Goal: Task Accomplishment & Management: Manage account settings

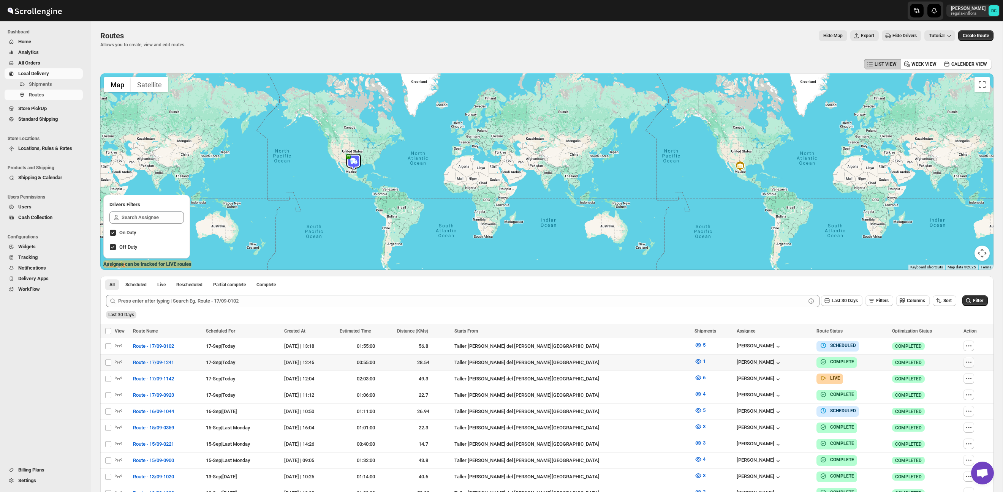
click at [967, 361] on icon "button" at bounding box center [969, 363] width 8 height 8
checkbox input "true"
click at [889, 325] on div "Select all 50 Routes 1 selected EXPORT REPORT EXPORT REPORT" at bounding box center [546, 331] width 893 height 14
click at [967, 379] on icon "button" at bounding box center [969, 379] width 8 height 8
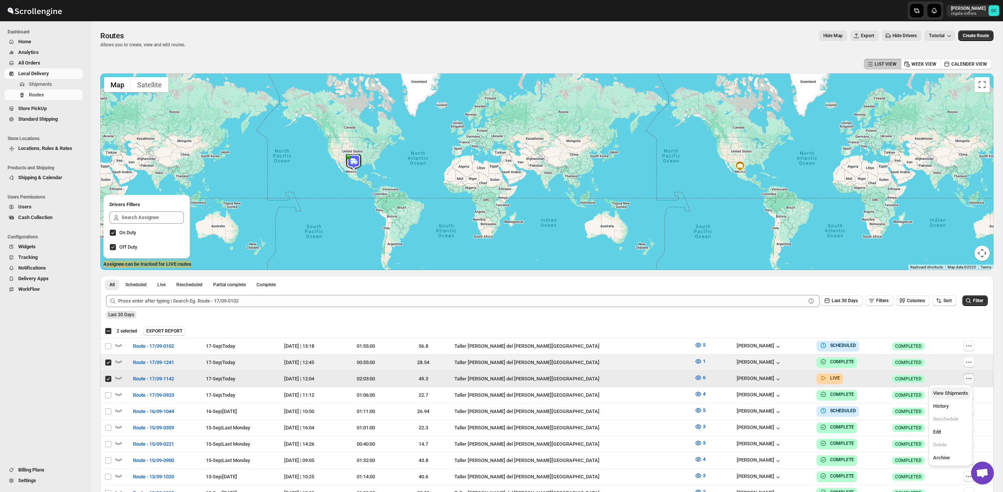
click at [956, 394] on span "View Shipments" at bounding box center [950, 394] width 35 height 6
checkbox input "false"
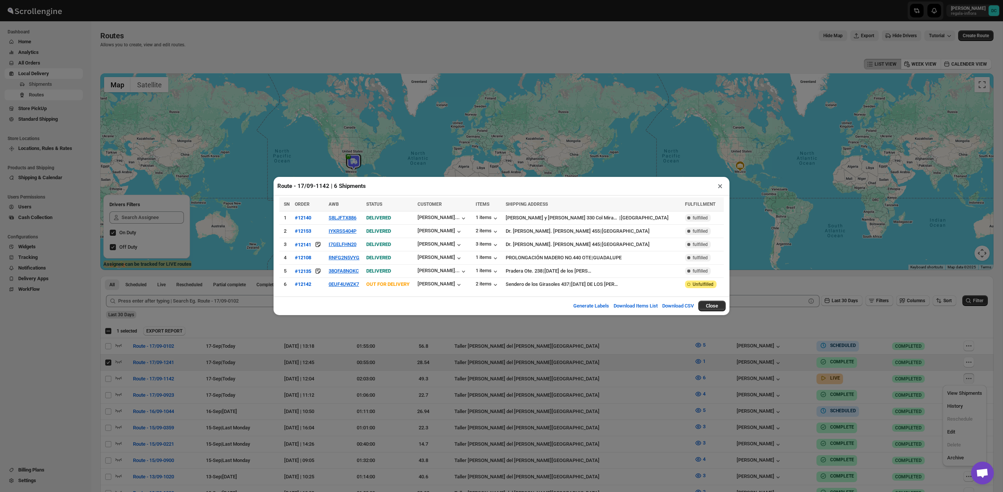
click at [717, 186] on button "×" at bounding box center [720, 186] width 11 height 11
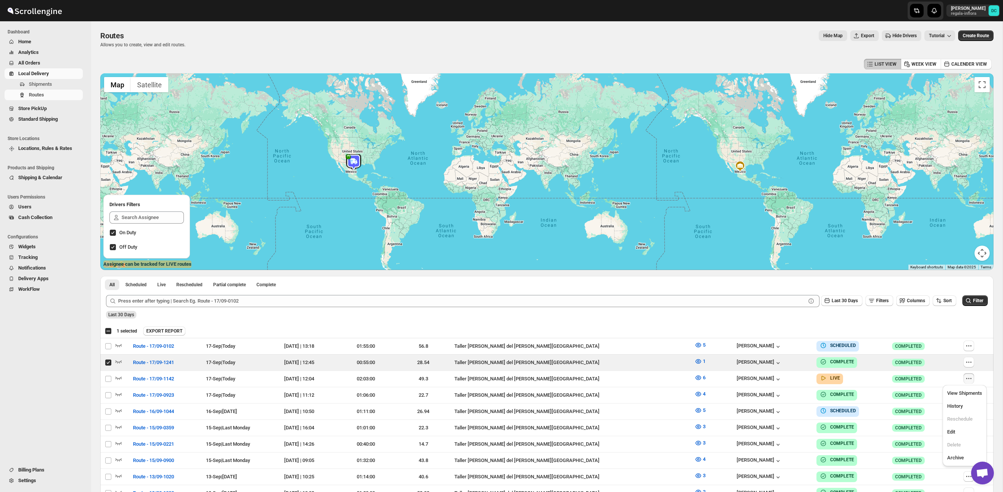
click at [959, 329] on div "EXPORT REPORT" at bounding box center [566, 331] width 847 height 9
drag, startPoint x: 967, startPoint y: 345, endPoint x: 967, endPoint y: 351, distance: 6.1
click at [967, 345] on icon "button" at bounding box center [969, 346] width 8 height 8
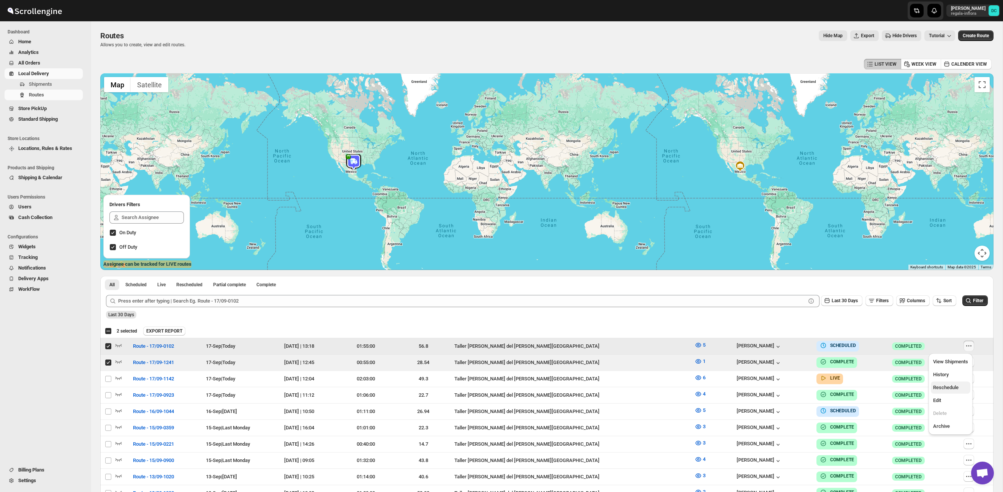
click at [951, 394] on button "Reschedule" at bounding box center [951, 388] width 40 height 12
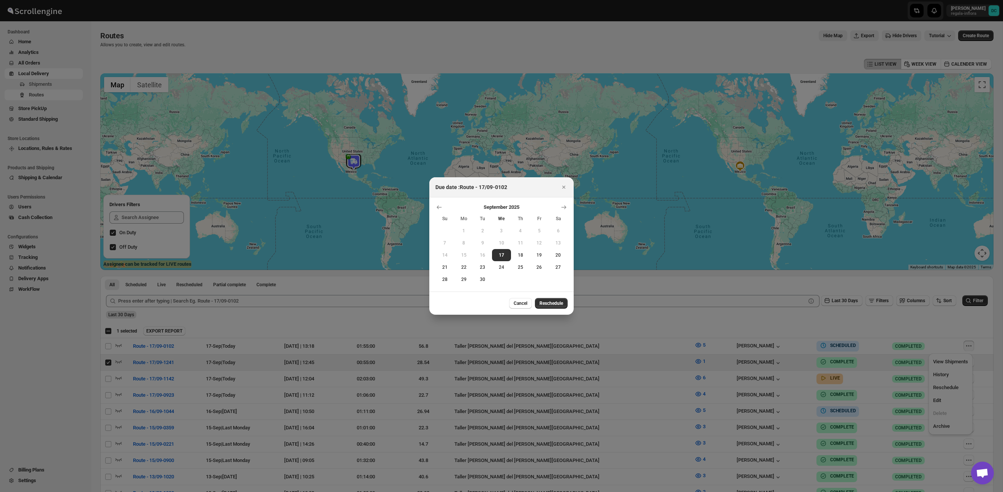
drag, startPoint x: 565, startPoint y: 188, endPoint x: 899, endPoint y: 317, distance: 357.8
click at [565, 188] on icon "Close" at bounding box center [564, 187] width 8 height 8
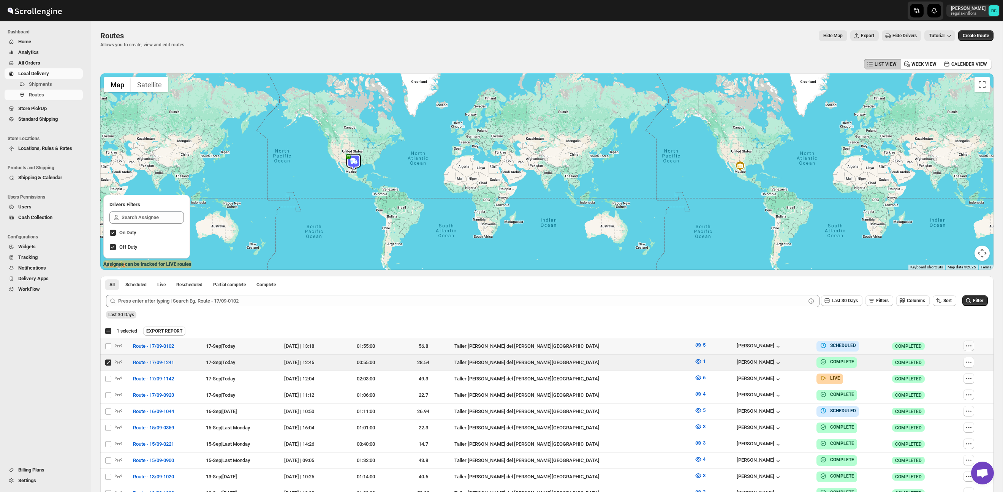
click at [965, 343] on icon "button" at bounding box center [969, 346] width 8 height 8
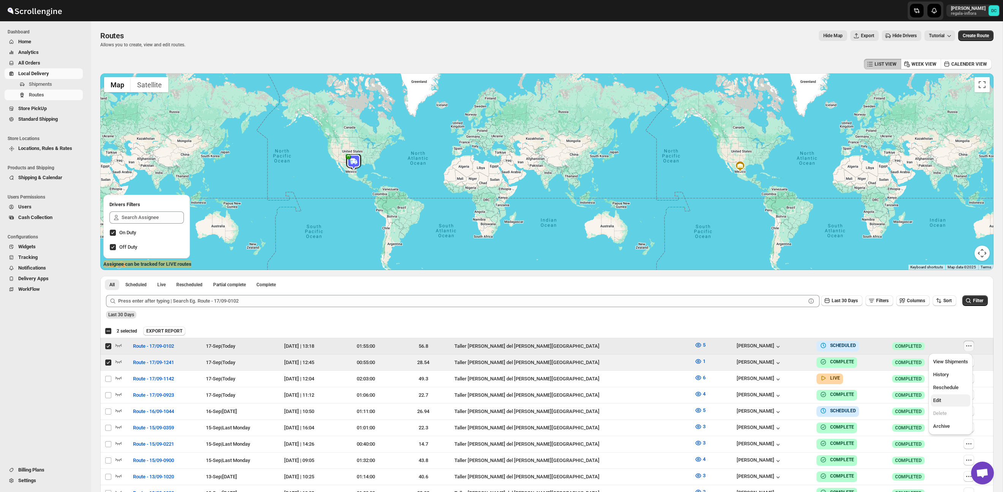
click at [943, 403] on span "Edit" at bounding box center [950, 401] width 35 height 8
checkbox input "false"
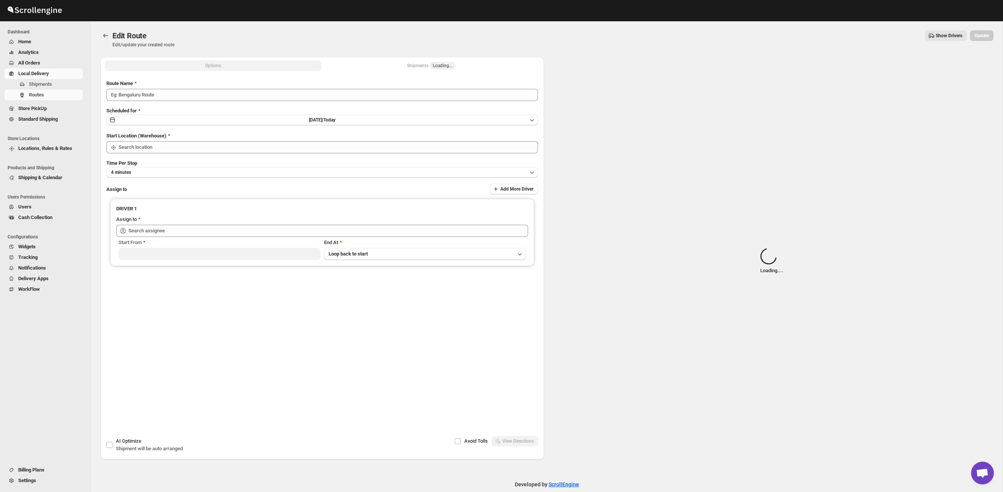
type input "Route - 17/09-0102"
type input "Taller [PERSON_NAME] del [PERSON_NAME][GEOGRAPHIC_DATA]"
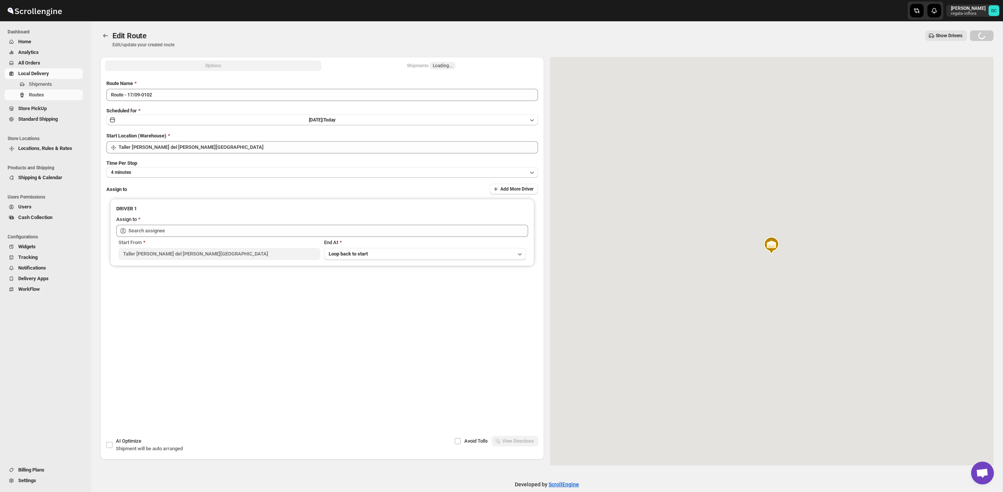
type input "[PERSON_NAME] ([PERSON_NAME][EMAIL_ADDRESS][DOMAIN_NAME])"
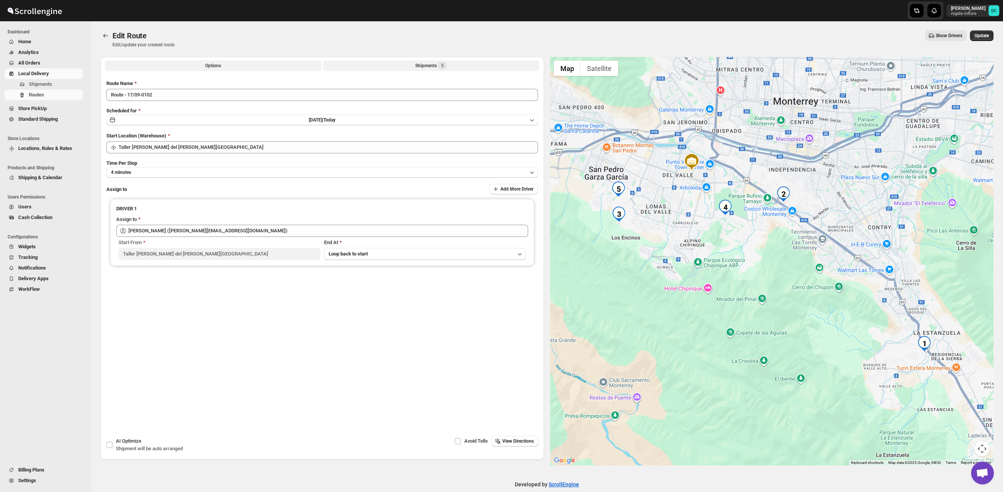
click at [425, 69] on div "Shipments 5" at bounding box center [431, 66] width 32 height 8
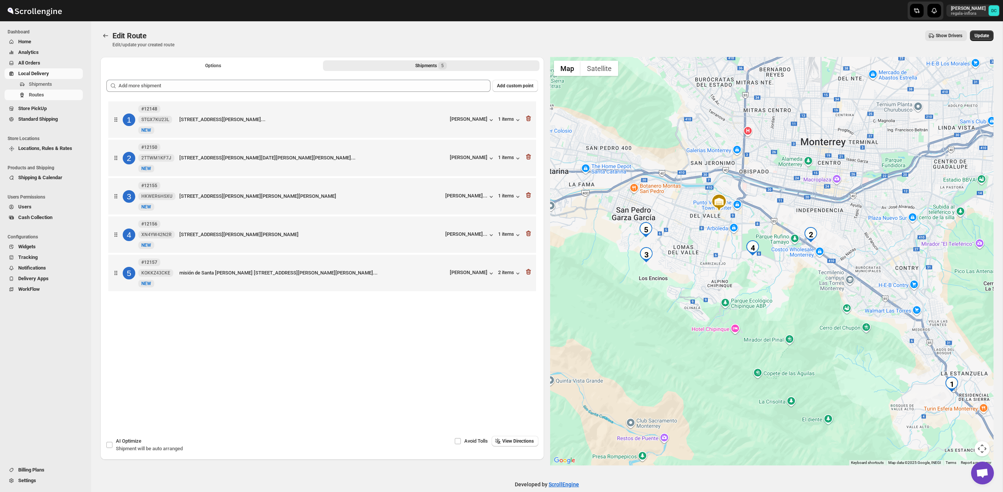
drag, startPoint x: 913, startPoint y: 313, endPoint x: 860, endPoint y: 265, distance: 71.8
click at [860, 264] on div at bounding box center [772, 261] width 444 height 409
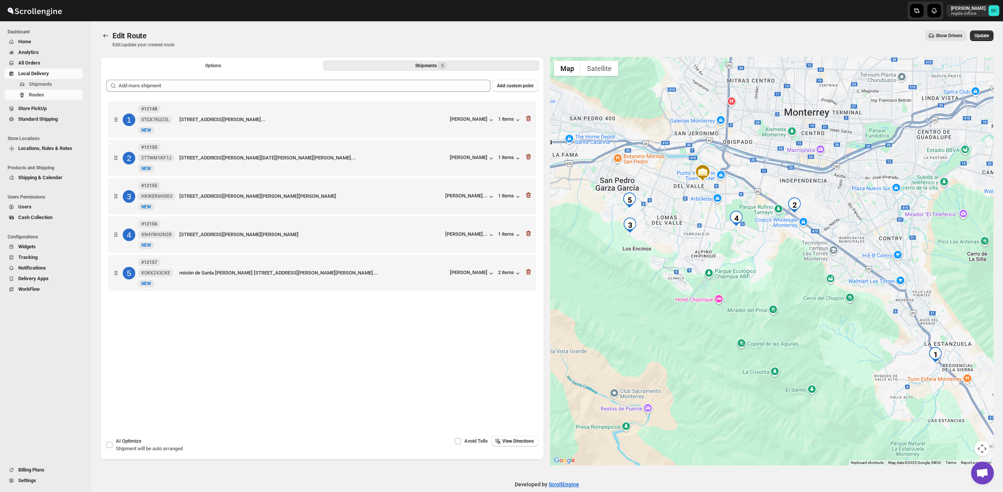
drag, startPoint x: 882, startPoint y: 295, endPoint x: 869, endPoint y: 270, distance: 28.0
click at [869, 270] on div at bounding box center [772, 261] width 444 height 409
click at [529, 274] on icon "button" at bounding box center [529, 272] width 8 height 8
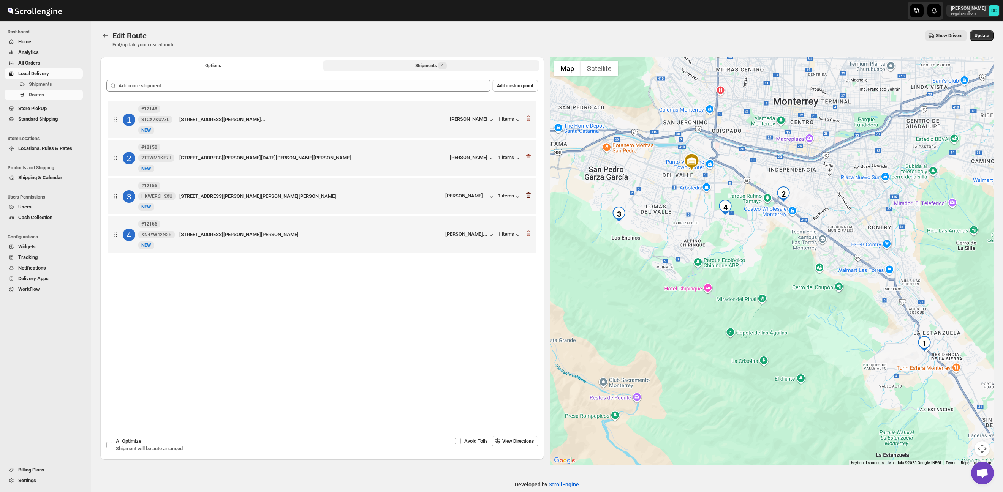
click at [528, 198] on icon "button" at bounding box center [529, 195] width 8 height 8
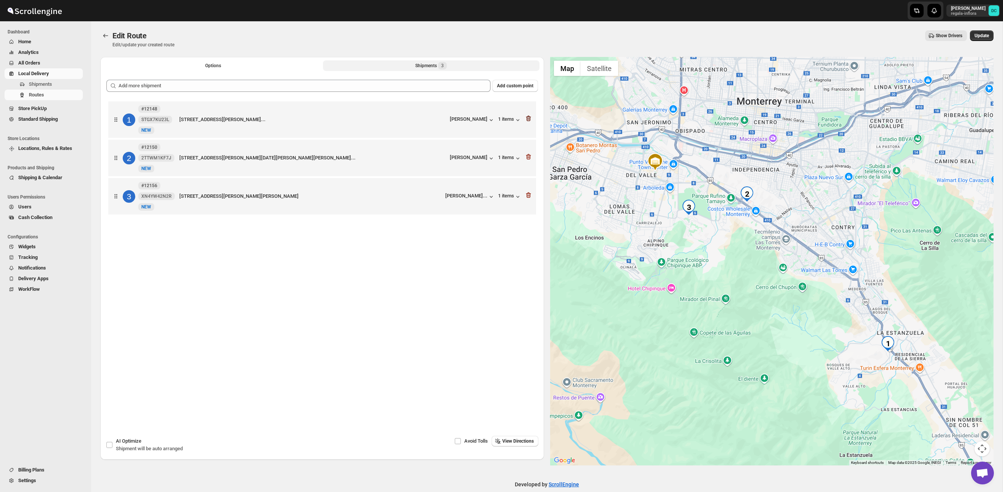
click at [529, 120] on icon "button" at bounding box center [528, 119] width 1 height 2
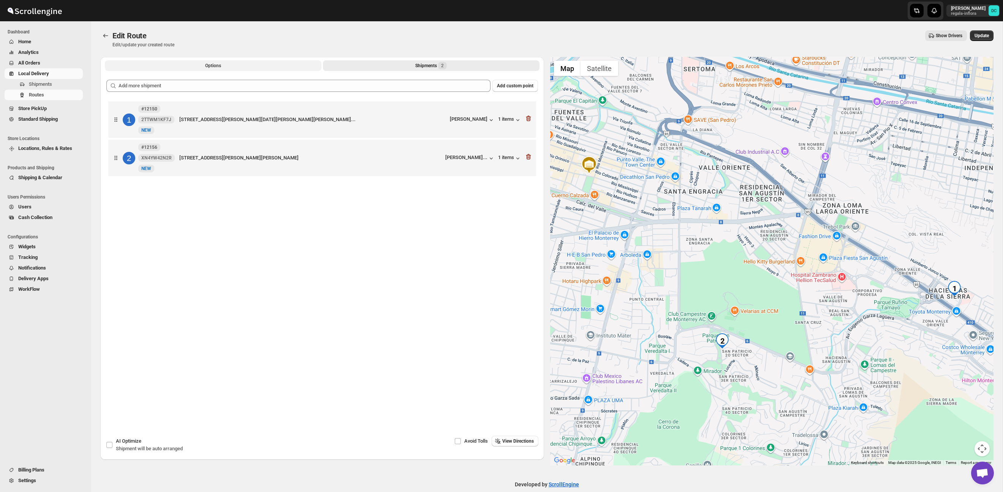
click at [232, 70] on button "Options" at bounding box center [213, 65] width 217 height 11
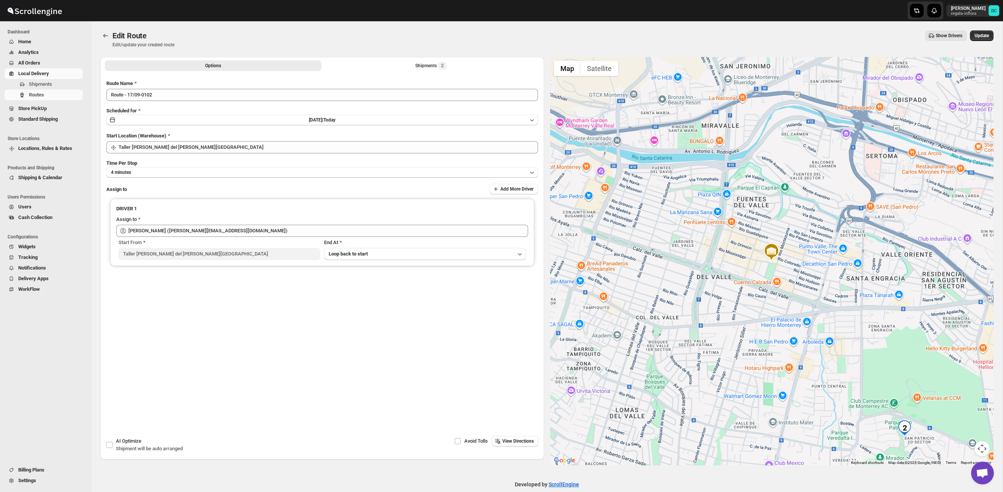
drag, startPoint x: 979, startPoint y: 36, endPoint x: 816, endPoint y: 147, distance: 196.7
click at [979, 36] on span "Update" at bounding box center [981, 36] width 14 height 6
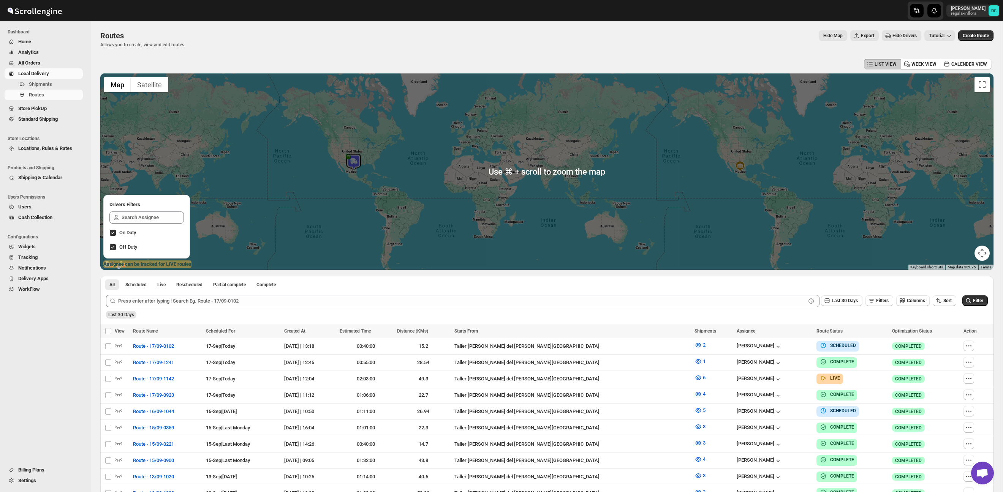
scroll to position [7, 0]
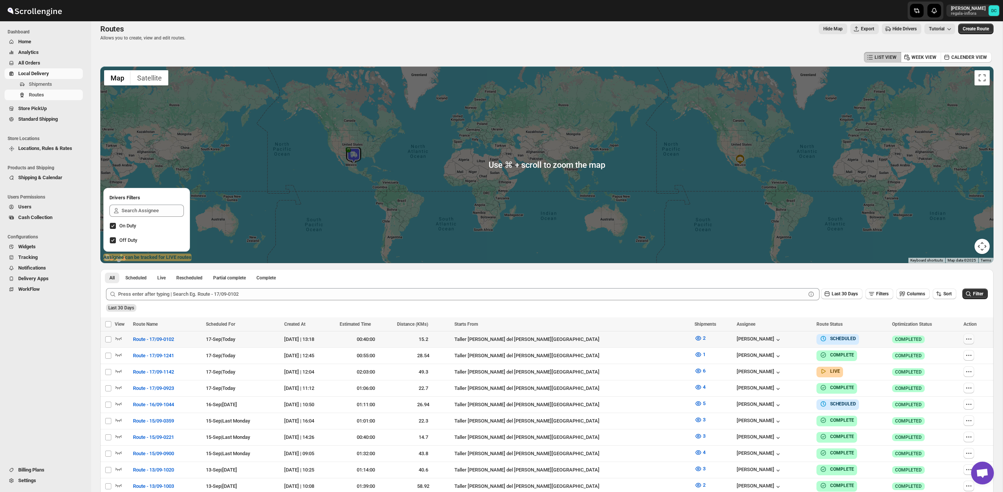
click at [969, 338] on icon "button" at bounding box center [969, 339] width 8 height 8
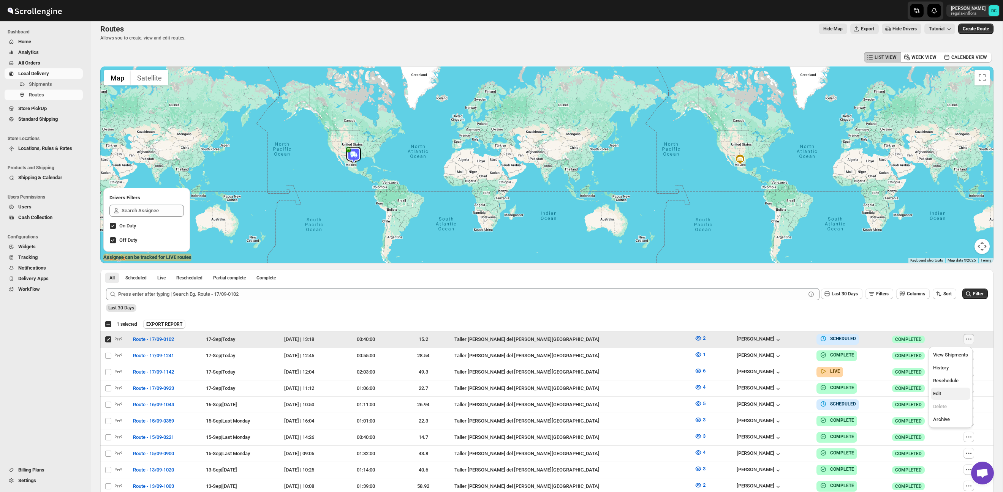
click at [949, 392] on span "Edit" at bounding box center [950, 394] width 35 height 8
checkbox input "false"
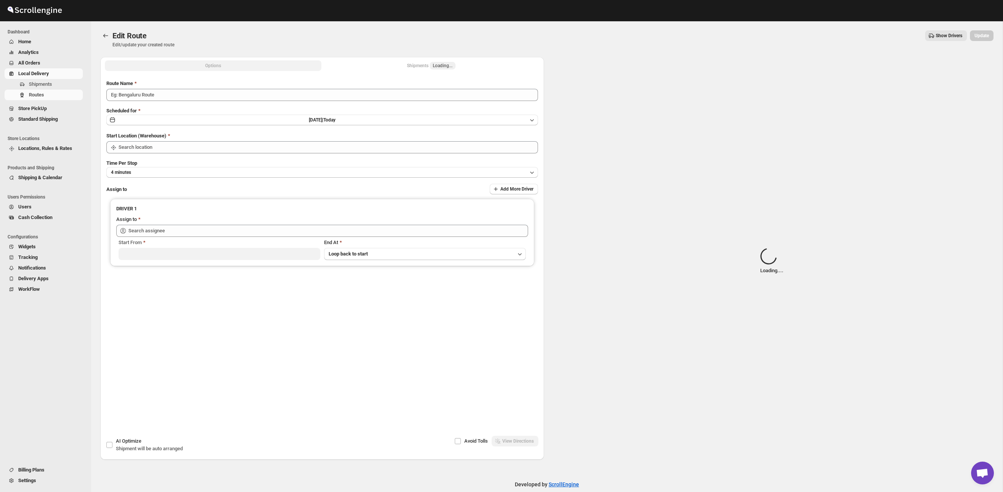
type input "Route - 17/09-0102"
type input "Taller [PERSON_NAME] del [PERSON_NAME][GEOGRAPHIC_DATA]"
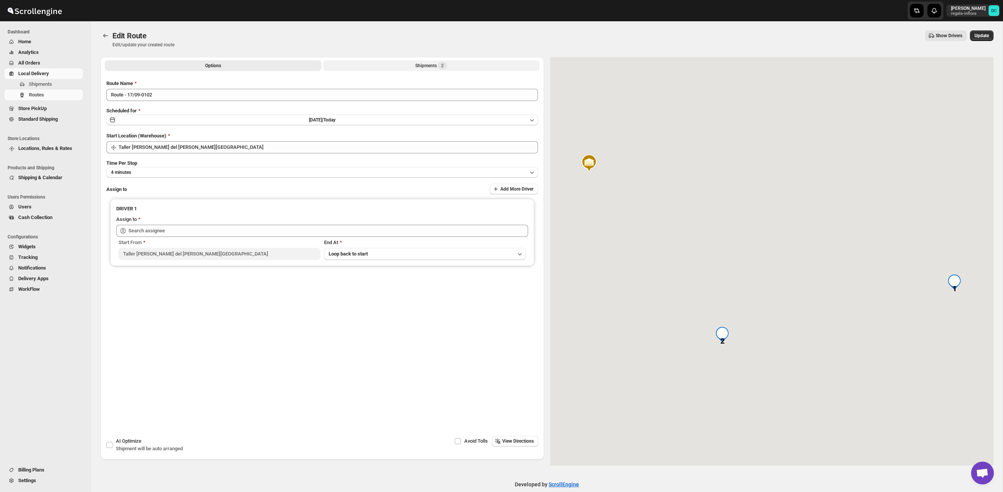
type input "[PERSON_NAME] ([PERSON_NAME][EMAIL_ADDRESS][DOMAIN_NAME])"
click at [409, 66] on button "Shipments 2" at bounding box center [431, 65] width 217 height 11
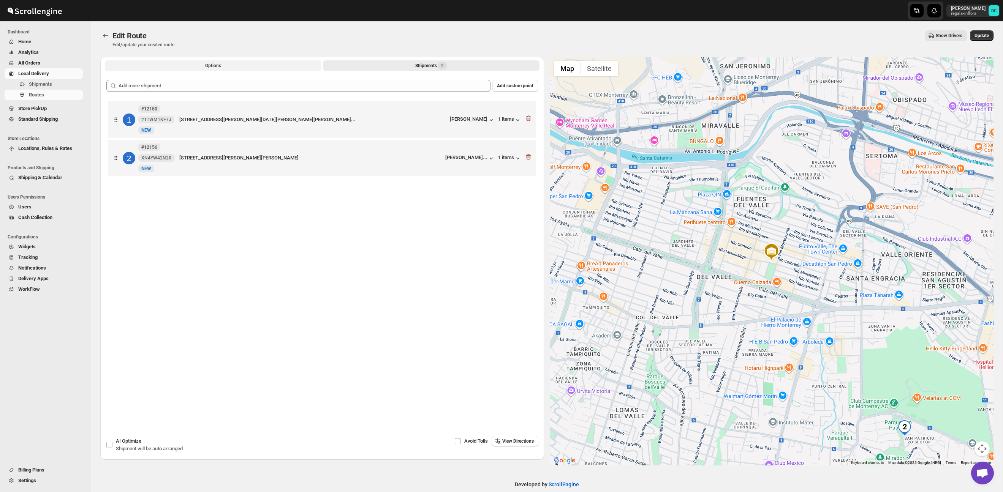
click at [255, 60] on button "Options" at bounding box center [213, 65] width 217 height 11
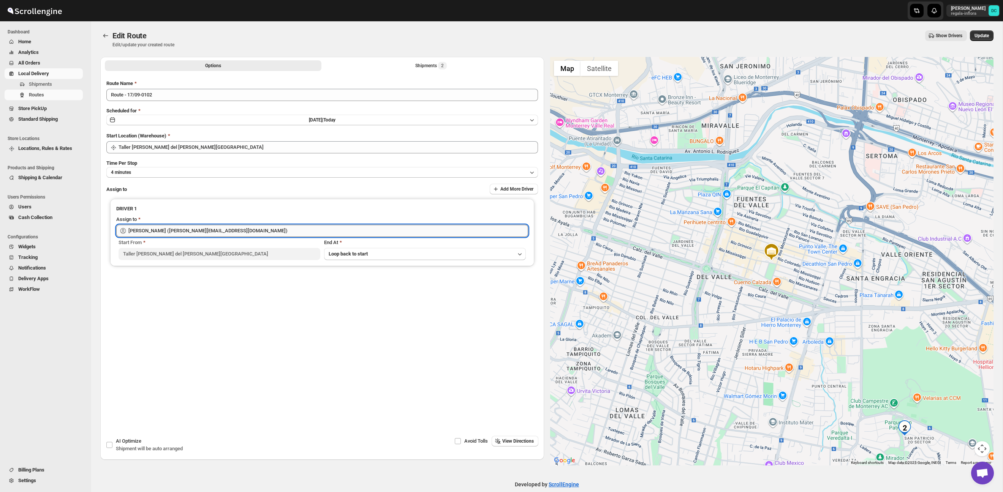
click at [252, 231] on input "[PERSON_NAME] ([PERSON_NAME][EMAIL_ADDRESS][DOMAIN_NAME])" at bounding box center [328, 231] width 400 height 12
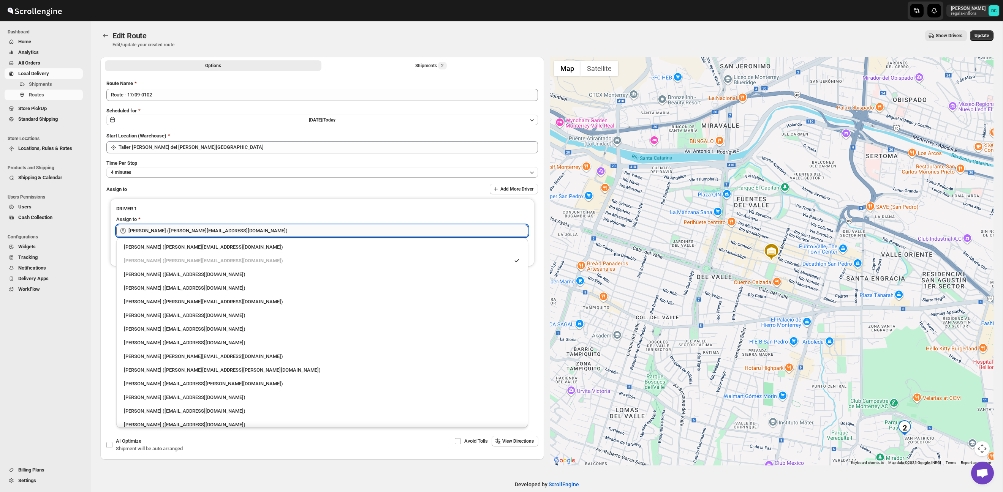
click at [252, 231] on input "[PERSON_NAME] ([PERSON_NAME][EMAIL_ADDRESS][DOMAIN_NAME])" at bounding box center [328, 231] width 400 height 12
click at [253, 231] on input "[PERSON_NAME] ([PERSON_NAME][EMAIL_ADDRESS][DOMAIN_NAME])" at bounding box center [328, 231] width 400 height 12
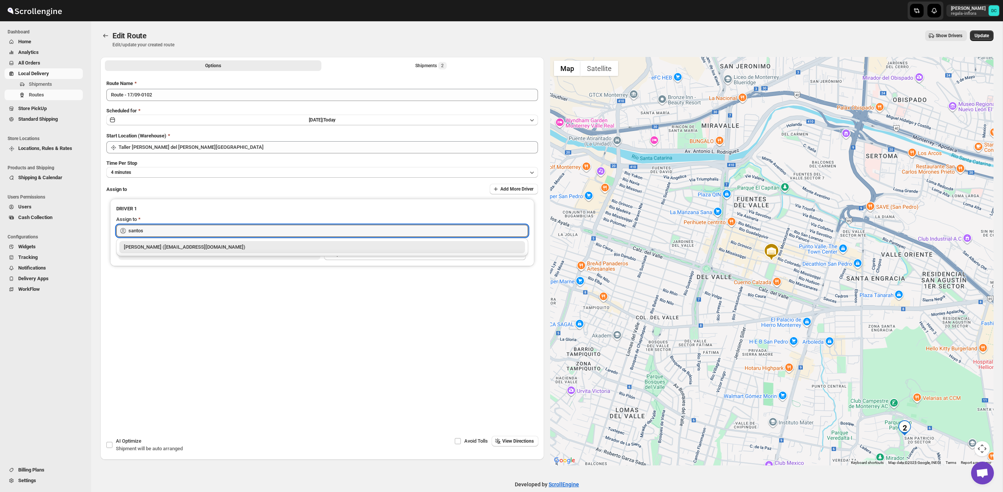
click at [260, 246] on div "[PERSON_NAME] ([EMAIL_ADDRESS][DOMAIN_NAME])" at bounding box center [322, 248] width 397 height 8
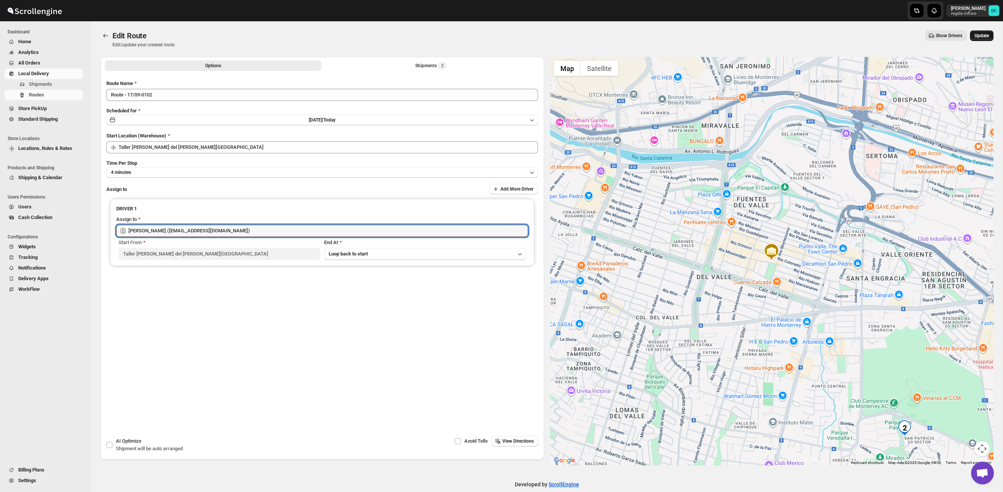
type input "[PERSON_NAME] ([EMAIL_ADDRESS][DOMAIN_NAME])"
click at [983, 36] on span "Update" at bounding box center [981, 36] width 14 height 6
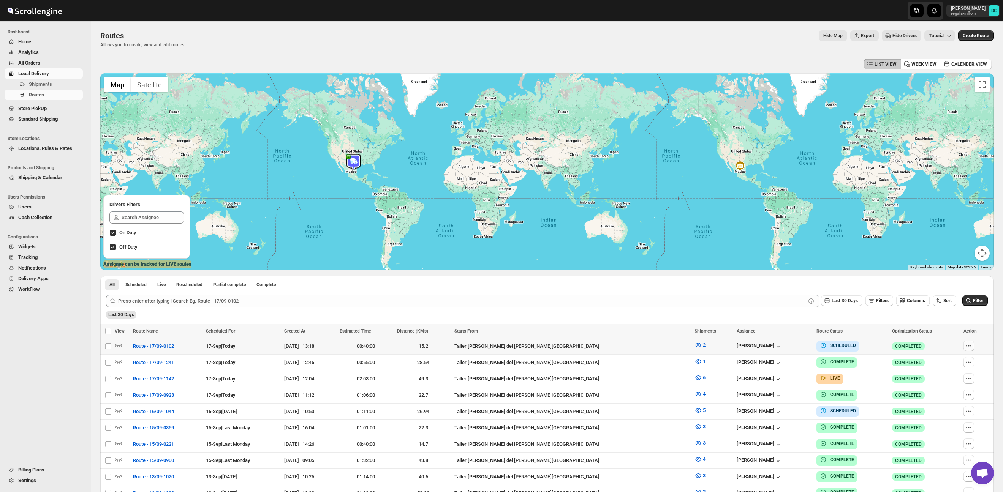
click at [965, 344] on icon "button" at bounding box center [969, 346] width 8 height 8
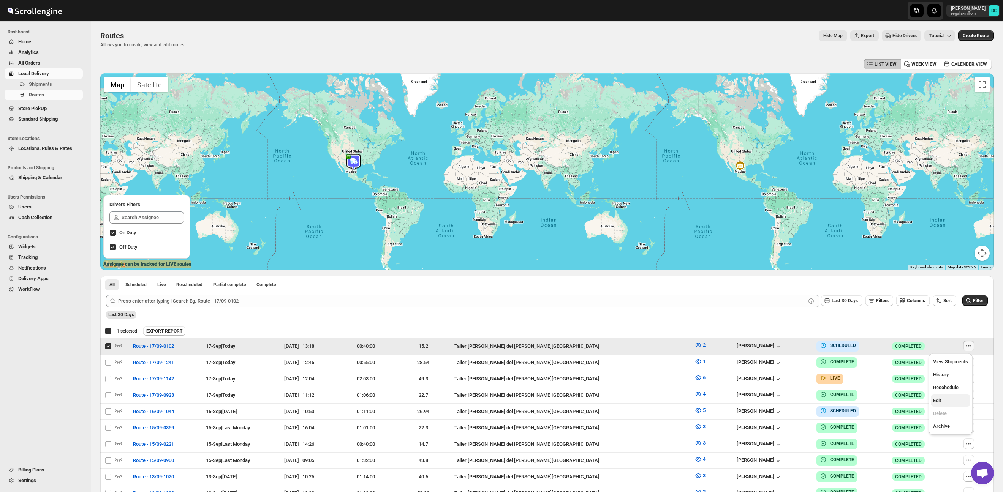
click at [948, 402] on span "Edit" at bounding box center [950, 401] width 35 height 8
checkbox input "false"
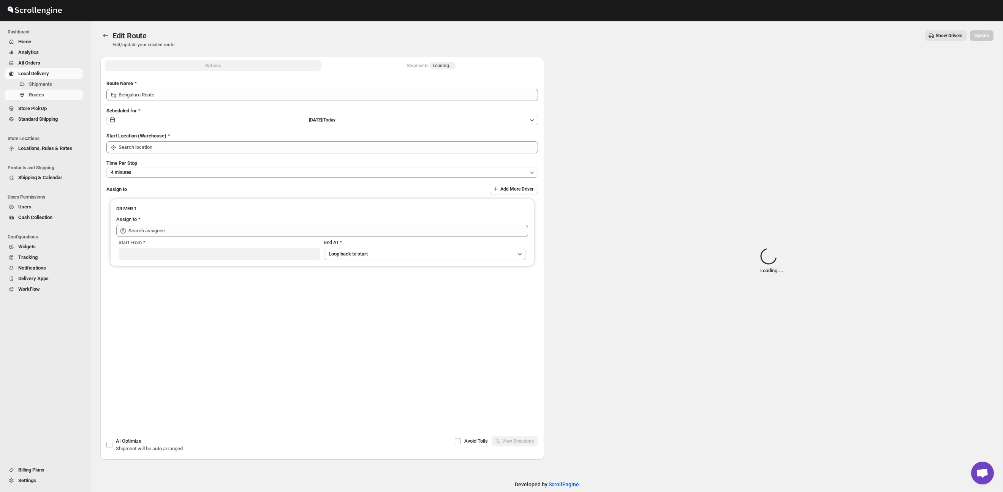
type input "Route - 17/09-0102"
type input "Taller [PERSON_NAME] del [PERSON_NAME][GEOGRAPHIC_DATA]"
click at [416, 66] on div "Shipments Loading..." at bounding box center [431, 66] width 49 height 8
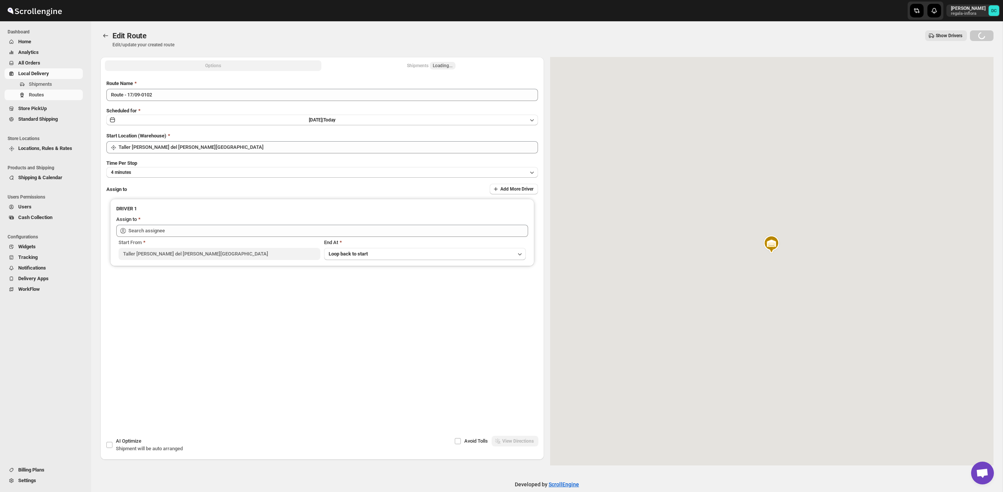
type input "[PERSON_NAME] ([EMAIL_ADDRESS][DOMAIN_NAME])"
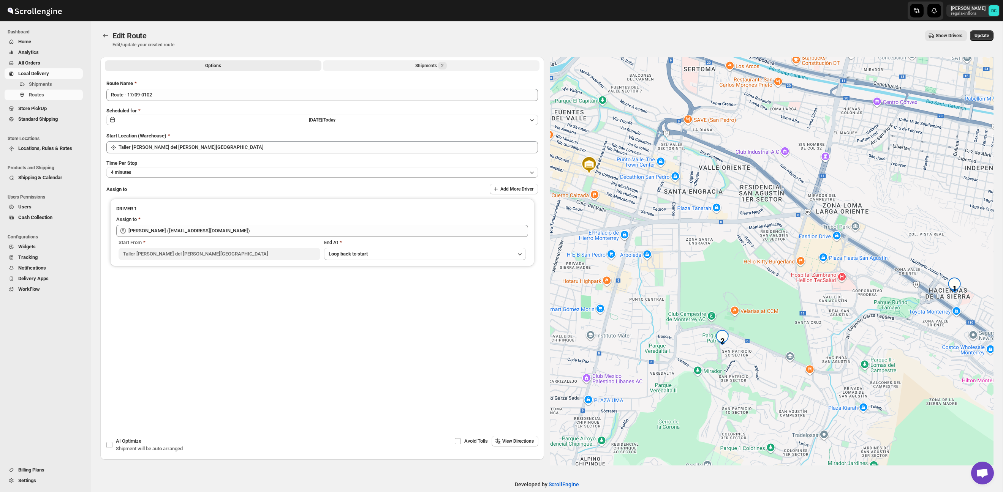
click at [433, 65] on div "Shipments 2" at bounding box center [431, 66] width 32 height 8
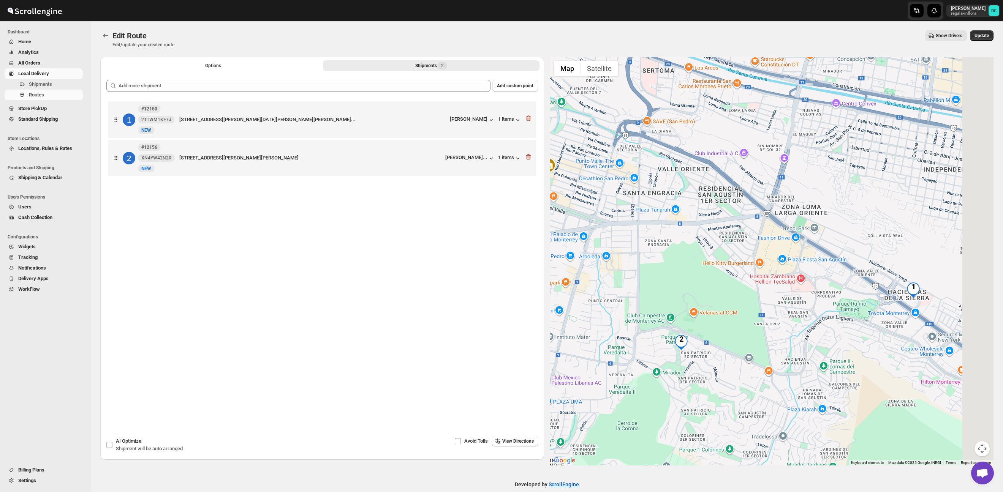
drag, startPoint x: 848, startPoint y: 333, endPoint x: 745, endPoint y: 286, distance: 112.4
click at [697, 280] on div at bounding box center [772, 261] width 444 height 409
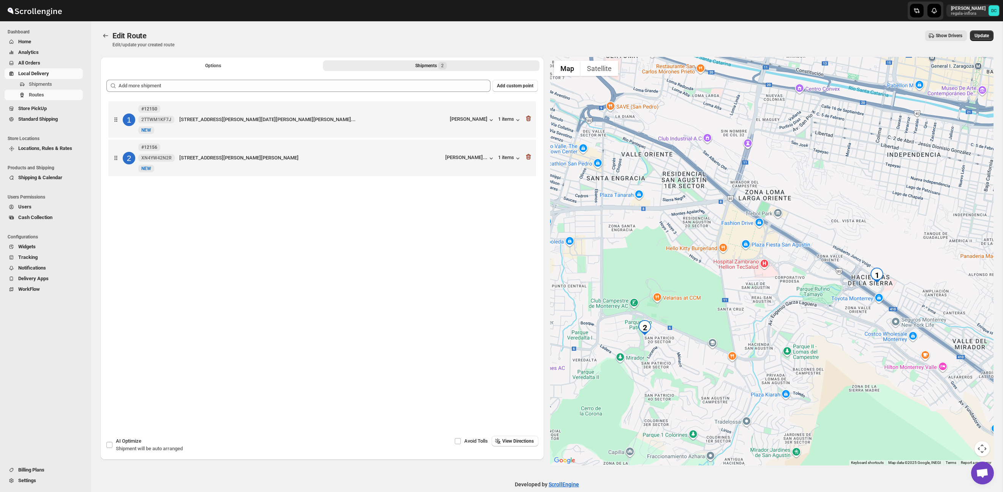
drag, startPoint x: 849, startPoint y: 314, endPoint x: 808, endPoint y: 295, distance: 44.9
click at [808, 296] on div at bounding box center [772, 261] width 444 height 409
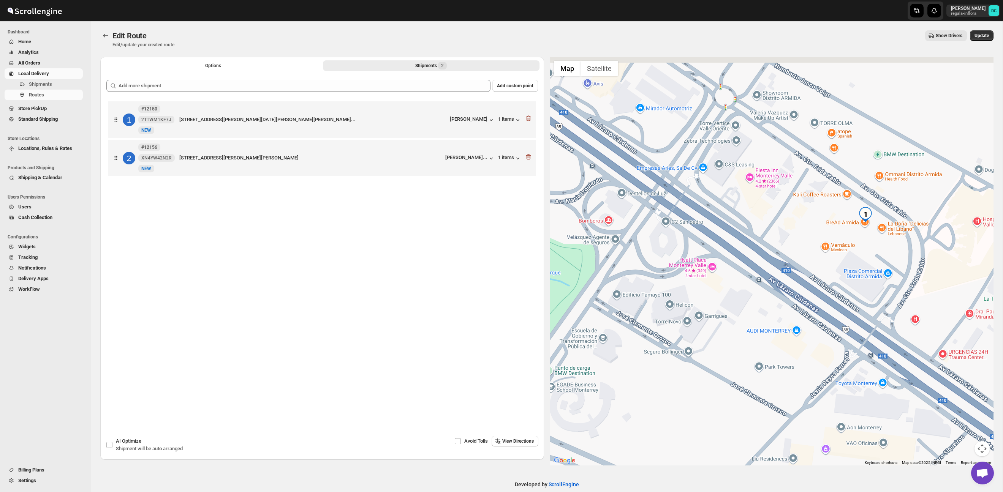
drag, startPoint x: 862, startPoint y: 232, endPoint x: 859, endPoint y: 261, distance: 29.1
click at [856, 272] on div at bounding box center [772, 261] width 444 height 409
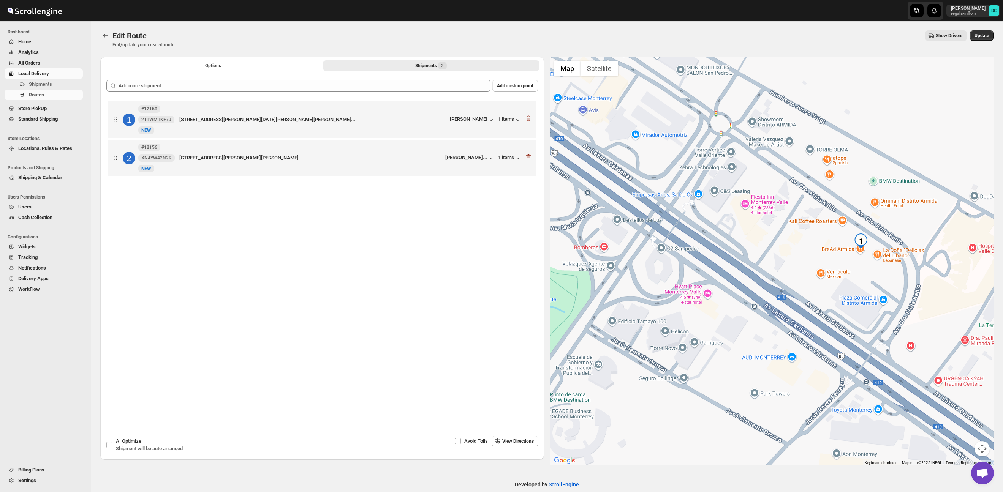
drag, startPoint x: 871, startPoint y: 242, endPoint x: 867, endPoint y: 271, distance: 29.7
click at [867, 271] on div at bounding box center [772, 261] width 444 height 409
click at [983, 40] on button "Update" at bounding box center [982, 35] width 24 height 11
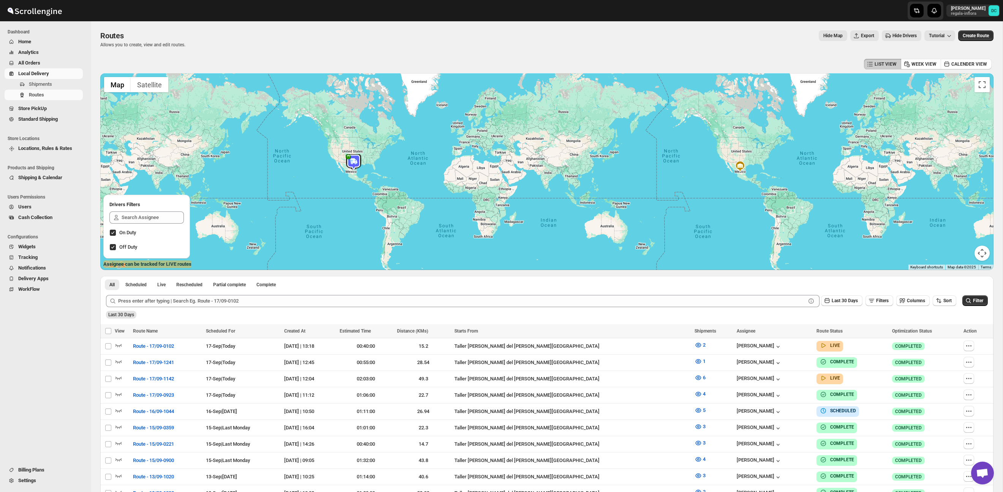
click at [48, 65] on span "All Orders" at bounding box center [49, 63] width 63 height 8
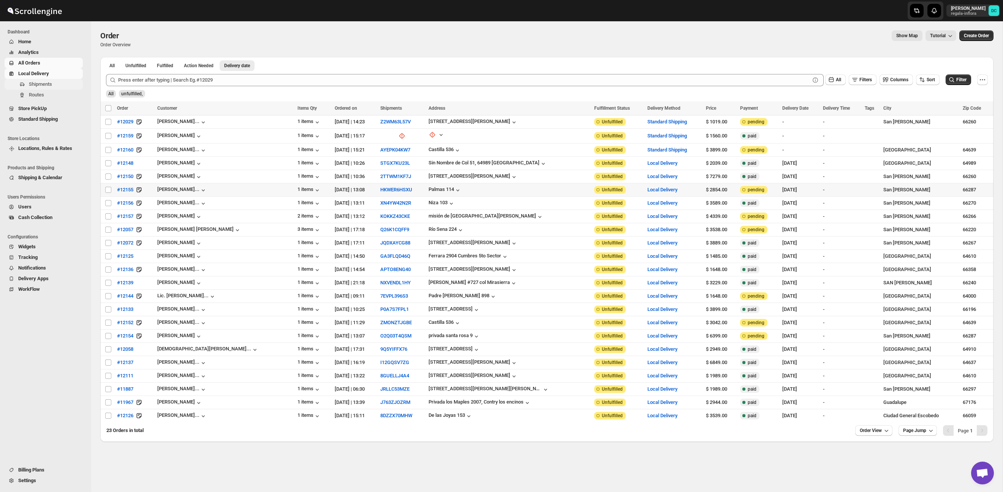
click at [63, 85] on span "Shipments" at bounding box center [55, 85] width 52 height 8
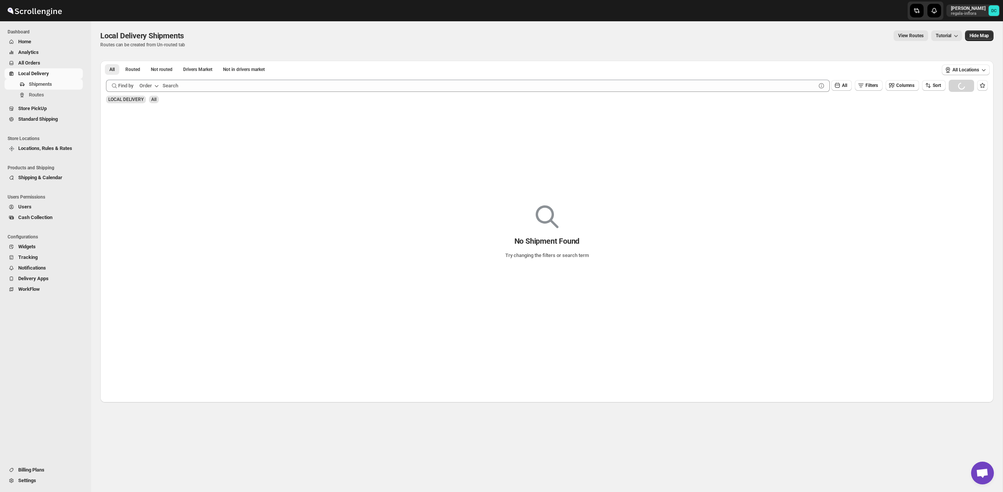
click at [47, 61] on span "All Orders" at bounding box center [49, 63] width 63 height 8
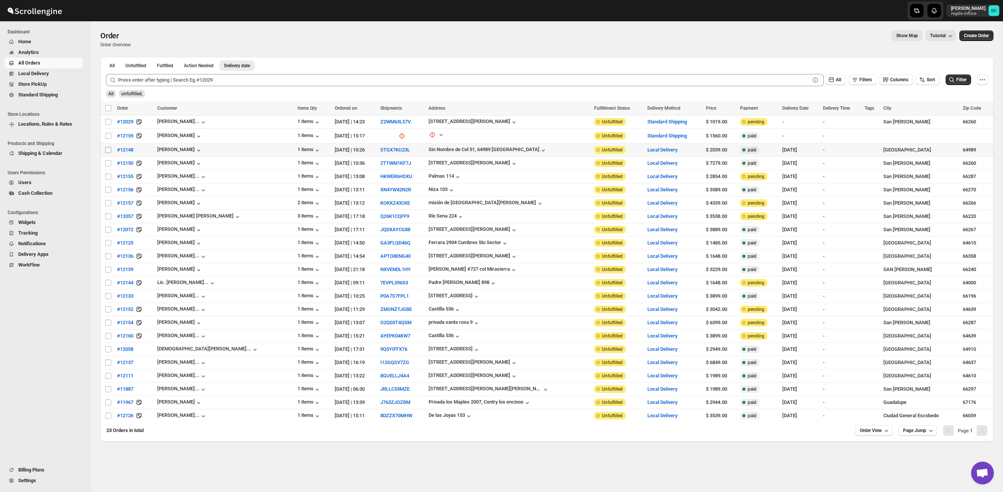
click at [109, 150] on input "Select order" at bounding box center [108, 150] width 6 height 6
checkbox input "true"
click at [109, 163] on input "Select order" at bounding box center [108, 163] width 6 height 6
checkbox input "true"
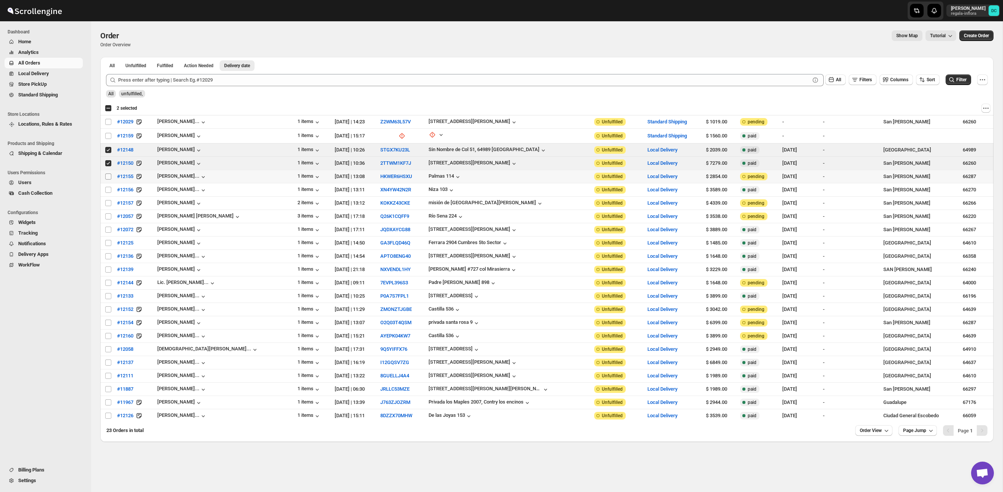
click at [109, 177] on input "Select order" at bounding box center [108, 177] width 6 height 6
checkbox input "true"
click at [108, 190] on input "Select order" at bounding box center [108, 190] width 6 height 6
checkbox input "true"
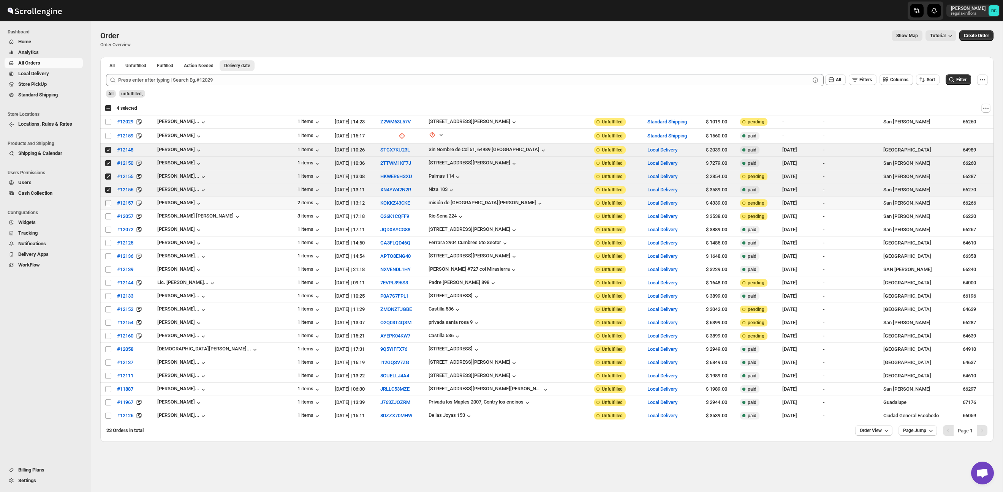
click at [109, 203] on input "Select order" at bounding box center [108, 203] width 6 height 6
checkbox input "true"
click at [105, 108] on div "Select all 23 orders 5 selected" at bounding box center [121, 108] width 32 height 7
checkbox input "true"
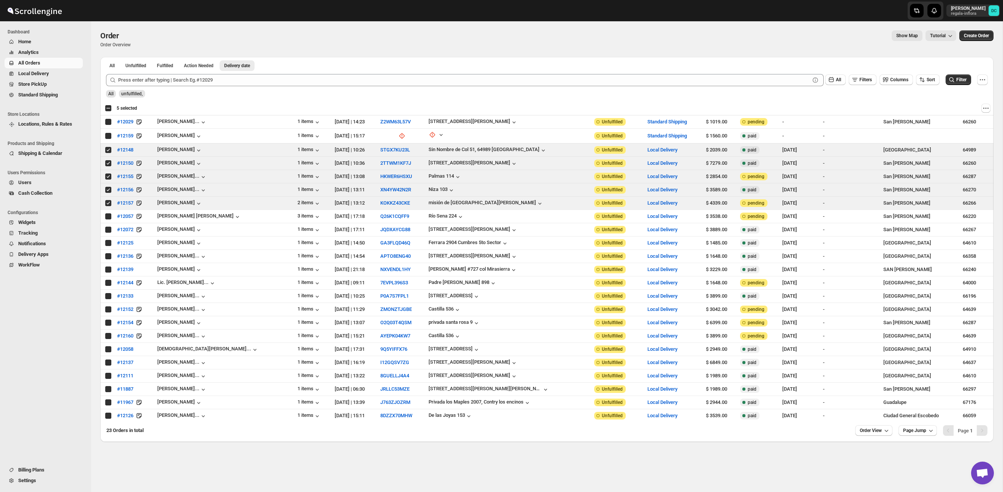
checkbox input "true"
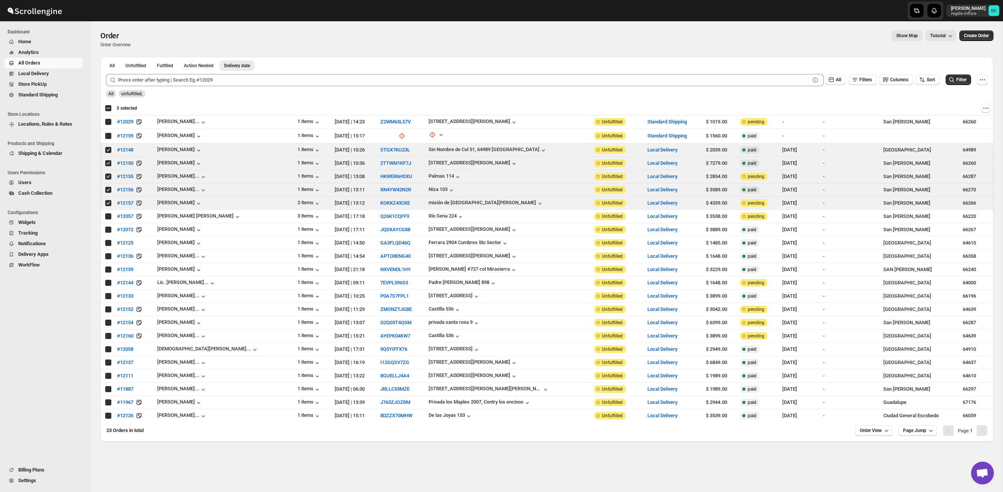
checkbox input "true"
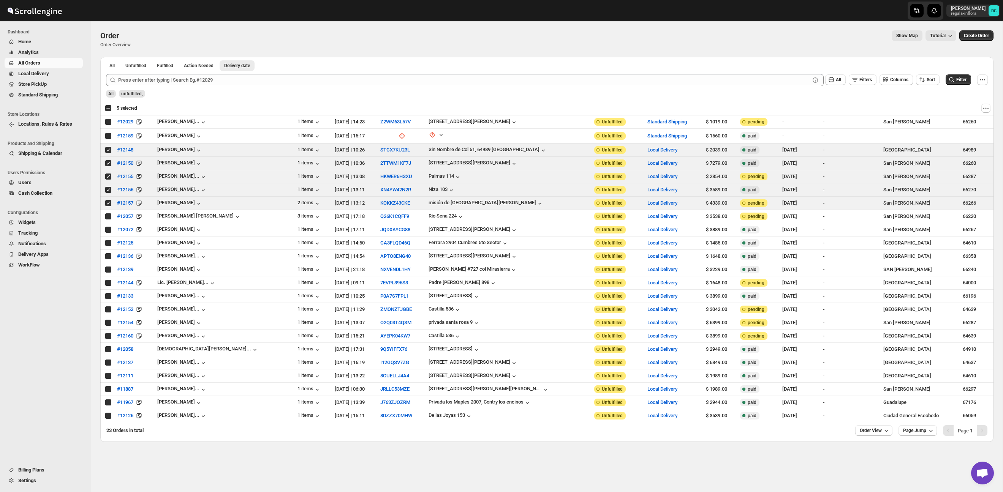
checkbox input "true"
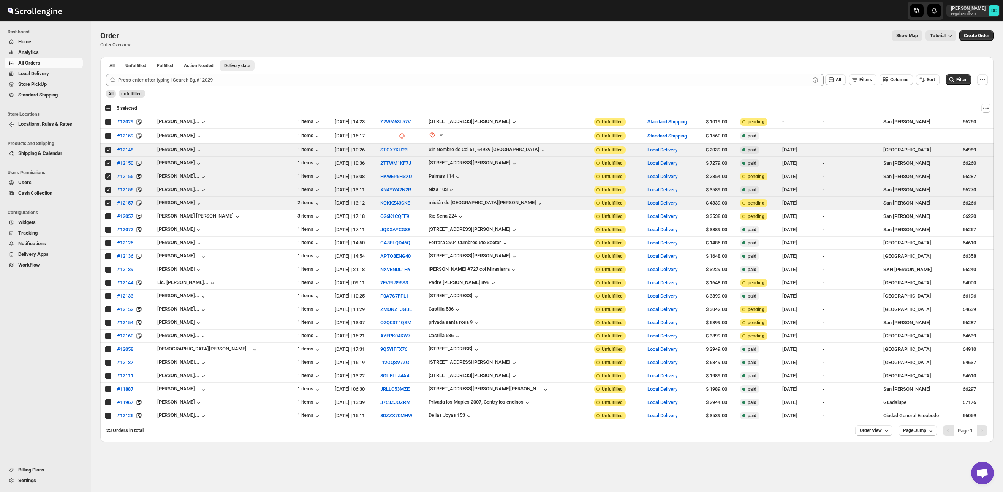
checkbox input "true"
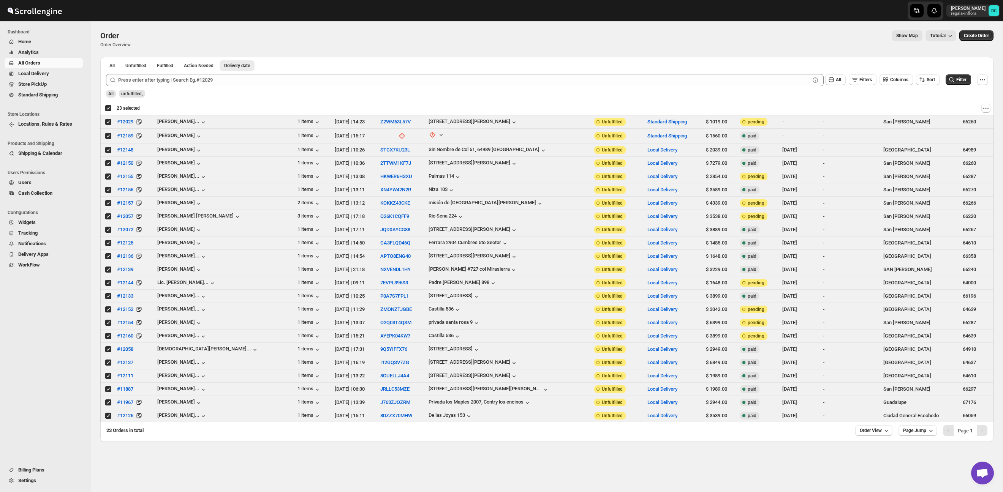
click at [108, 108] on div "Deselect all 23 orders 23 selected" at bounding box center [122, 108] width 35 height 7
checkbox input "false"
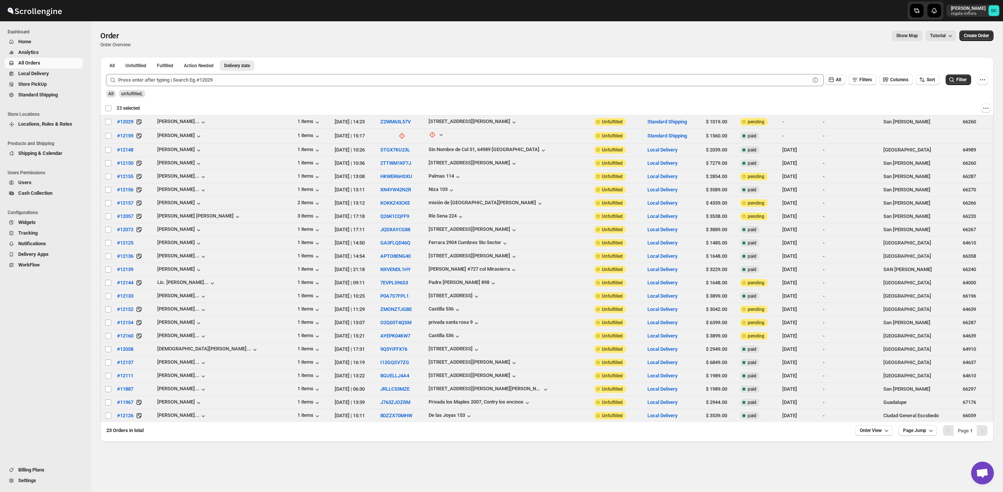
checkbox input "false"
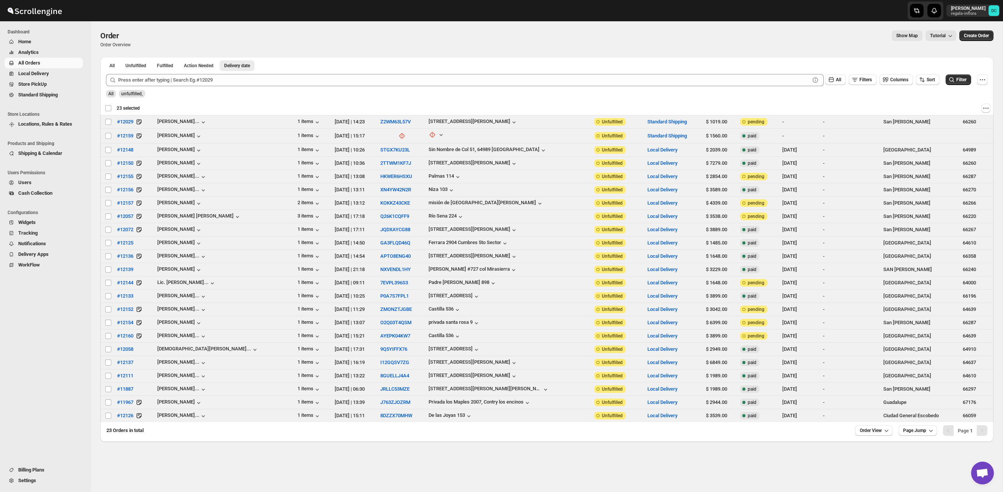
checkbox input "false"
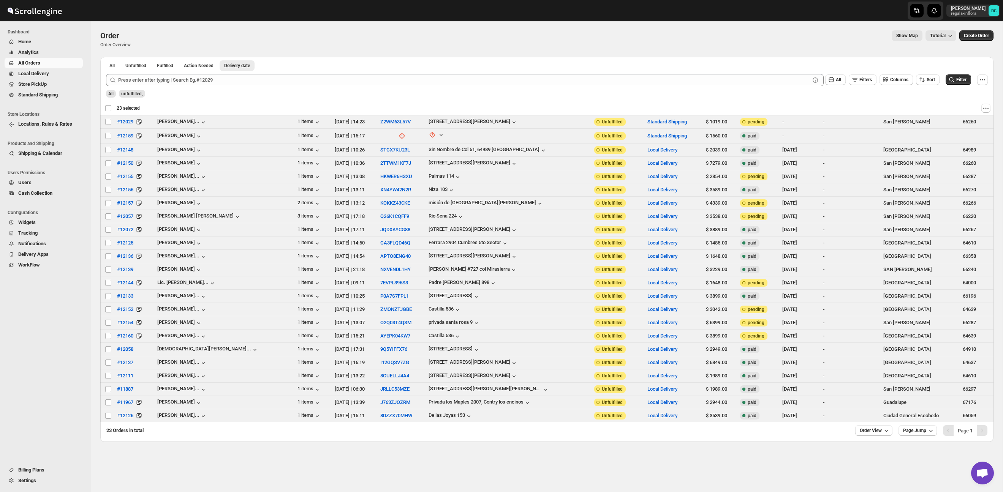
checkbox input "false"
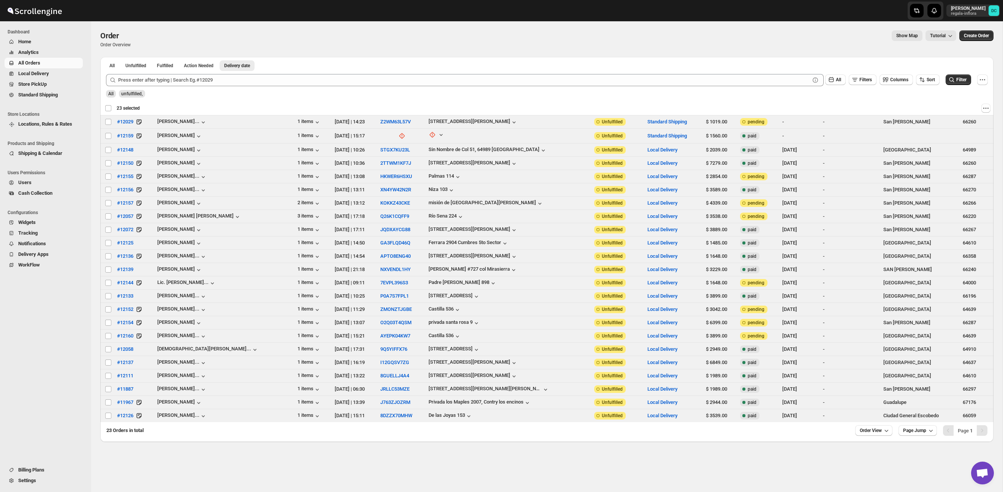
checkbox input "false"
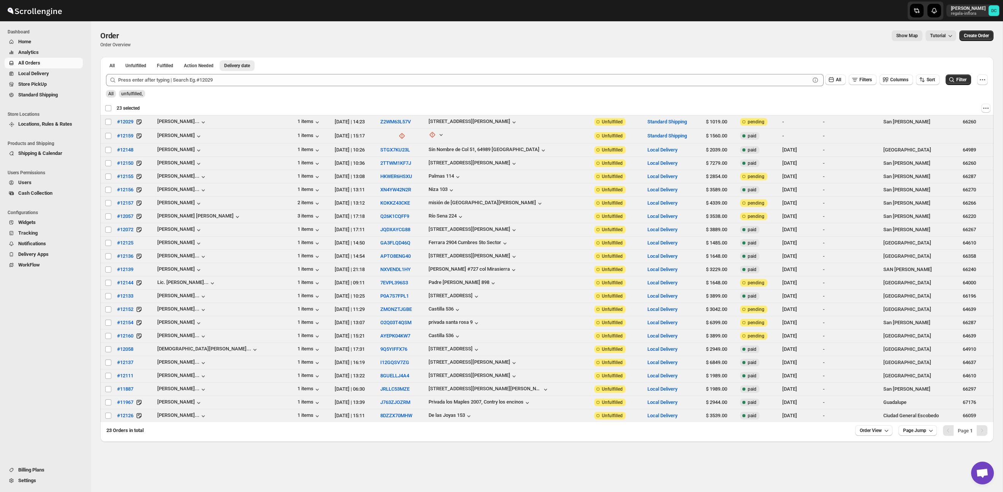
checkbox input "false"
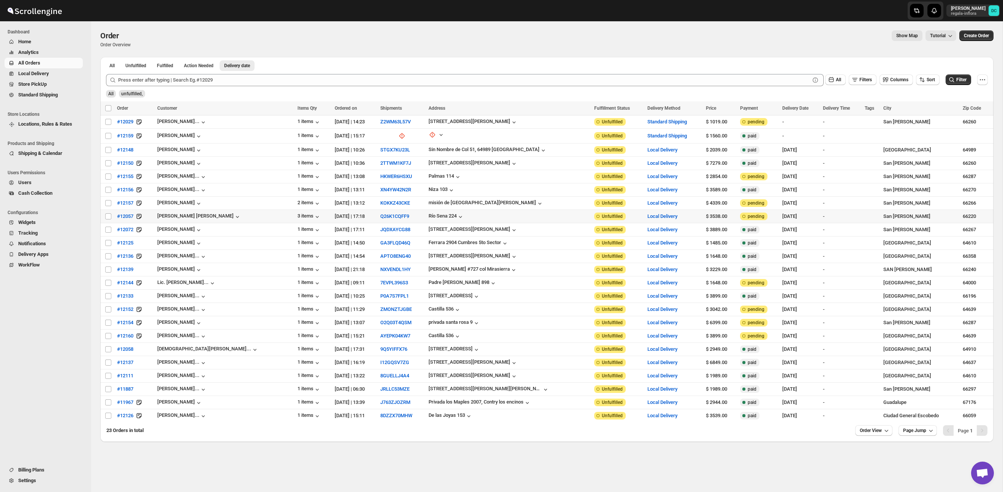
drag, startPoint x: 108, startPoint y: 216, endPoint x: 104, endPoint y: 218, distance: 3.9
click at [107, 216] on input "Select order" at bounding box center [108, 217] width 6 height 6
checkbox input "true"
click at [109, 229] on input "Select order" at bounding box center [108, 230] width 6 height 6
checkbox input "true"
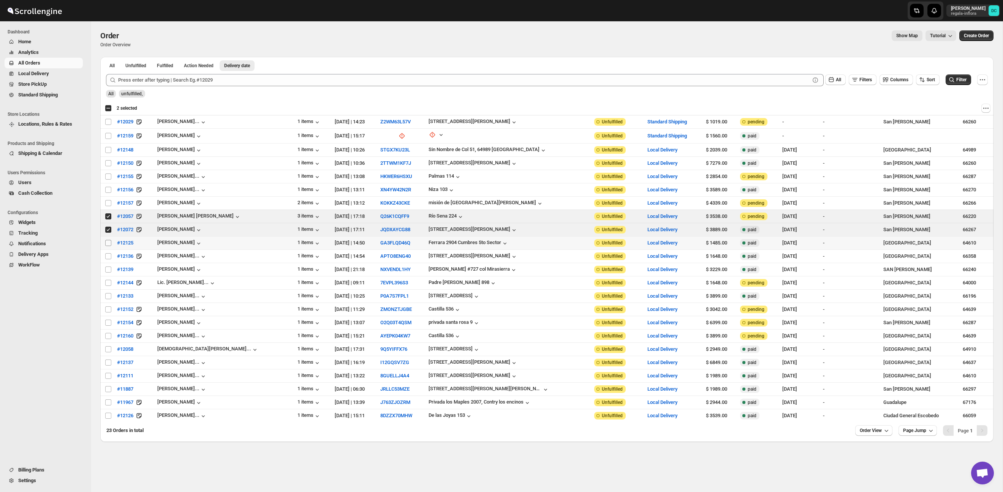
click at [109, 244] on input "Select order" at bounding box center [108, 243] width 6 height 6
checkbox input "true"
click at [108, 255] on input "Select order" at bounding box center [108, 256] width 6 height 6
checkbox input "true"
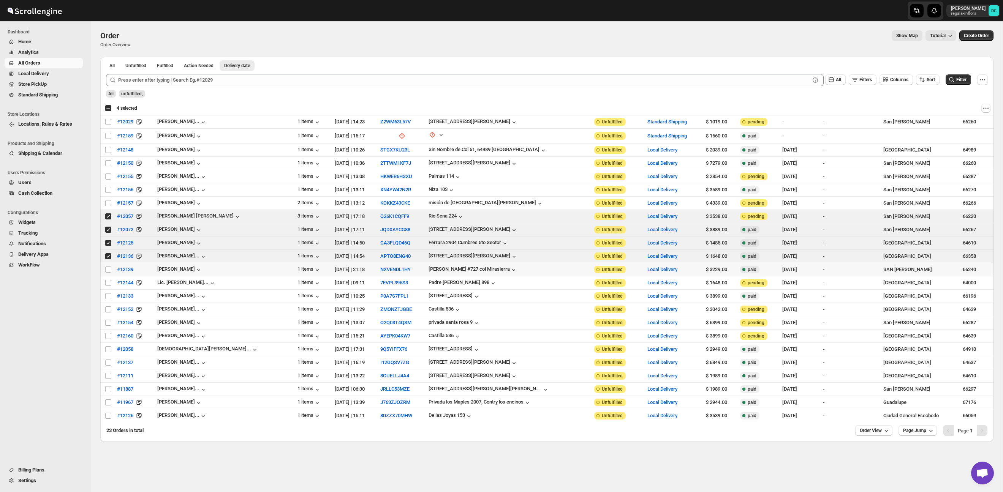
click at [104, 265] on td "Select order" at bounding box center [107, 269] width 14 height 13
checkbox input "true"
click at [104, 279] on td "Select order" at bounding box center [107, 283] width 14 height 13
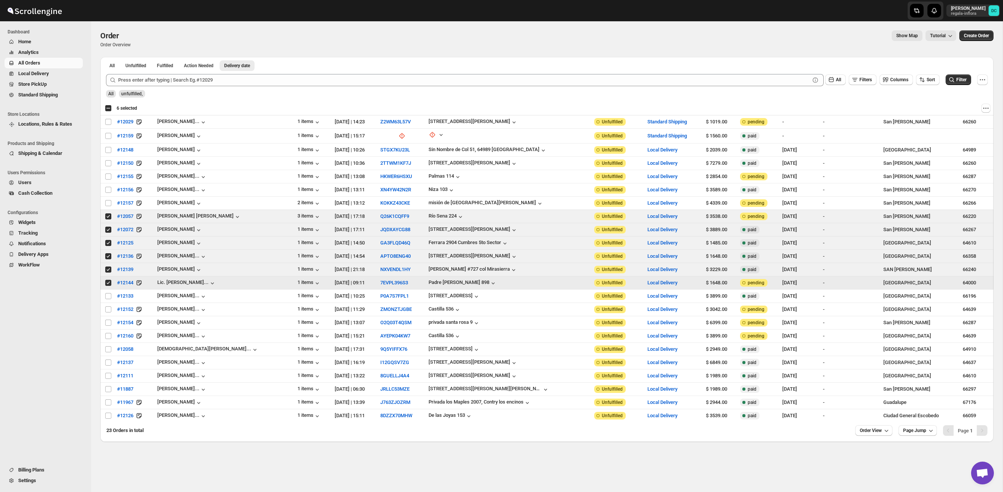
drag, startPoint x: 107, startPoint y: 284, endPoint x: 105, endPoint y: 274, distance: 10.4
click at [107, 282] on input "Select order" at bounding box center [108, 283] width 6 height 6
checkbox input "false"
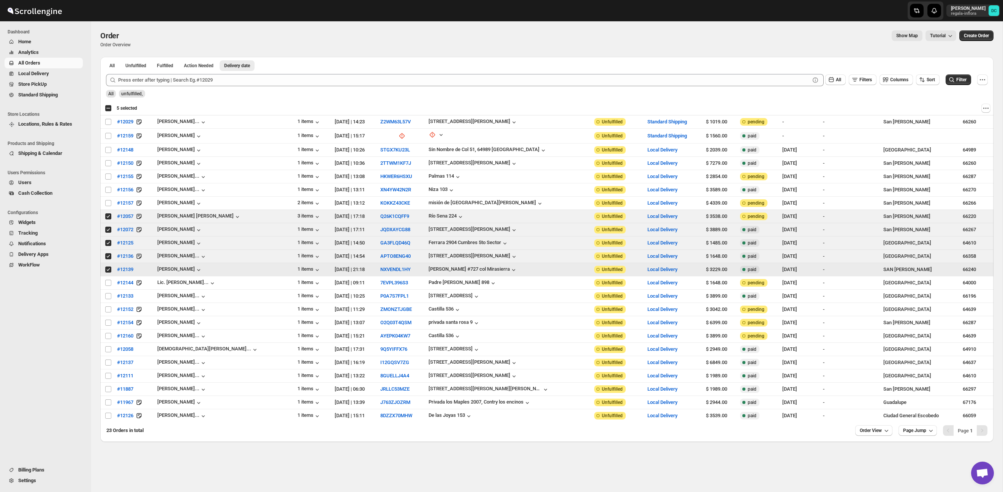
drag, startPoint x: 109, startPoint y: 272, endPoint x: 108, endPoint y: 266, distance: 5.4
click at [109, 271] on input "Select order" at bounding box center [108, 270] width 6 height 6
checkbox input "false"
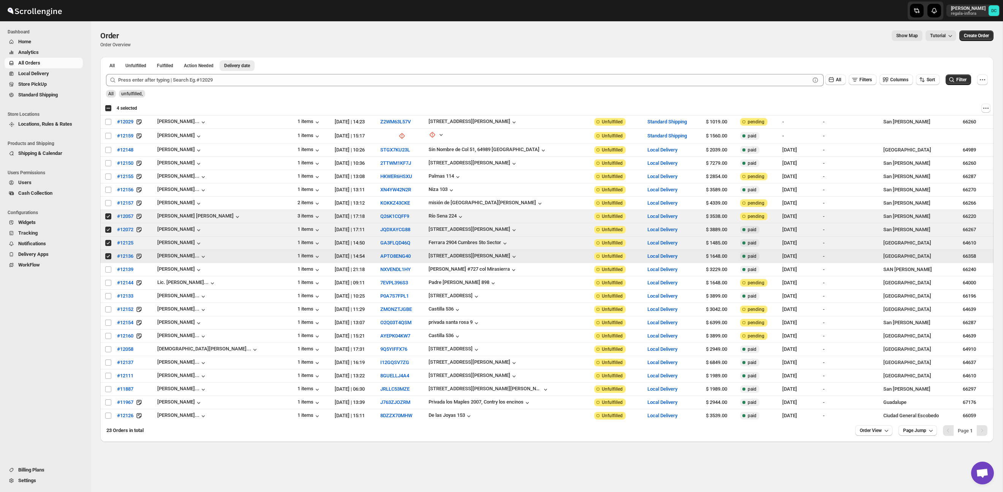
click at [107, 255] on input "Select order" at bounding box center [108, 256] width 6 height 6
checkbox input "false"
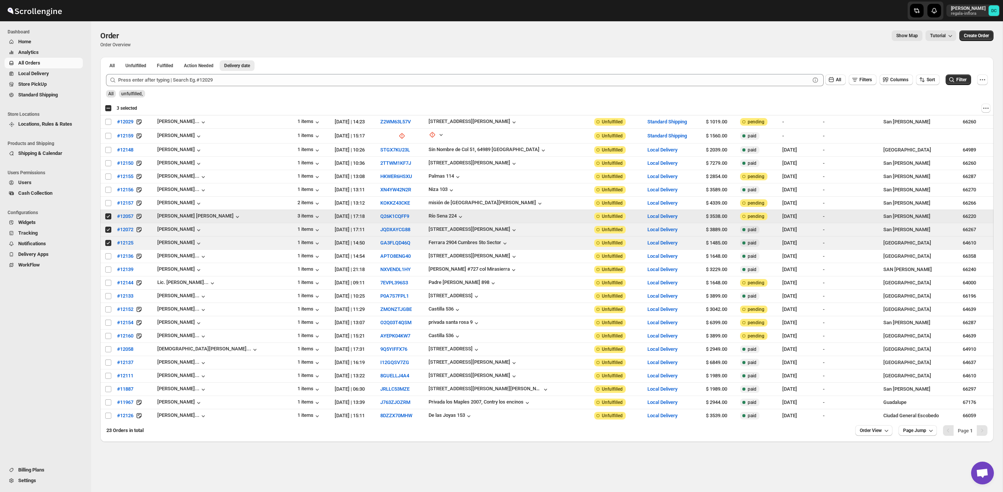
drag, startPoint x: 109, startPoint y: 217, endPoint x: 109, endPoint y: 231, distance: 14.1
click at [109, 217] on input "Select order" at bounding box center [108, 217] width 6 height 6
checkbox input "false"
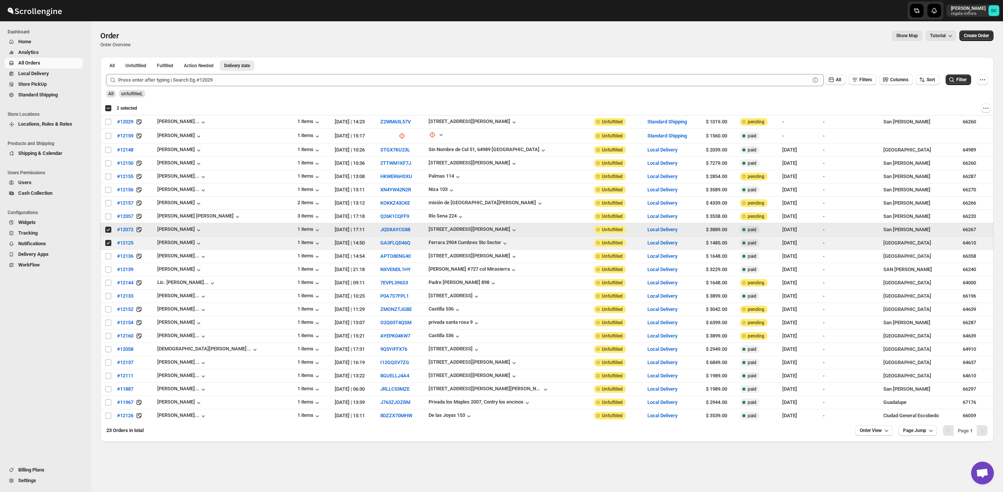
drag, startPoint x: 108, startPoint y: 230, endPoint x: 107, endPoint y: 239, distance: 9.2
click at [108, 230] on input "Select order" at bounding box center [108, 230] width 6 height 6
checkbox input "false"
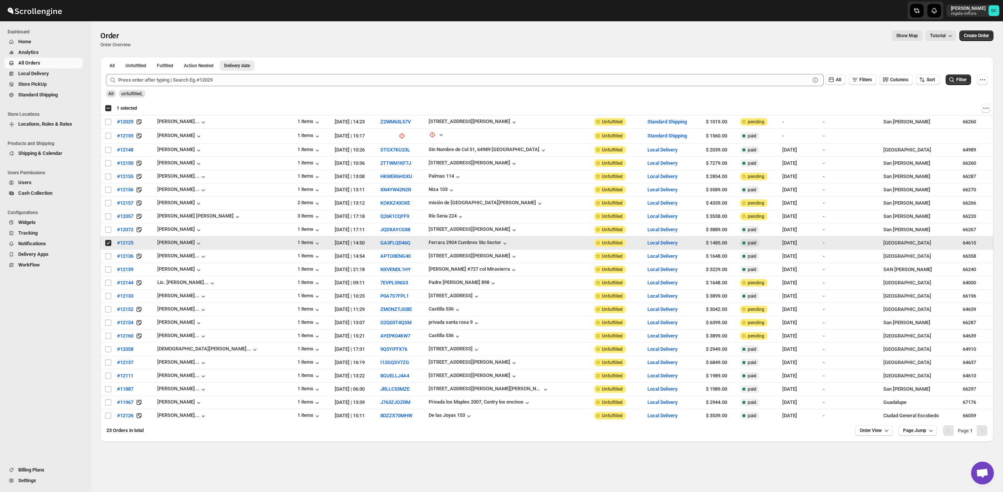
drag, startPoint x: 107, startPoint y: 246, endPoint x: 108, endPoint y: 250, distance: 3.8
click at [107, 246] on input "Select order" at bounding box center [108, 243] width 6 height 6
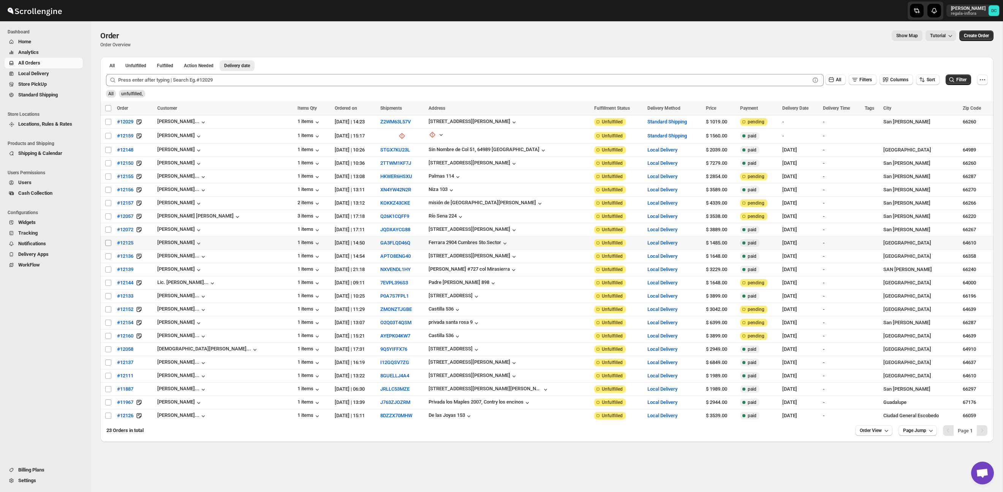
click at [108, 245] on input "Select order" at bounding box center [108, 243] width 6 height 6
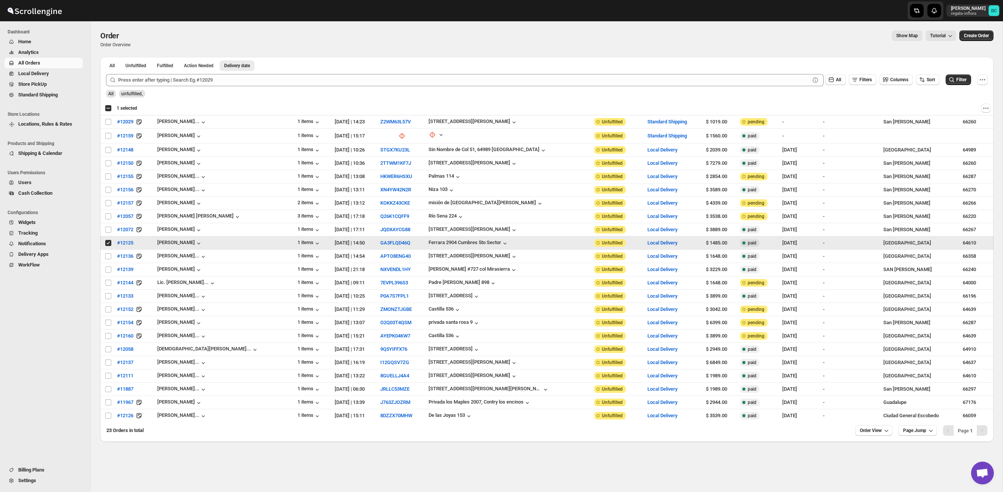
click at [107, 242] on input "Select order" at bounding box center [108, 243] width 6 height 6
checkbox input "false"
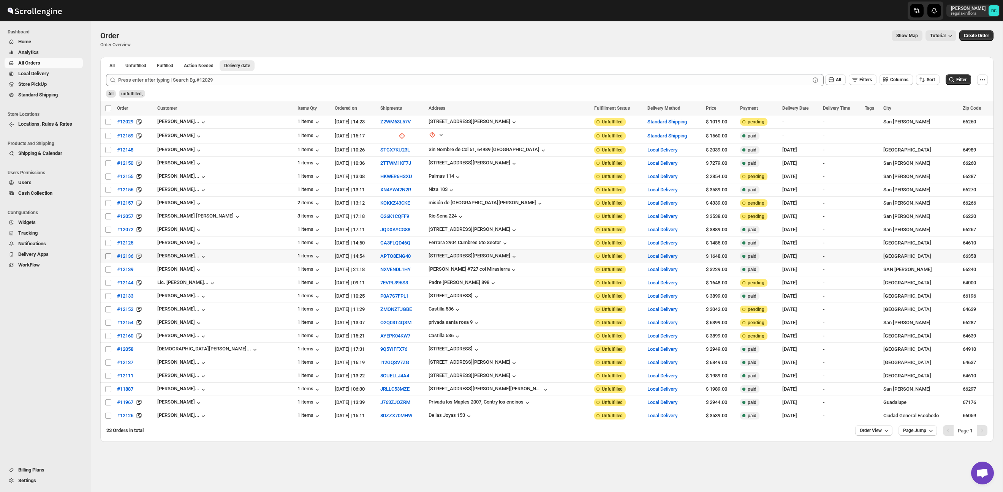
click at [108, 256] on input "Select order" at bounding box center [108, 256] width 6 height 6
checkbox input "true"
click at [109, 269] on input "Select order" at bounding box center [108, 270] width 6 height 6
checkbox input "true"
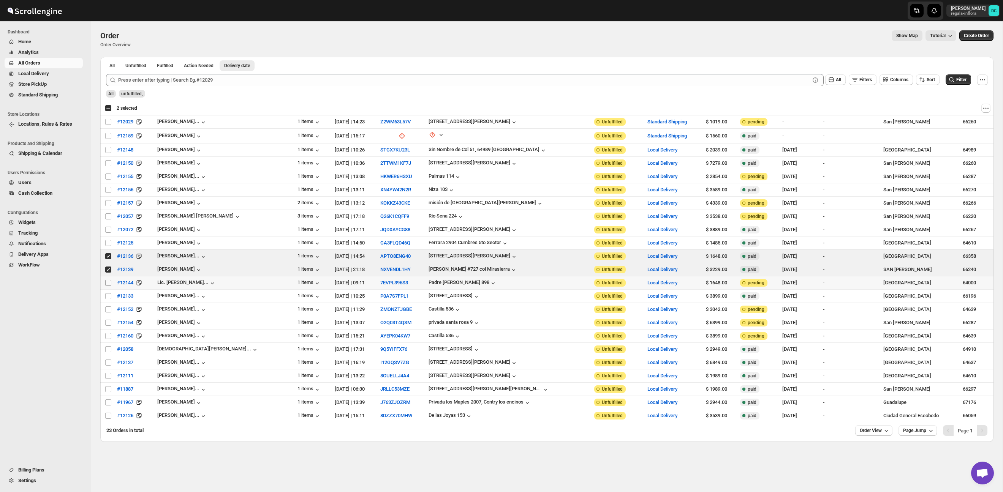
click at [109, 282] on input "Select order" at bounding box center [108, 283] width 6 height 6
checkbox input "true"
drag, startPoint x: 109, startPoint y: 258, endPoint x: 108, endPoint y: 266, distance: 8.0
click at [108, 258] on input "Select order" at bounding box center [108, 256] width 6 height 6
checkbox input "false"
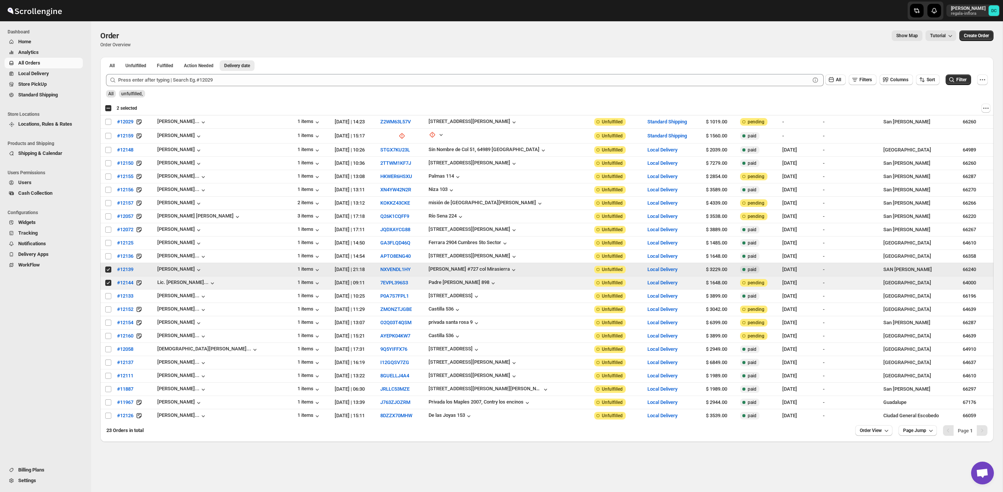
click at [109, 269] on input "Select order" at bounding box center [108, 270] width 6 height 6
checkbox input "false"
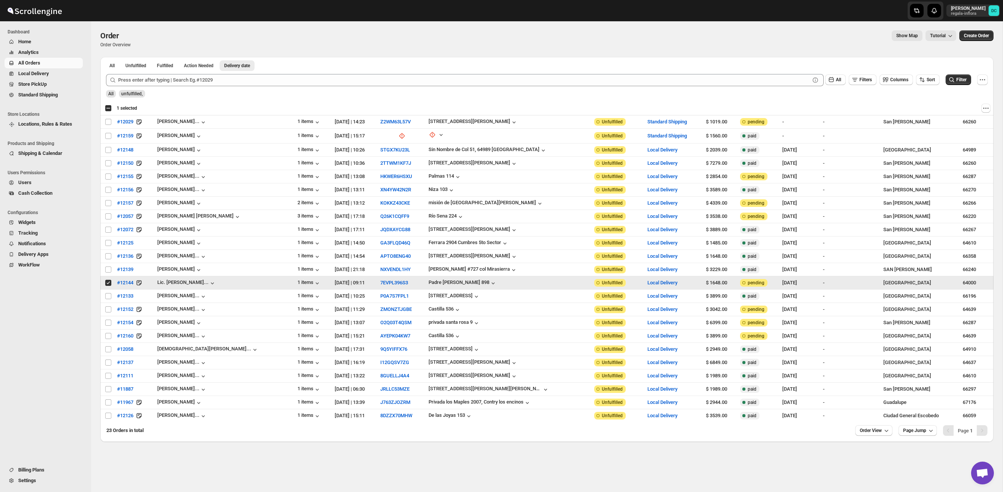
click at [108, 284] on input "Select order" at bounding box center [108, 283] width 6 height 6
checkbox input "false"
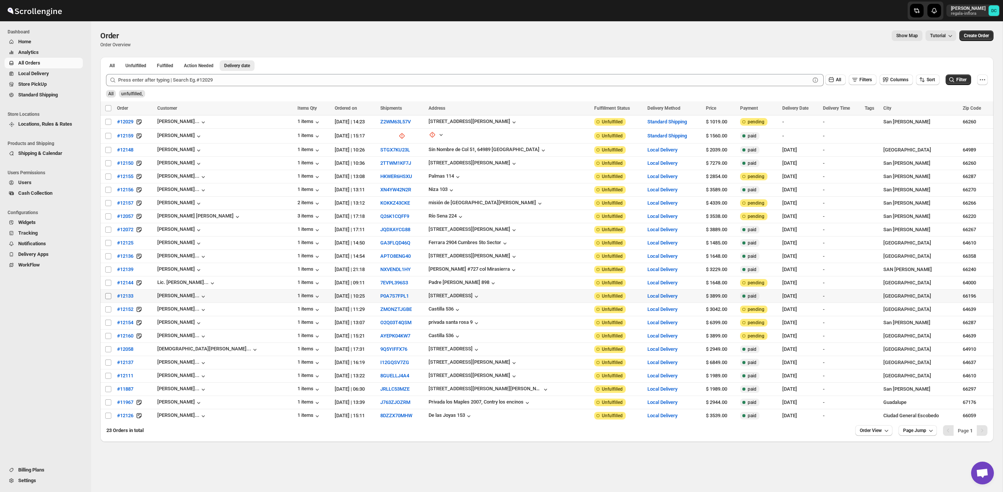
click at [109, 297] on input "Select order" at bounding box center [108, 296] width 6 height 6
checkbox input "true"
click at [108, 307] on input "Select order" at bounding box center [108, 310] width 6 height 6
checkbox input "true"
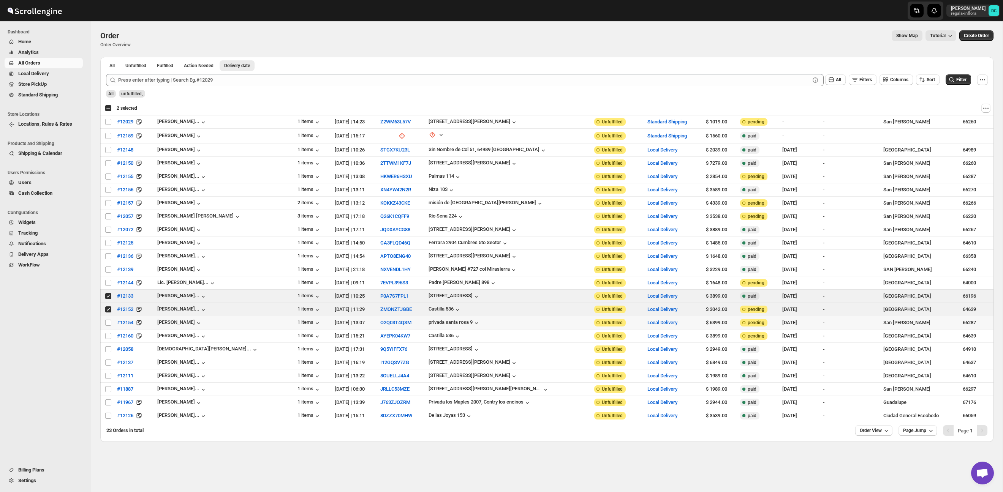
click at [108, 318] on td "Select order" at bounding box center [107, 322] width 14 height 13
click at [108, 326] on td "Select order" at bounding box center [107, 322] width 14 height 13
checkbox input "false"
click at [108, 334] on input "Select order" at bounding box center [108, 336] width 6 height 6
checkbox input "true"
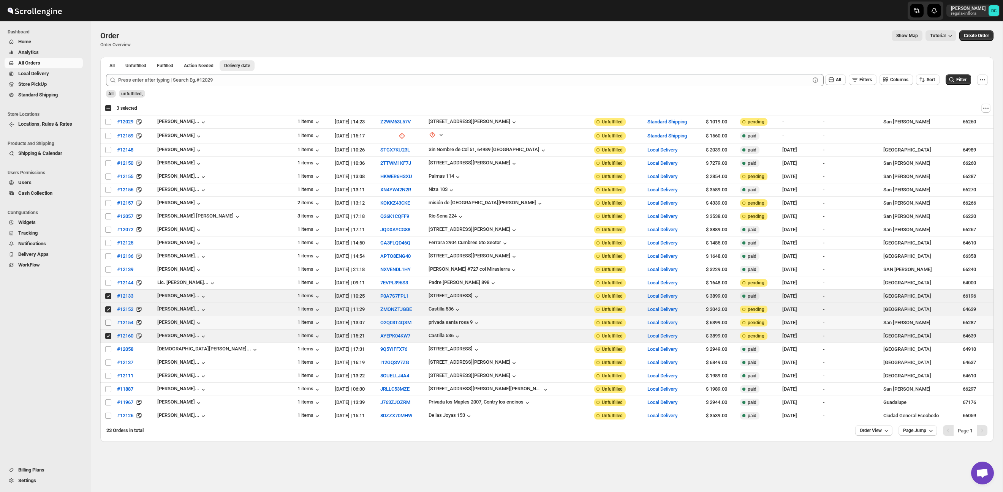
click at [108, 321] on input "Select order" at bounding box center [108, 323] width 6 height 6
checkbox input "true"
click at [52, 95] on span "Routes" at bounding box center [55, 95] width 52 height 8
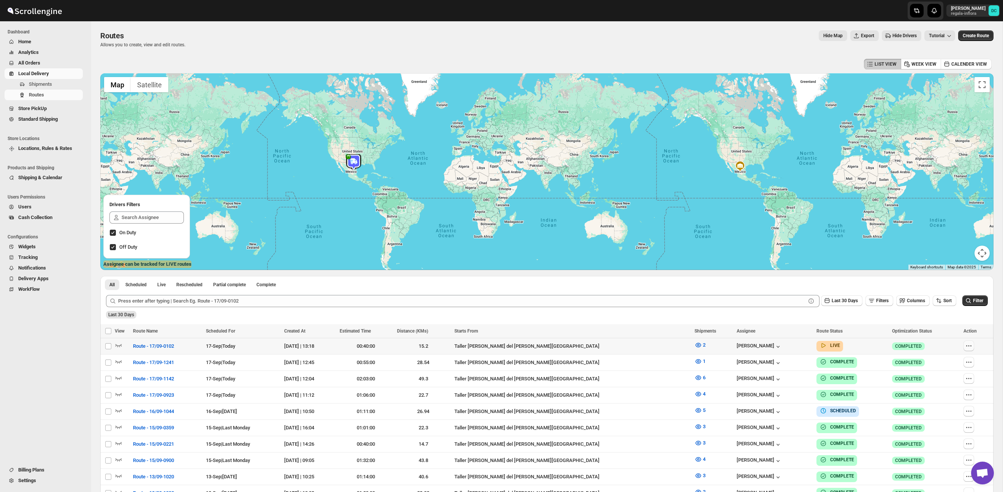
click at [965, 347] on icon "button" at bounding box center [969, 346] width 8 height 8
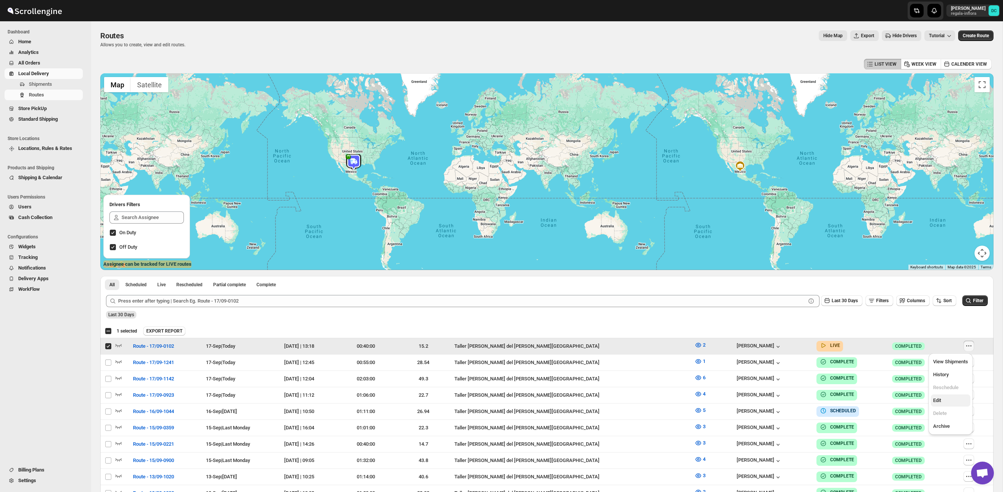
click at [958, 397] on span "Edit" at bounding box center [950, 401] width 35 height 8
checkbox input "false"
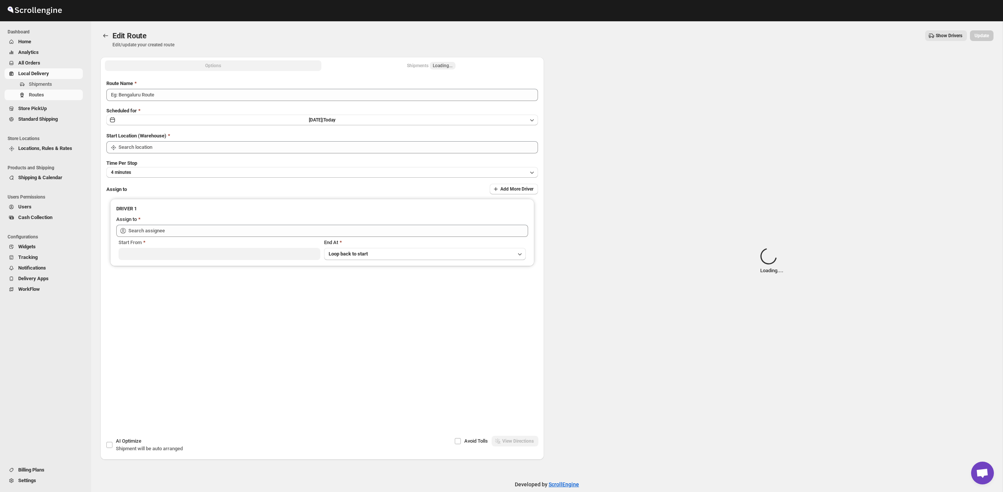
type input "Route - 17/09-0102"
click at [481, 68] on button "Shipments Loading..." at bounding box center [431, 65] width 217 height 11
type input "Taller [PERSON_NAME] del [PERSON_NAME][GEOGRAPHIC_DATA]"
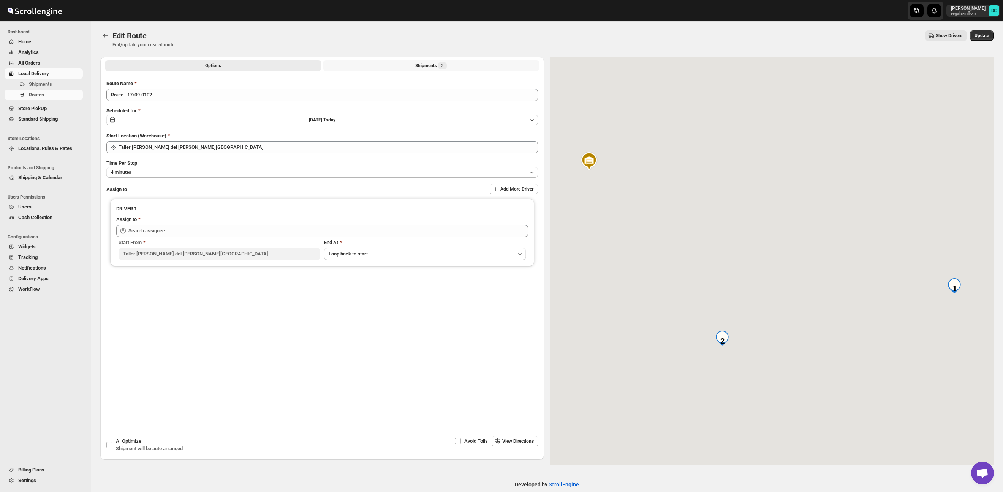
click at [428, 65] on div "Shipments 2" at bounding box center [431, 66] width 32 height 8
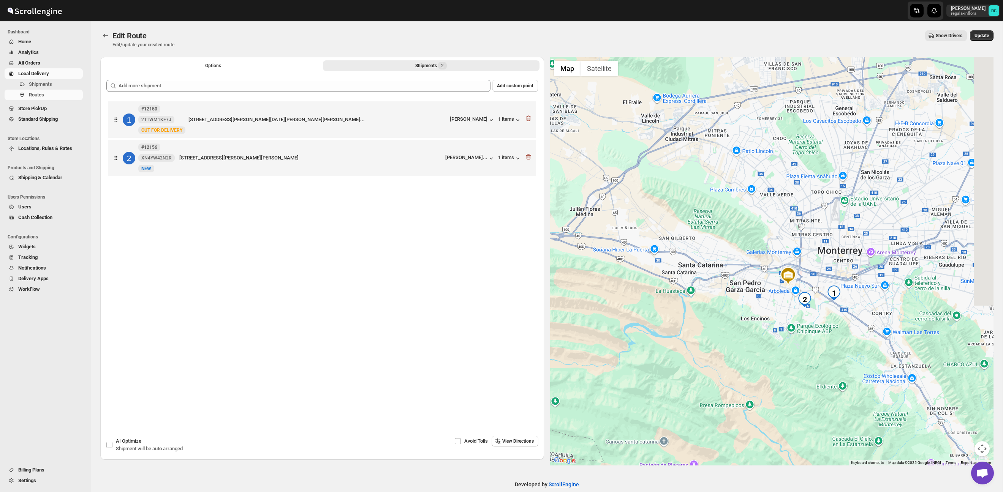
drag, startPoint x: 864, startPoint y: 335, endPoint x: 286, endPoint y: 37, distance: 650.6
click at [853, 333] on div at bounding box center [772, 261] width 444 height 409
click at [109, 36] on icon "Routes" at bounding box center [106, 36] width 8 height 8
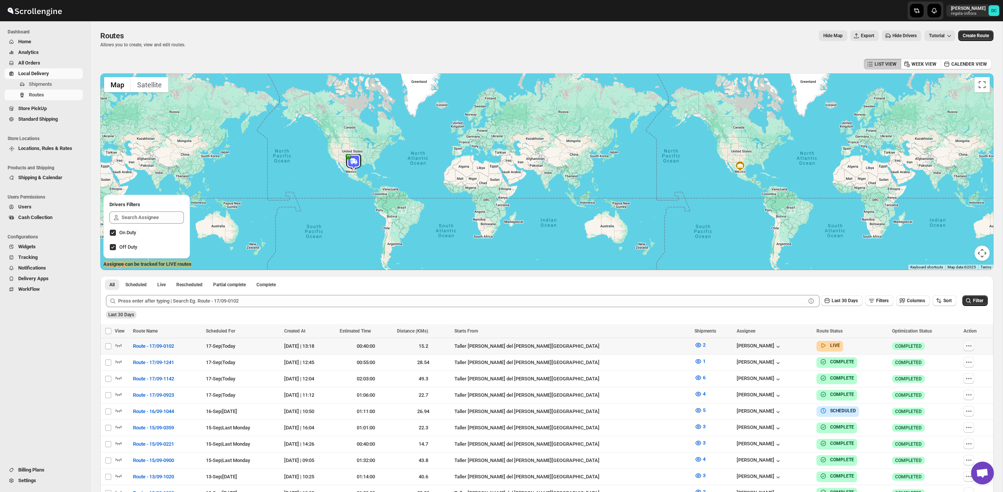
click at [967, 344] on icon "button" at bounding box center [969, 346] width 8 height 8
checkbox input "true"
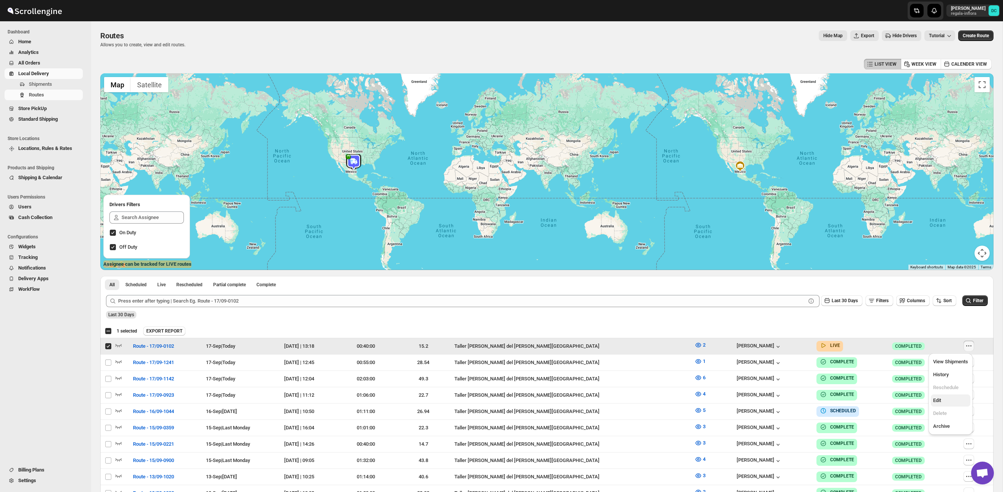
click at [949, 400] on span "Edit" at bounding box center [950, 401] width 35 height 8
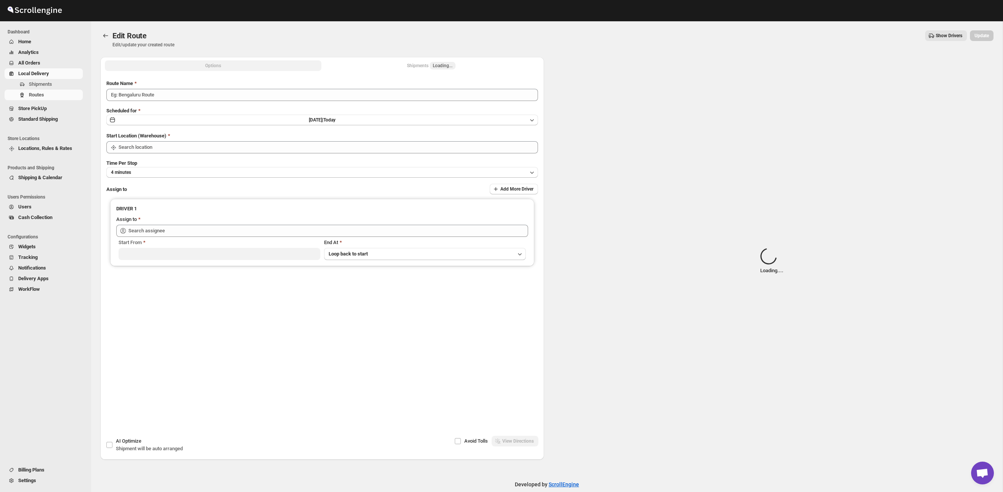
type input "Route - 17/09-0102"
type input "Taller [PERSON_NAME] del [PERSON_NAME][GEOGRAPHIC_DATA]"
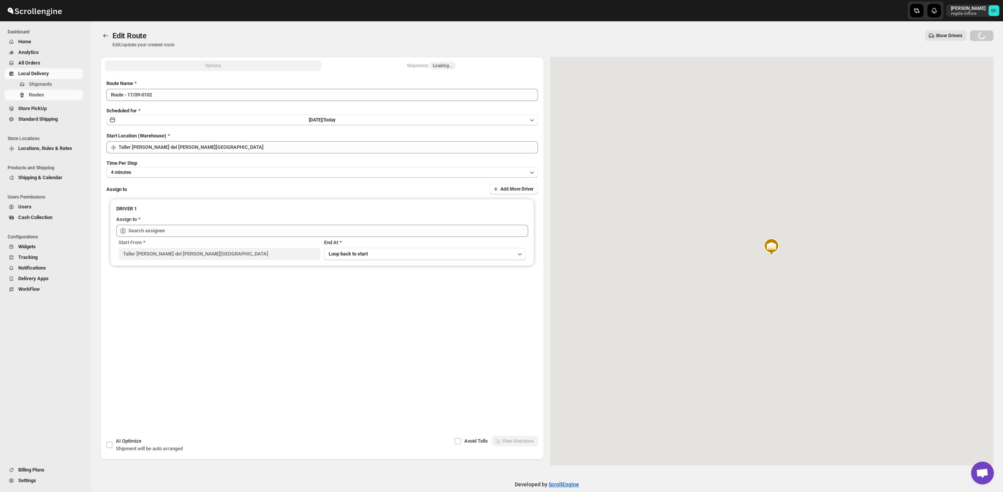
type input "[PERSON_NAME] ([EMAIL_ADDRESS][DOMAIN_NAME])"
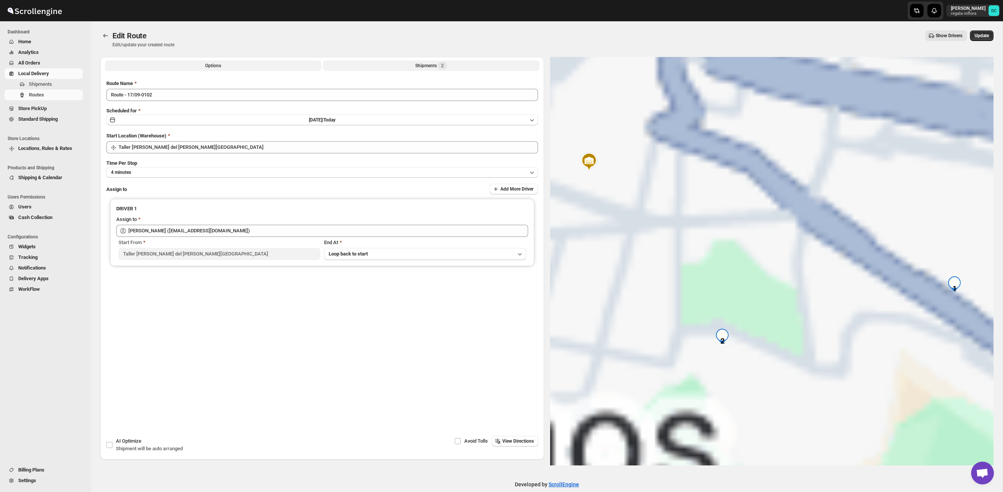
click at [408, 66] on button "Shipments 2" at bounding box center [431, 65] width 217 height 11
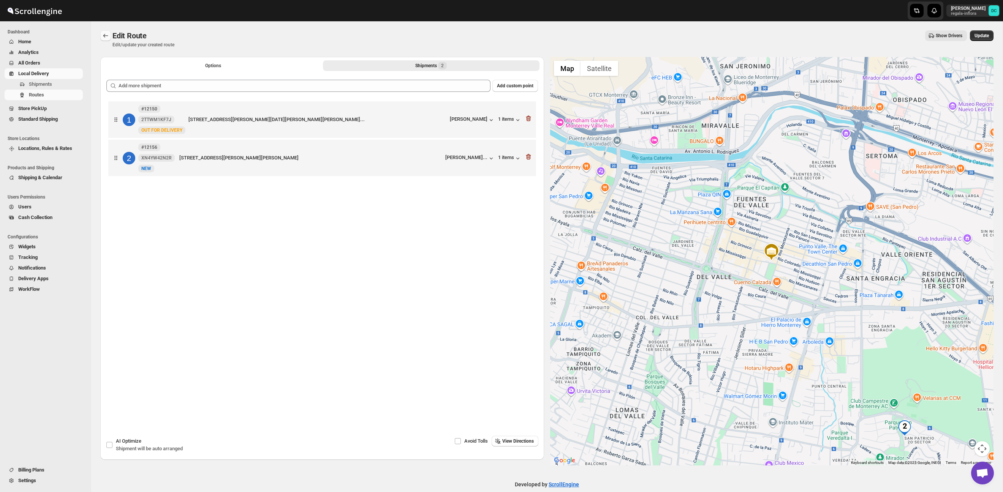
click at [104, 35] on icon "Routes" at bounding box center [106, 36] width 8 height 8
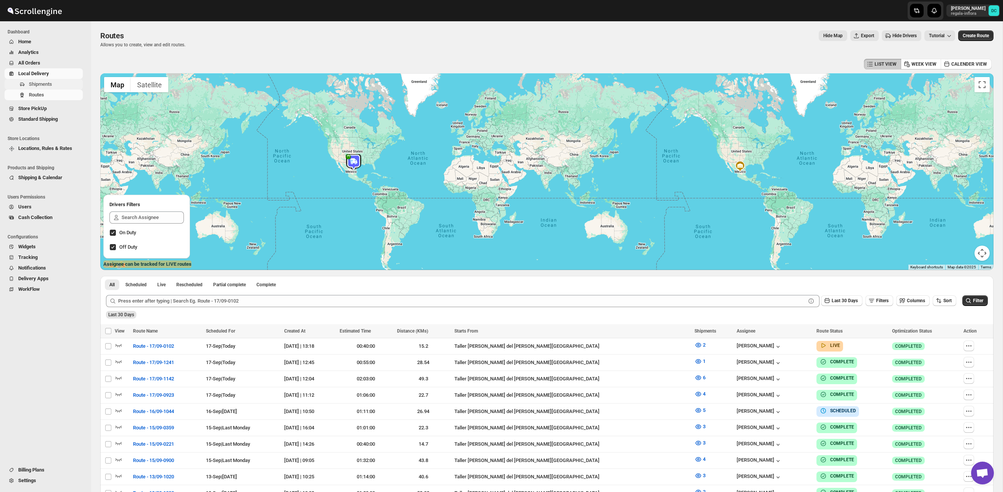
click at [43, 83] on span "Shipments" at bounding box center [40, 84] width 23 height 6
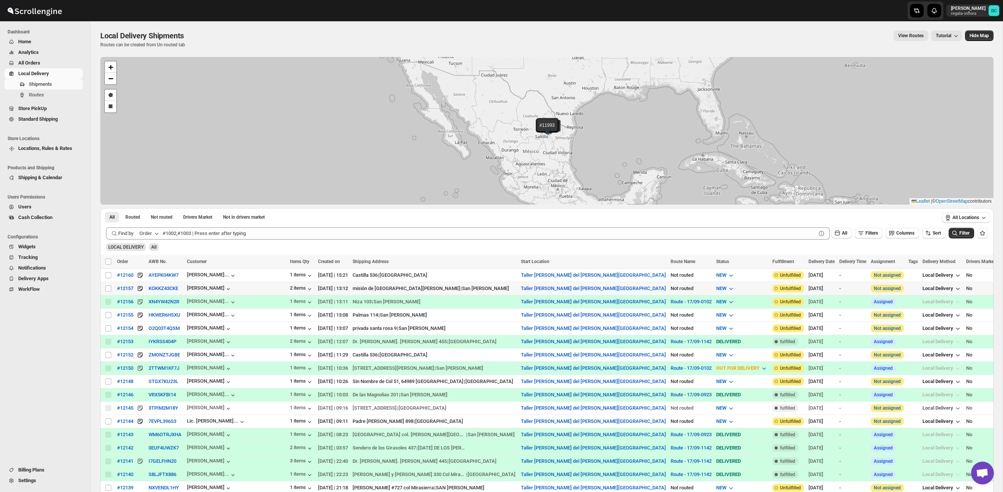
drag, startPoint x: 108, startPoint y: 288, endPoint x: 109, endPoint y: 293, distance: 4.6
click at [108, 288] on input "Select shipment" at bounding box center [108, 289] width 6 height 6
checkbox input "true"
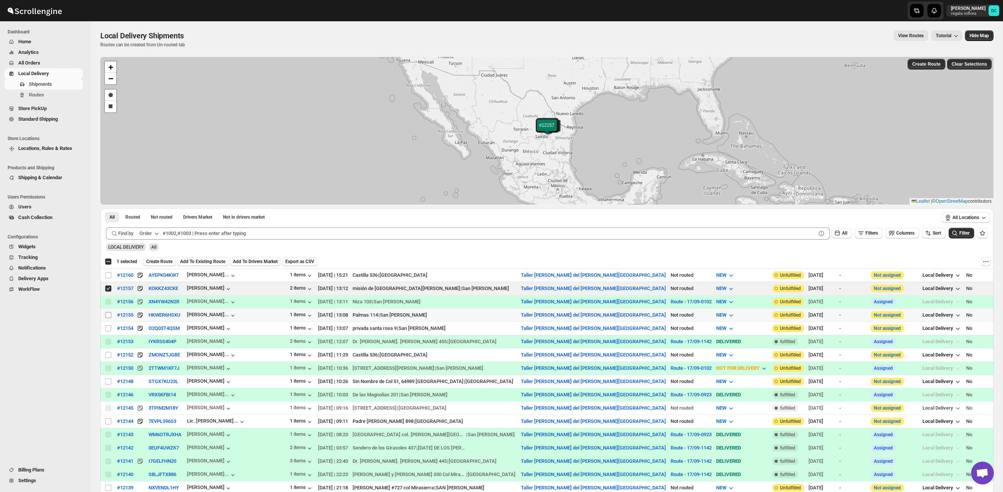
click at [109, 315] on input "Select shipment" at bounding box center [108, 315] width 6 height 6
checkbox input "true"
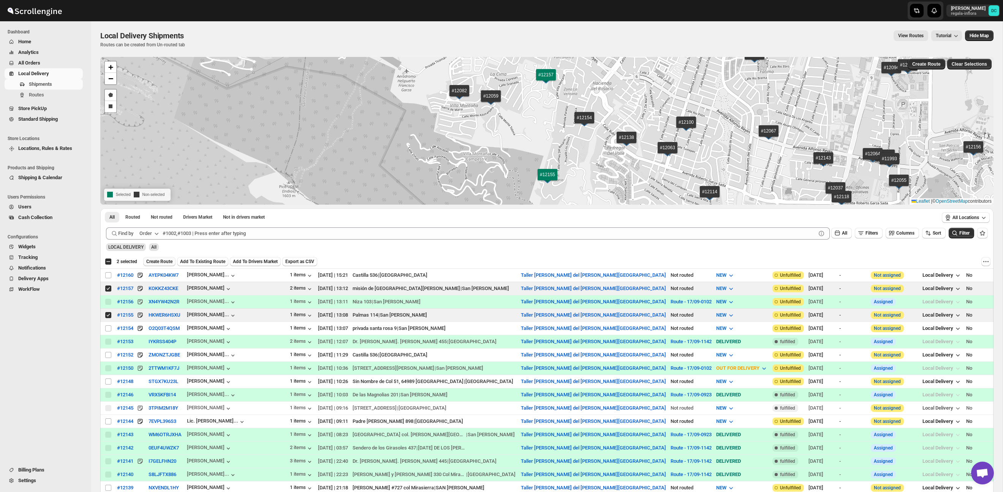
click at [160, 262] on span "Create Route" at bounding box center [159, 262] width 26 height 6
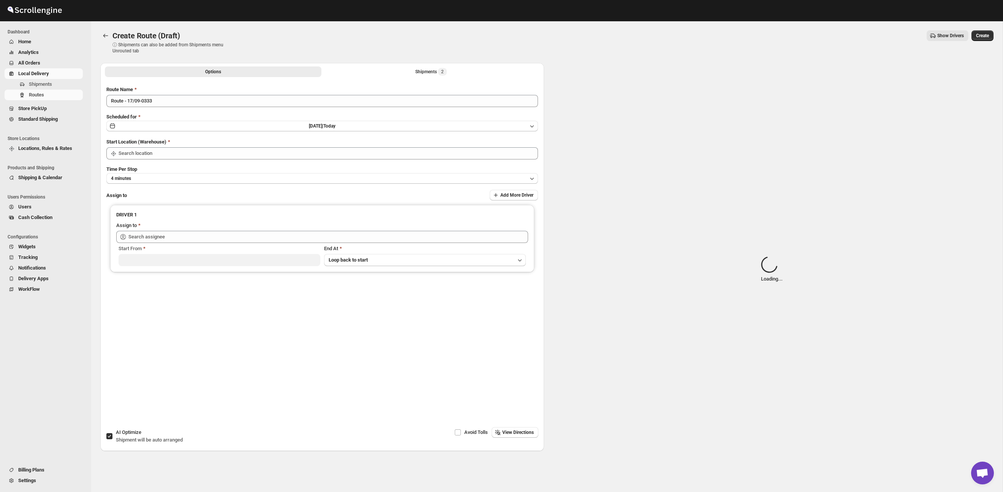
type input "Taller [PERSON_NAME] del [PERSON_NAME][GEOGRAPHIC_DATA]"
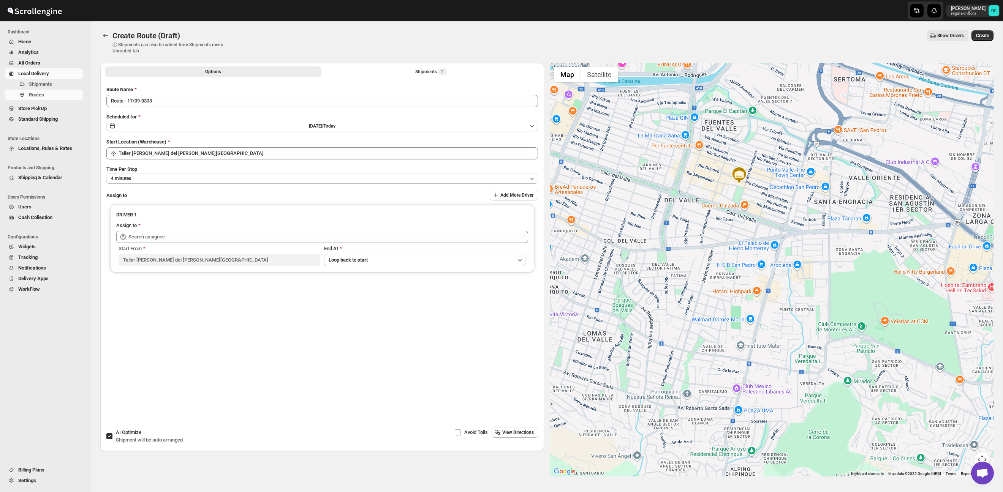
drag, startPoint x: 883, startPoint y: 345, endPoint x: 862, endPoint y: 285, distance: 63.2
click at [860, 271] on div at bounding box center [772, 270] width 444 height 414
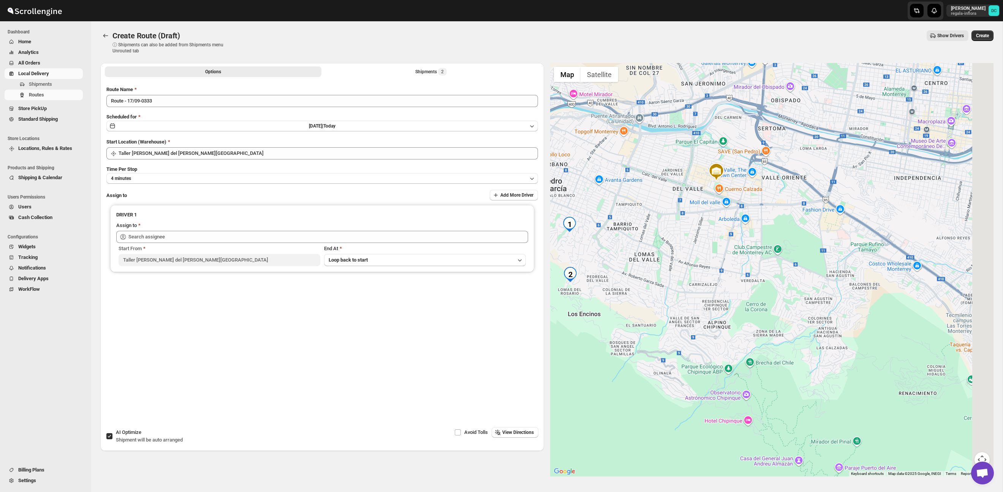
drag, startPoint x: 867, startPoint y: 327, endPoint x: 784, endPoint y: 268, distance: 101.4
click at [784, 268] on div at bounding box center [772, 270] width 444 height 414
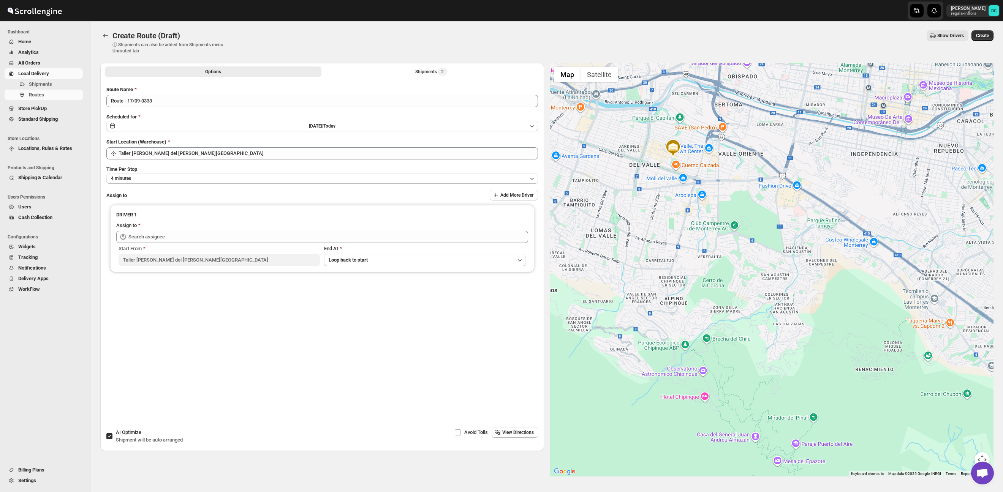
drag, startPoint x: 853, startPoint y: 328, endPoint x: 815, endPoint y: 307, distance: 43.5
click at [815, 307] on div at bounding box center [772, 270] width 444 height 414
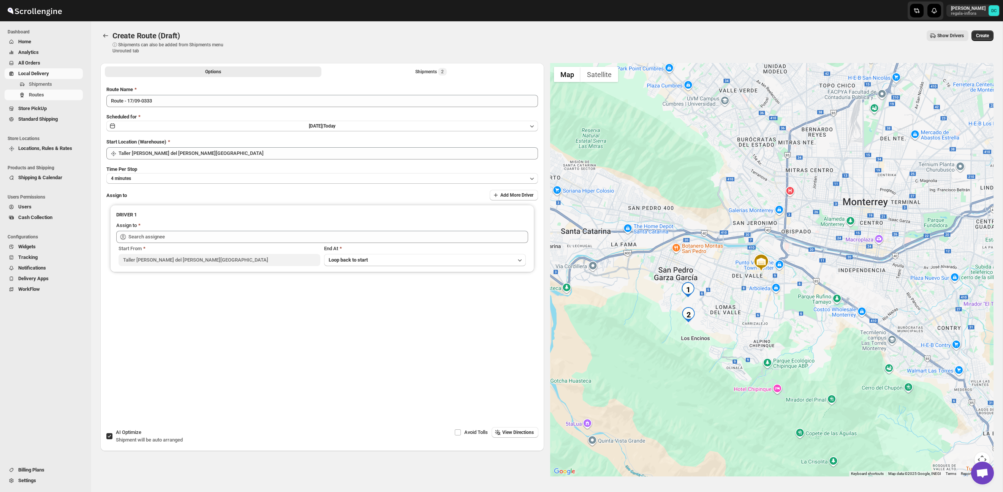
drag, startPoint x: 791, startPoint y: 277, endPoint x: 810, endPoint y: 317, distance: 44.9
click at [810, 317] on div at bounding box center [772, 270] width 444 height 414
click at [241, 72] on button "Options" at bounding box center [213, 71] width 217 height 11
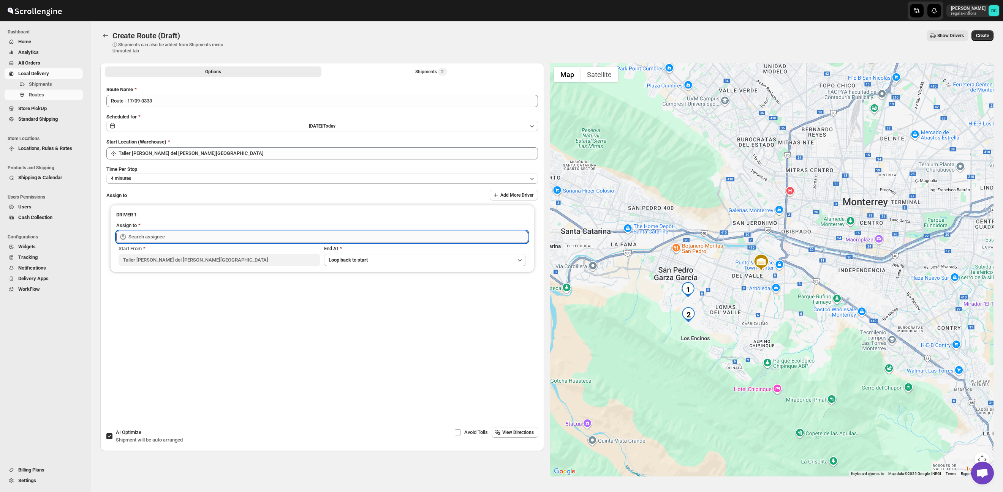
drag, startPoint x: 225, startPoint y: 237, endPoint x: 229, endPoint y: 237, distance: 4.2
click at [227, 237] on input "text" at bounding box center [328, 237] width 400 height 12
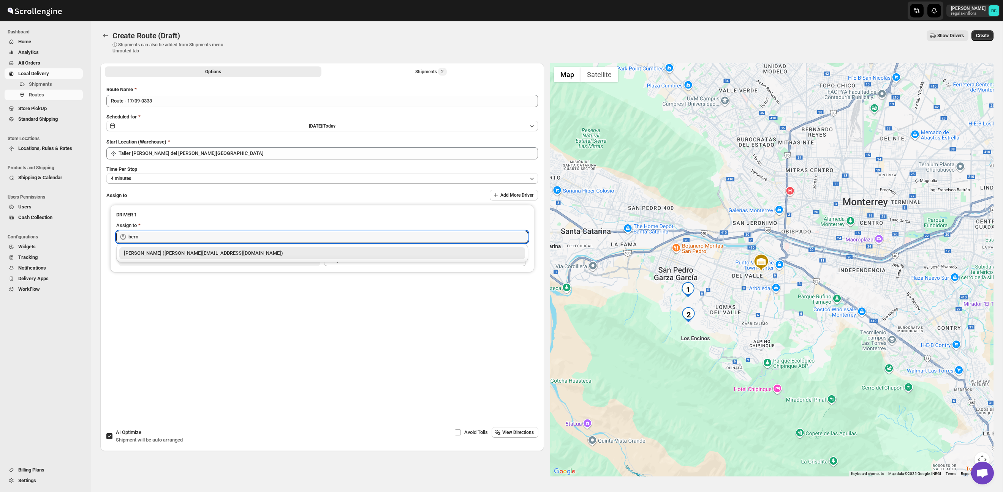
click at [237, 253] on div "[PERSON_NAME] ([PERSON_NAME][EMAIL_ADDRESS][DOMAIN_NAME])" at bounding box center [322, 254] width 397 height 8
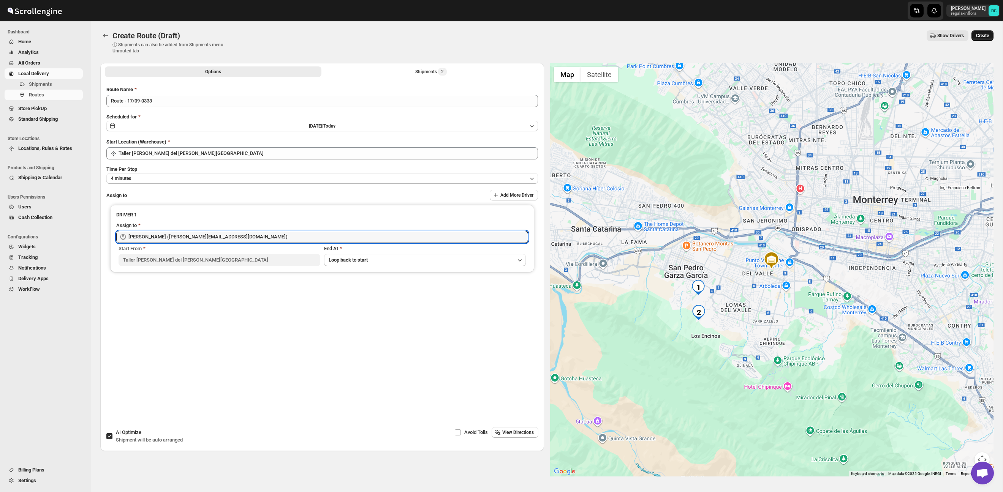
type input "[PERSON_NAME] ([PERSON_NAME][EMAIL_ADDRESS][DOMAIN_NAME])"
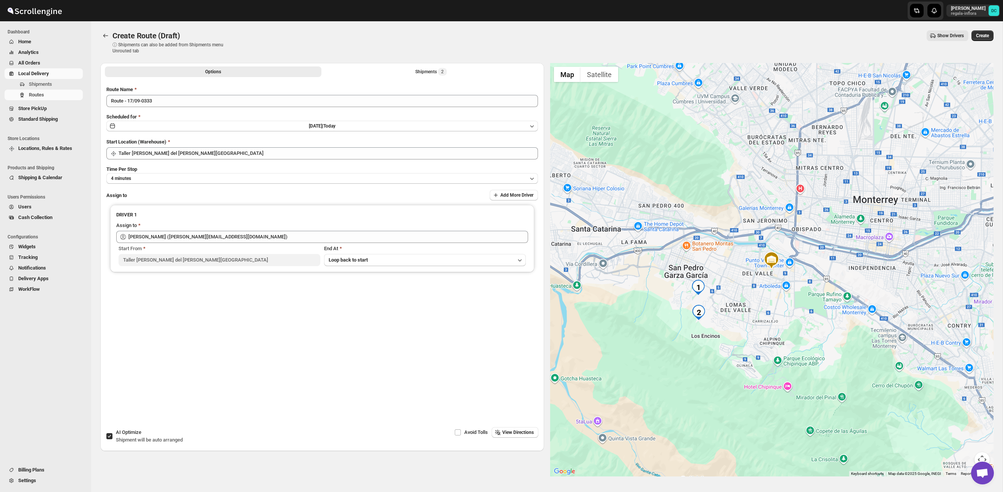
click at [976, 35] on span "Create" at bounding box center [982, 36] width 13 height 6
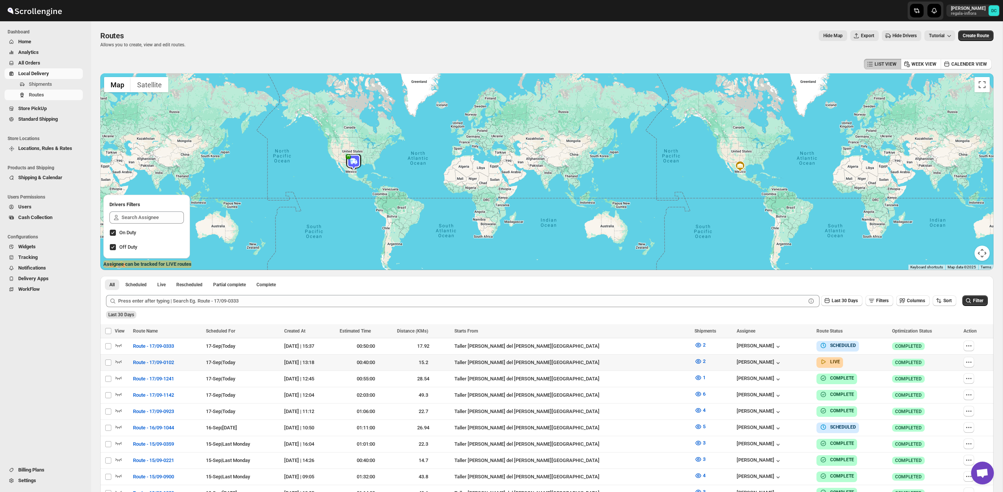
drag, startPoint x: 967, startPoint y: 364, endPoint x: 981, endPoint y: 370, distance: 15.3
click at [967, 364] on icon "button" at bounding box center [969, 363] width 8 height 8
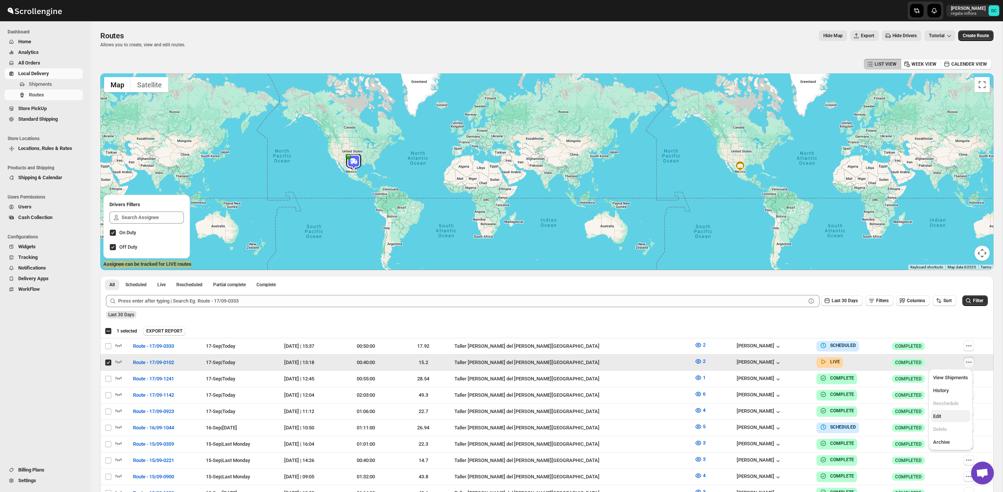
click at [958, 414] on span "Edit" at bounding box center [950, 417] width 35 height 8
checkbox input "false"
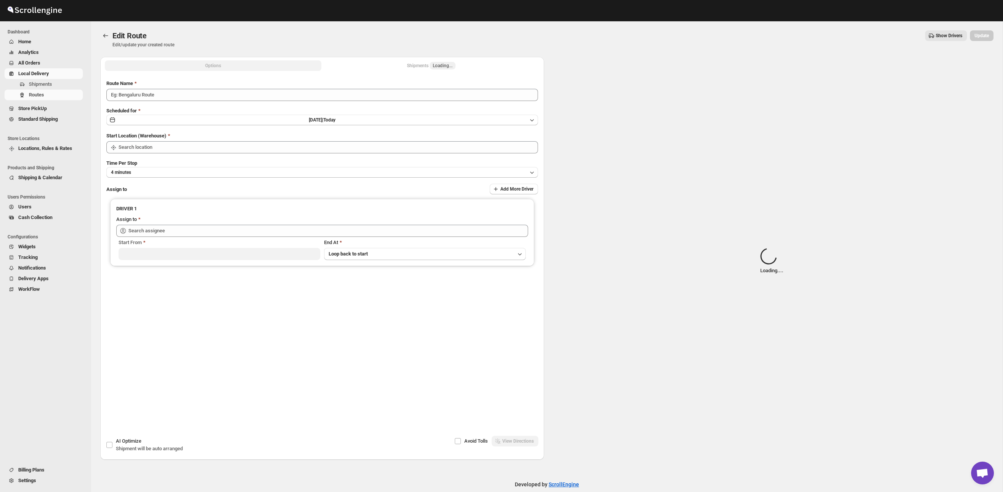
type input "Route - 17/09-0102"
type input "Taller [PERSON_NAME] del [PERSON_NAME][GEOGRAPHIC_DATA]"
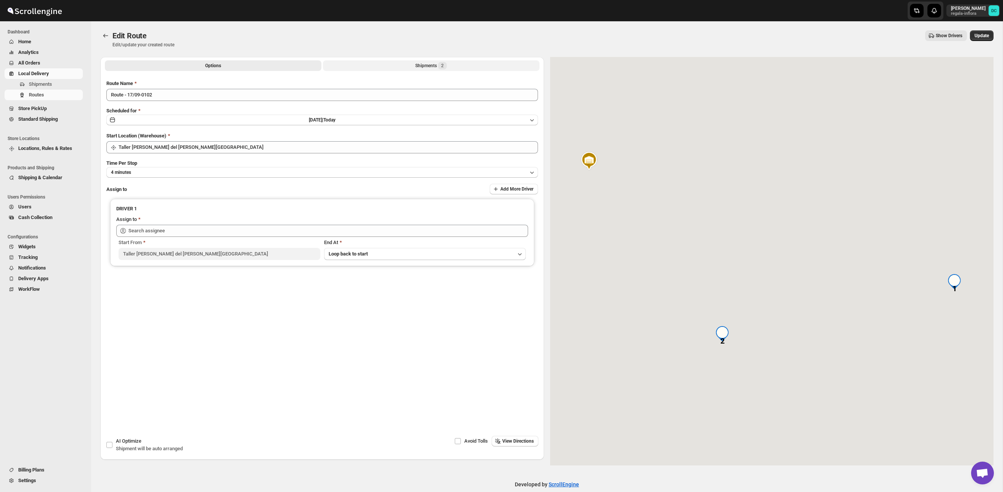
type input "[PERSON_NAME] ([EMAIL_ADDRESS][DOMAIN_NAME])"
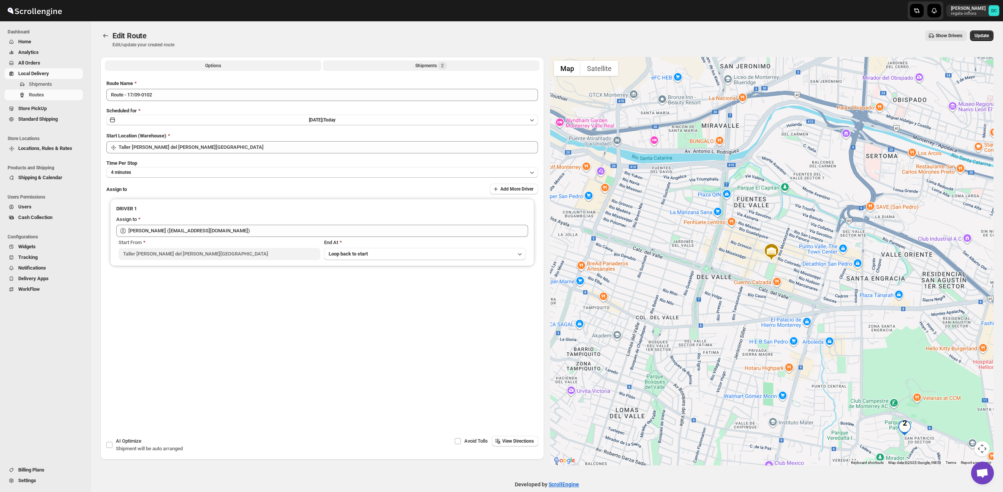
click at [435, 68] on div "Shipments 2" at bounding box center [431, 66] width 32 height 8
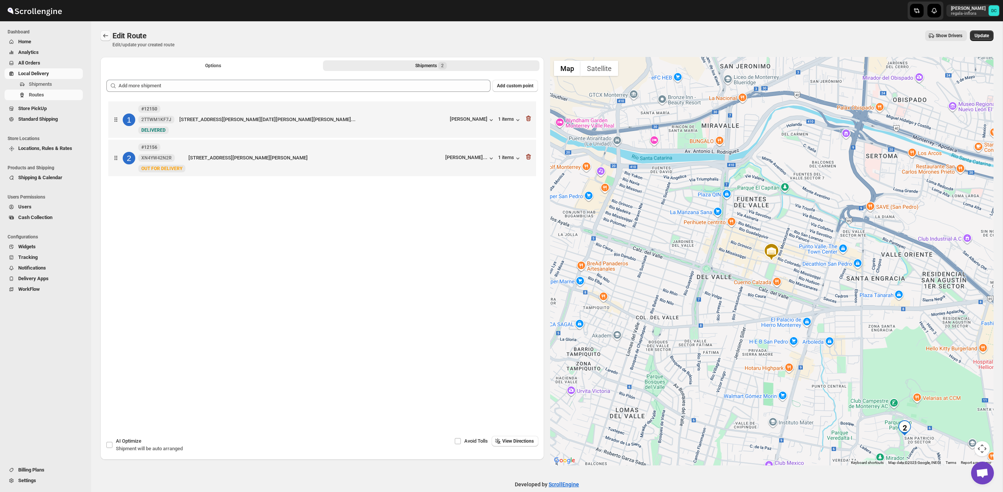
click at [104, 36] on icon "Routes" at bounding box center [106, 36] width 8 height 8
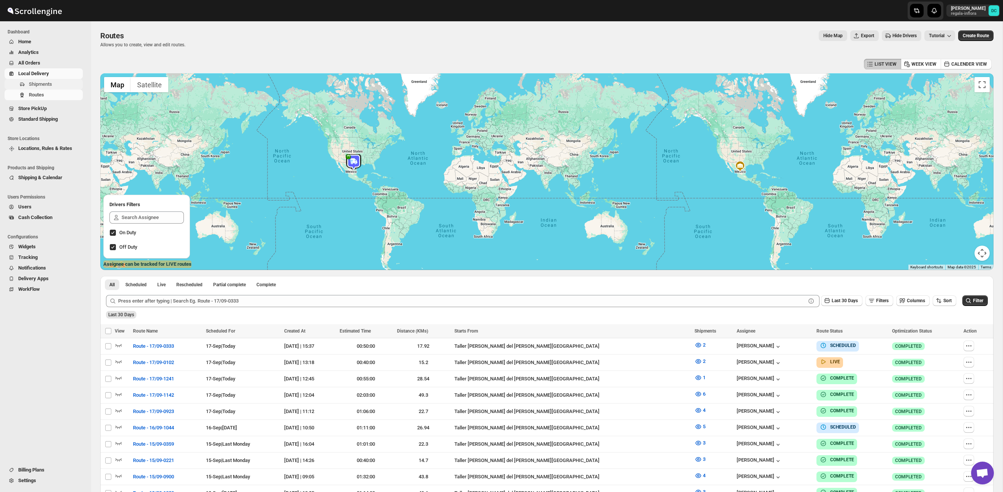
click at [60, 83] on span "Shipments" at bounding box center [55, 85] width 52 height 8
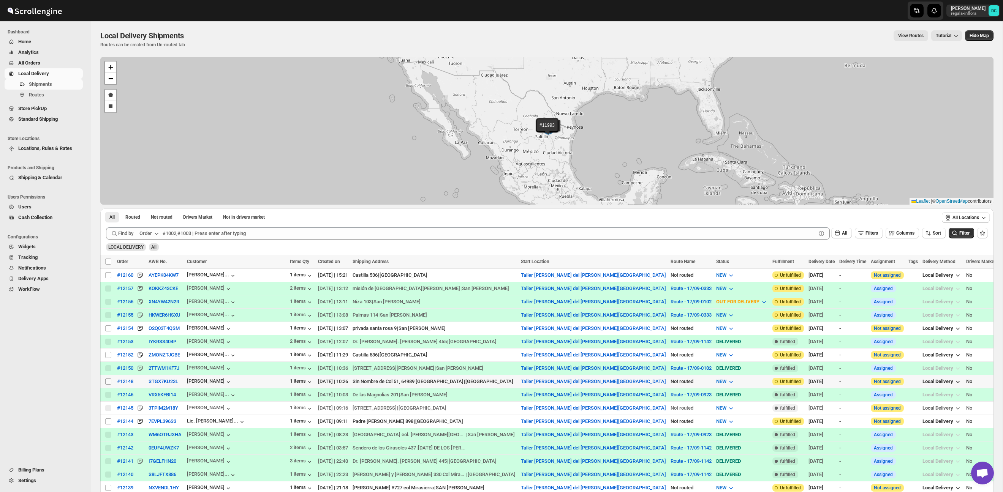
click at [107, 381] on input "Select shipment" at bounding box center [108, 382] width 6 height 6
checkbox input "true"
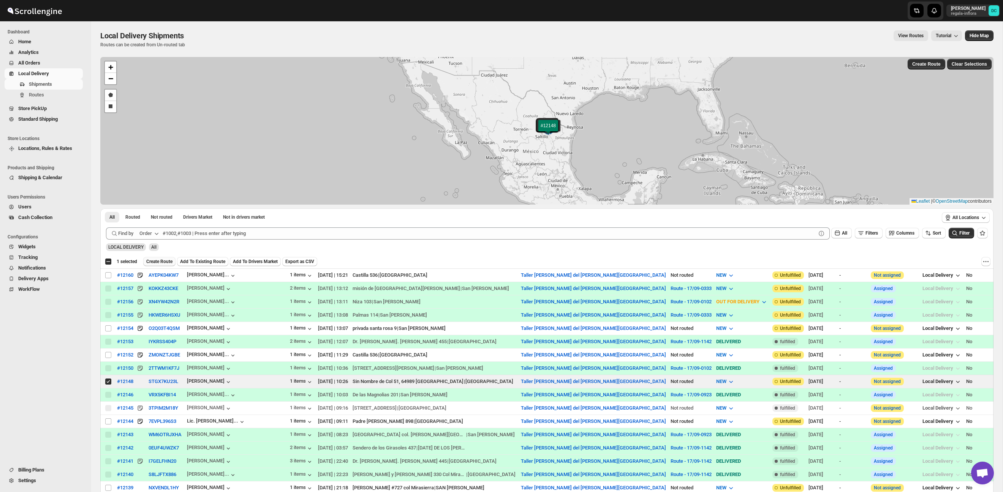
click at [172, 258] on button "Create Route" at bounding box center [159, 261] width 32 height 9
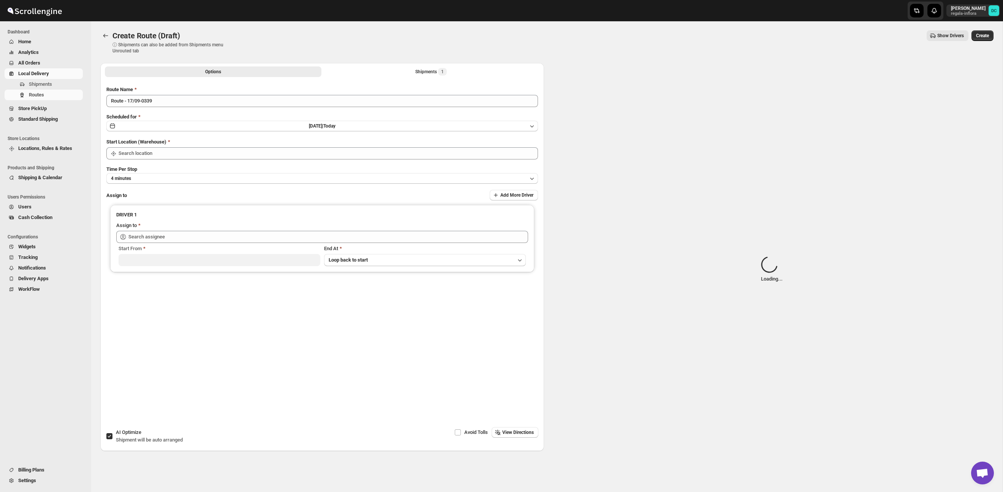
type input "Taller [PERSON_NAME] del [PERSON_NAME][GEOGRAPHIC_DATA]"
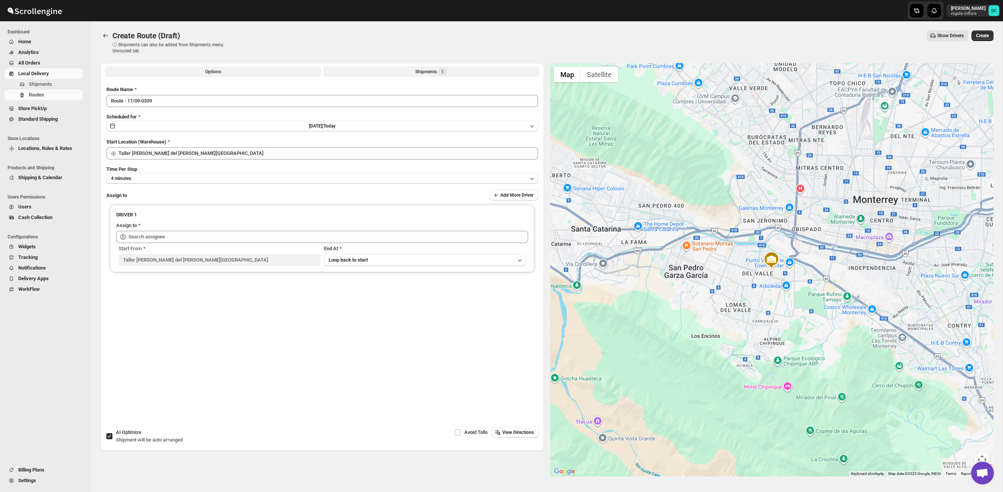
click at [401, 73] on button "Shipments 1" at bounding box center [431, 71] width 217 height 11
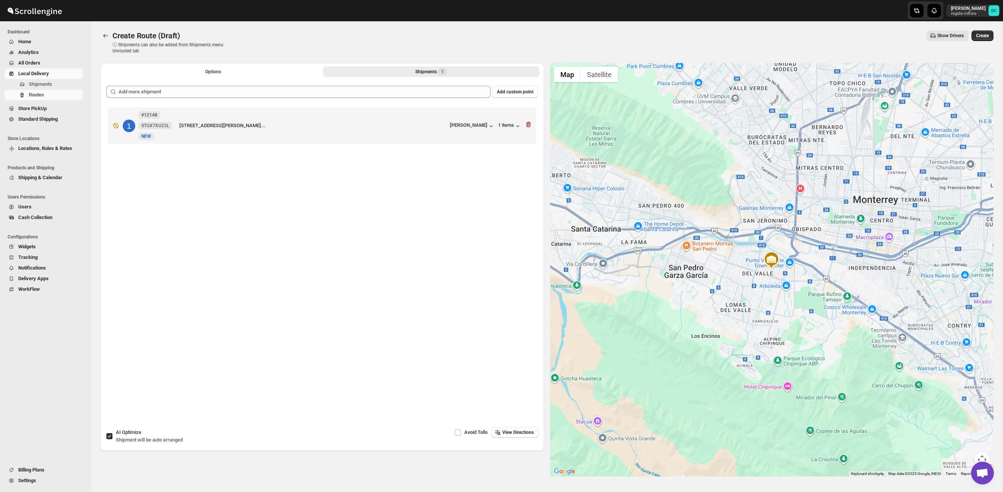
click at [43, 61] on span "All Orders" at bounding box center [49, 63] width 63 height 8
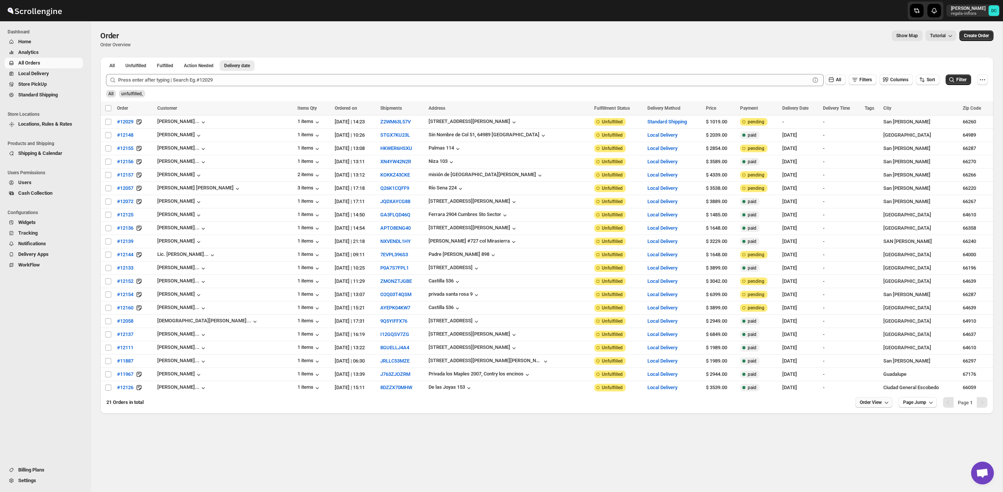
click at [871, 406] on span "Order View" at bounding box center [871, 403] width 22 height 6
click at [875, 387] on div "Set" at bounding box center [871, 388] width 38 height 8
drag, startPoint x: 107, startPoint y: 269, endPoint x: 109, endPoint y: 283, distance: 14.6
click at [107, 269] on input "Select order" at bounding box center [108, 268] width 6 height 6
checkbox input "true"
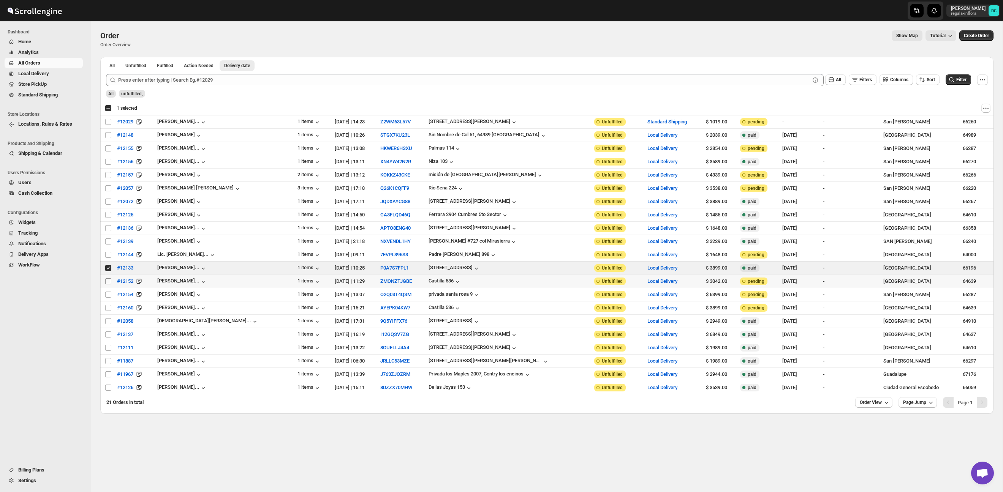
click at [109, 283] on input "Select order" at bounding box center [108, 281] width 6 height 6
checkbox input "true"
click at [107, 291] on td "Select order" at bounding box center [107, 294] width 14 height 13
checkbox input "true"
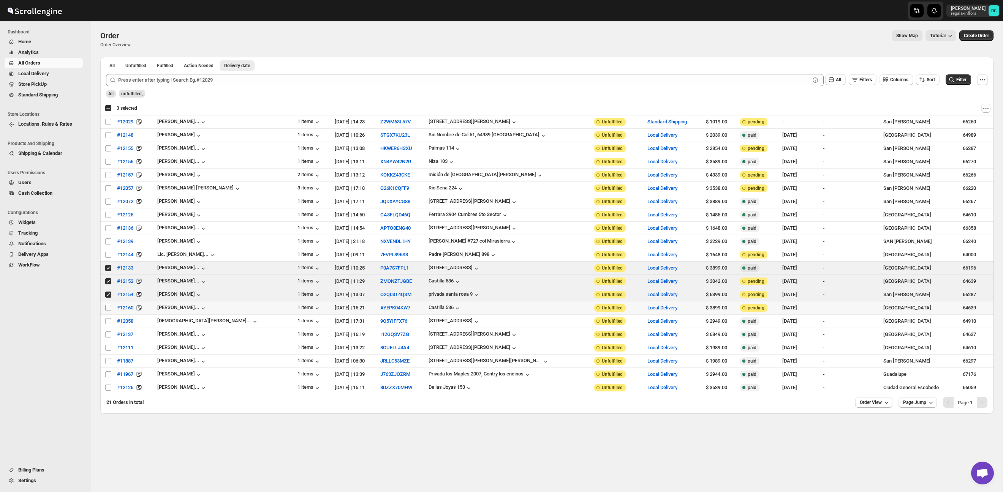
click at [108, 308] on input "Select order" at bounding box center [108, 308] width 6 height 6
checkbox input "true"
drag, startPoint x: 108, startPoint y: 322, endPoint x: 107, endPoint y: 331, distance: 8.5
click at [108, 322] on input "Select order" at bounding box center [108, 321] width 6 height 6
checkbox input "true"
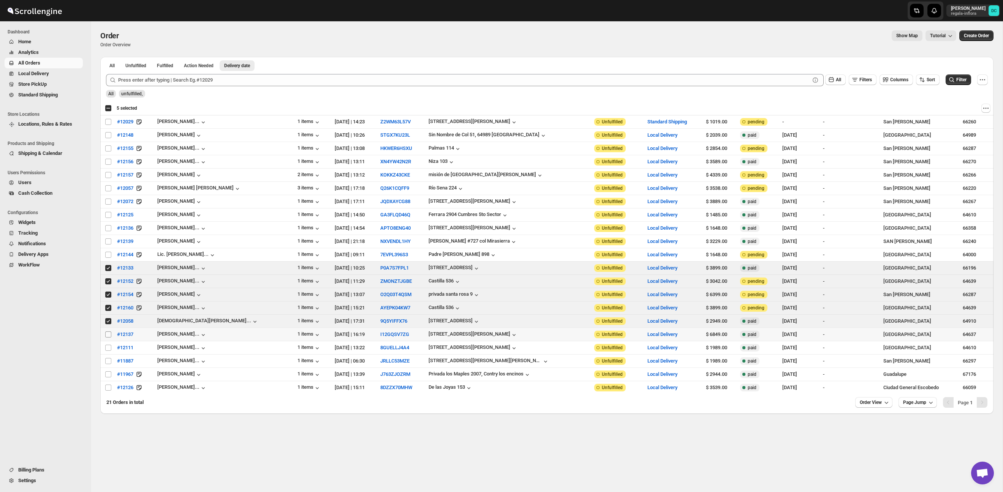
click at [108, 335] on input "Select order" at bounding box center [108, 335] width 6 height 6
checkbox input "true"
click at [107, 351] on input "Select order" at bounding box center [108, 348] width 6 height 6
checkbox input "true"
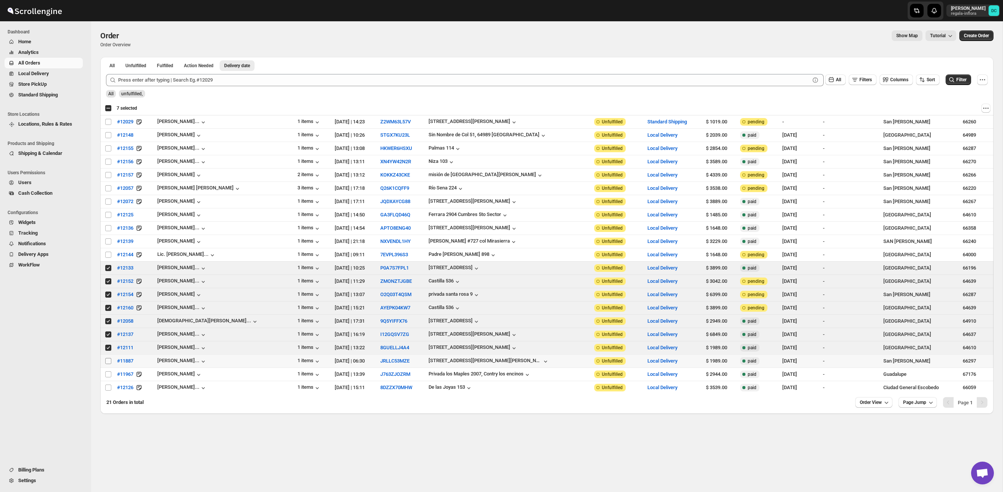
click at [108, 364] on input "Select order" at bounding box center [108, 361] width 6 height 6
checkbox input "true"
click at [108, 376] on input "Select order" at bounding box center [108, 375] width 6 height 6
checkbox input "true"
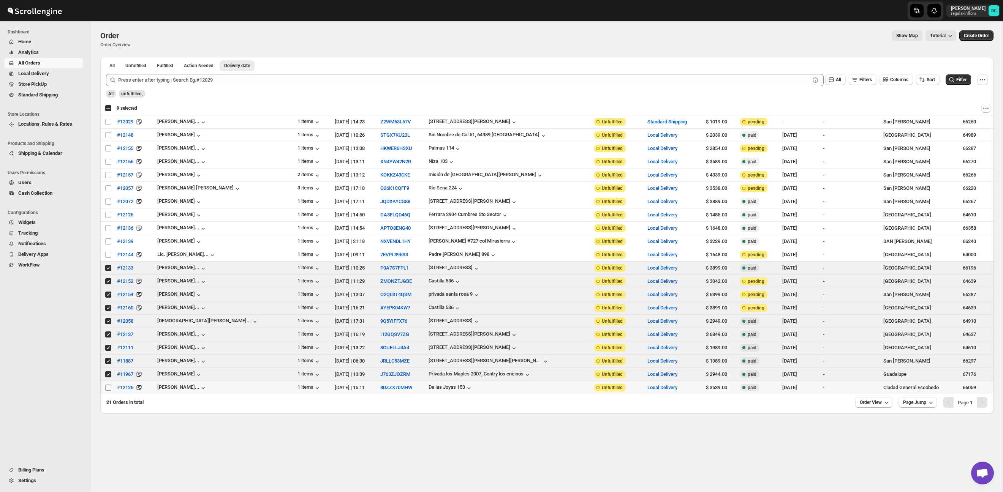
click at [108, 389] on input "Select order" at bounding box center [108, 388] width 6 height 6
checkbox input "true"
click at [59, 95] on span "Routes" at bounding box center [55, 95] width 52 height 8
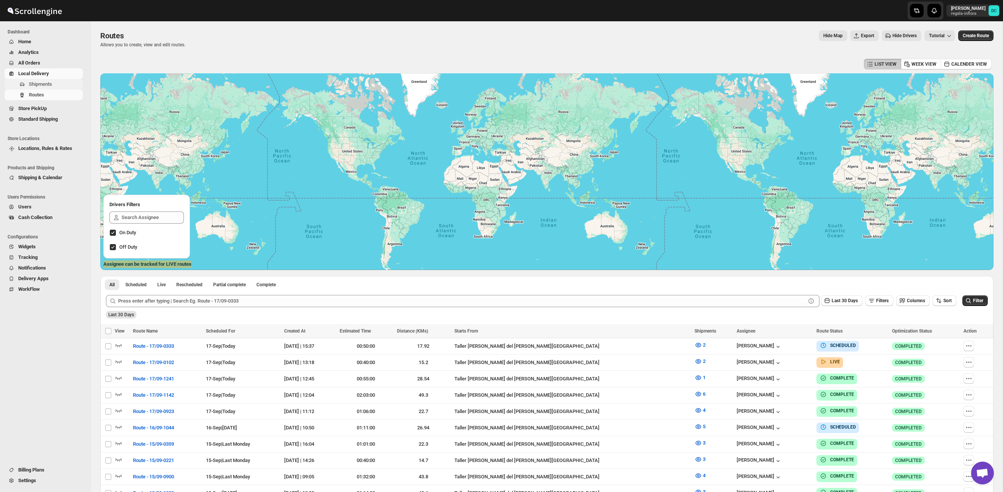
click at [54, 84] on span "Shipments" at bounding box center [55, 85] width 52 height 8
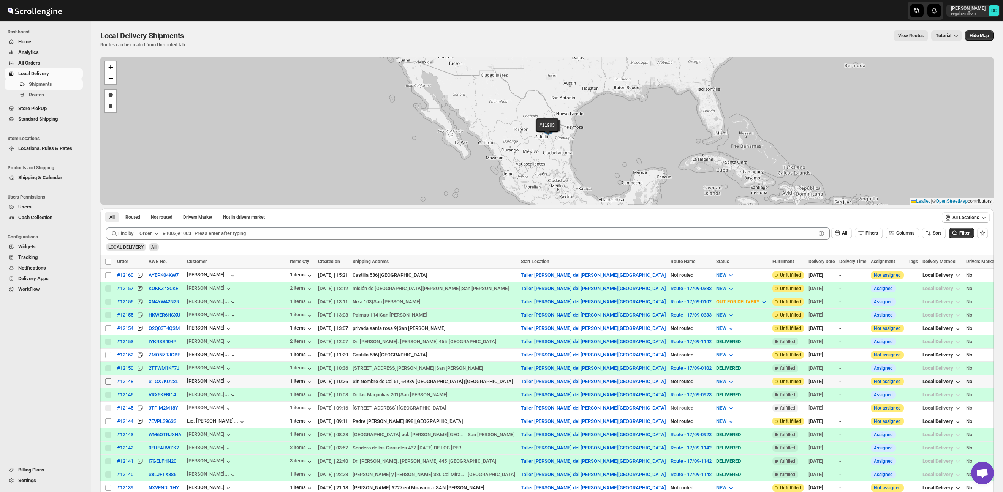
click at [107, 382] on input "Select shipment" at bounding box center [108, 382] width 6 height 6
checkbox input "true"
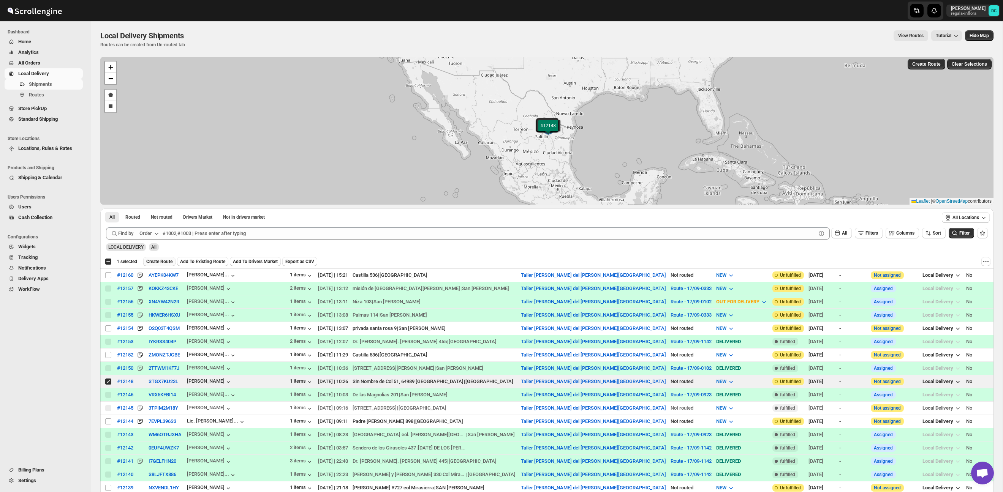
click at [164, 261] on span "Create Route" at bounding box center [159, 262] width 26 height 6
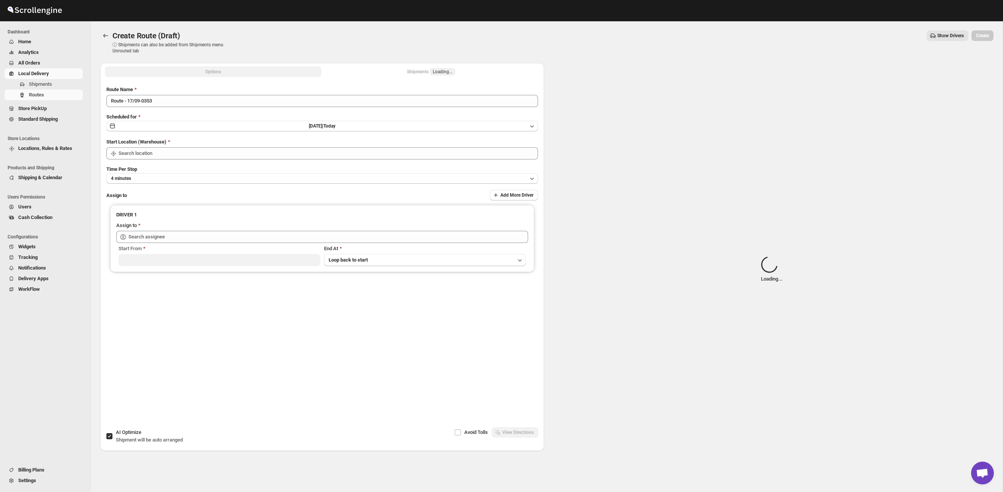
type input "Taller [PERSON_NAME] del [PERSON_NAME][GEOGRAPHIC_DATA]"
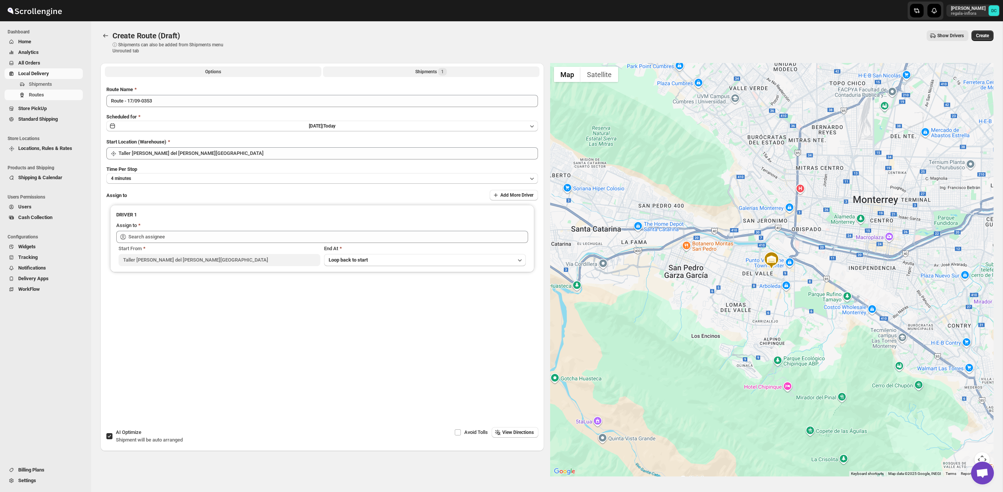
click at [449, 71] on button "Shipments 1" at bounding box center [431, 71] width 217 height 11
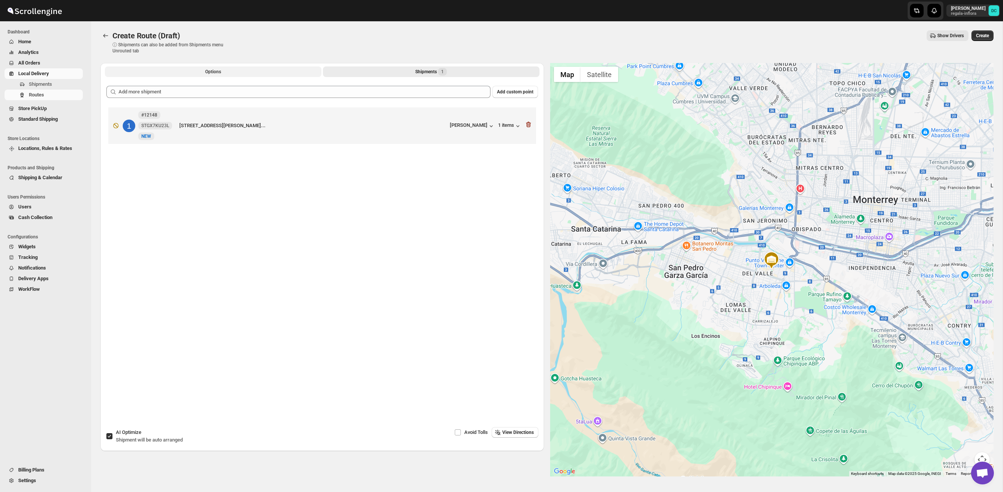
click at [228, 73] on button "Options" at bounding box center [213, 71] width 217 height 11
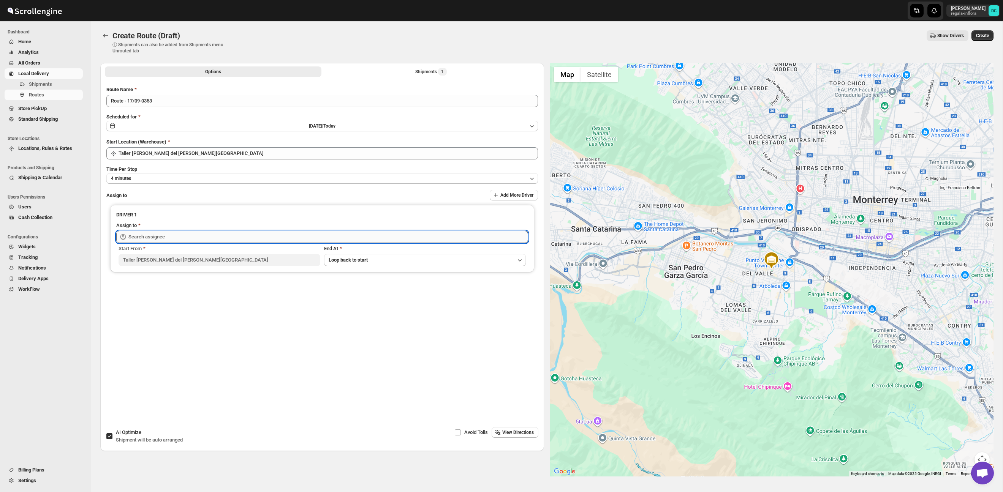
click at [240, 240] on input "text" at bounding box center [328, 237] width 400 height 12
click at [247, 252] on div "[PERSON_NAME] ([EMAIL_ADDRESS][DOMAIN_NAME])" at bounding box center [322, 254] width 397 height 8
type input "[PERSON_NAME] ([EMAIL_ADDRESS][DOMAIN_NAME])"
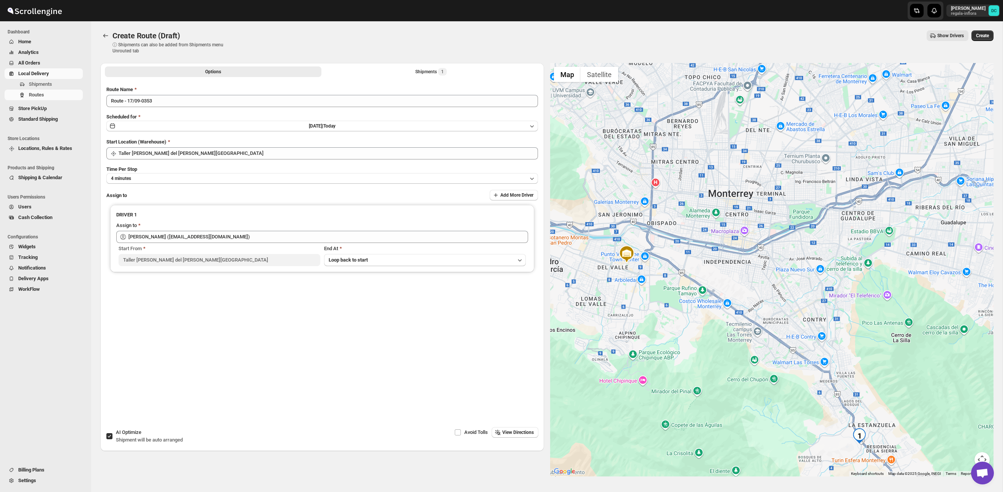
drag, startPoint x: 865, startPoint y: 321, endPoint x: 785, endPoint y: 345, distance: 83.5
click at [714, 315] on div at bounding box center [772, 270] width 444 height 414
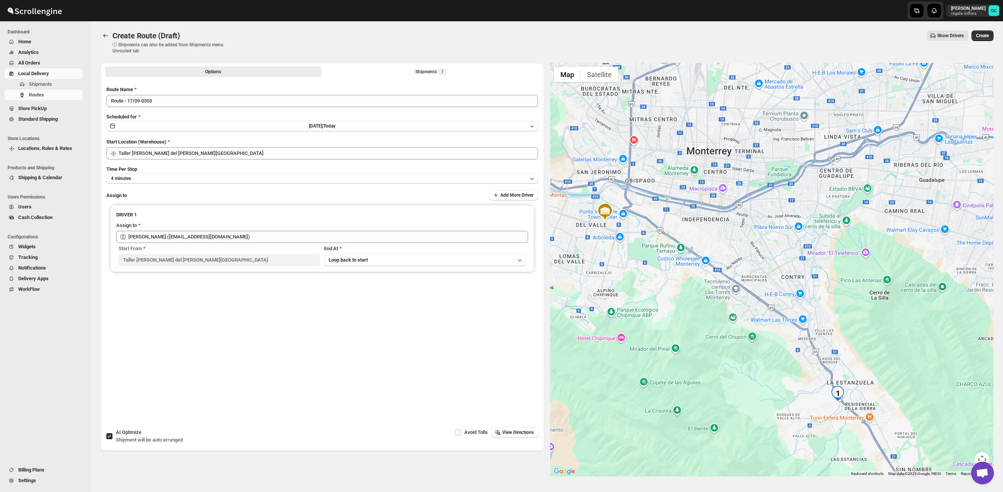
drag, startPoint x: 829, startPoint y: 370, endPoint x: 805, endPoint y: 308, distance: 66.3
click at [805, 308] on div at bounding box center [772, 270] width 444 height 414
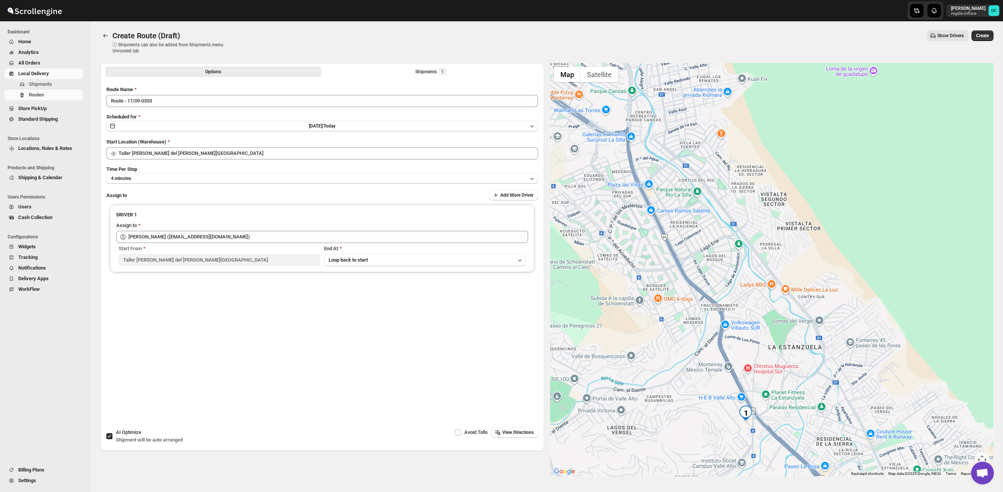
click at [984, 38] on span "Create" at bounding box center [982, 36] width 13 height 6
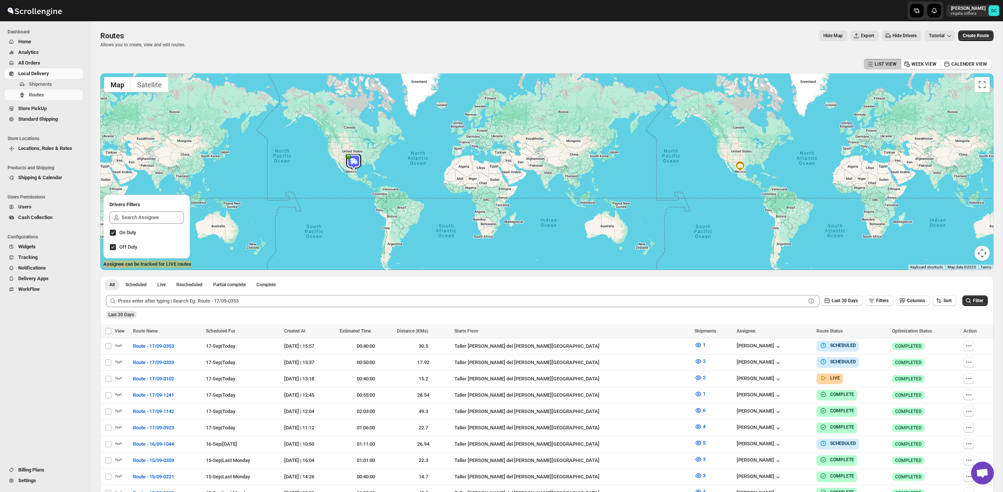
click at [35, 61] on span "All Orders" at bounding box center [29, 63] width 22 height 6
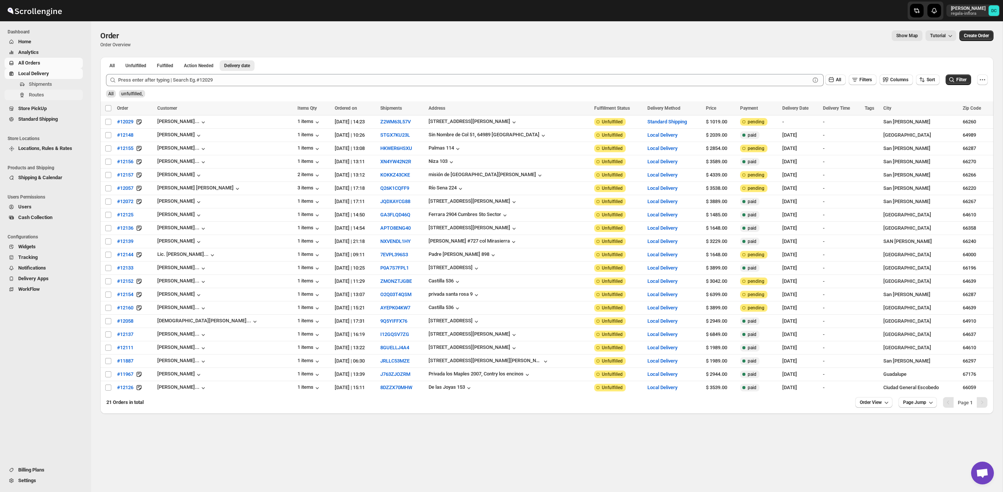
click at [60, 94] on span "Routes" at bounding box center [55, 95] width 52 height 8
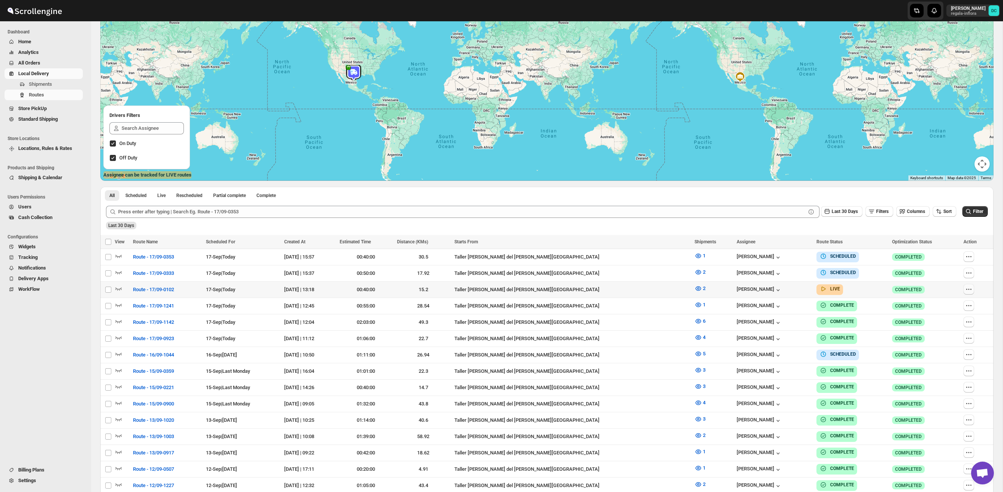
scroll to position [90, 0]
click at [968, 291] on icon "button" at bounding box center [969, 289] width 8 height 8
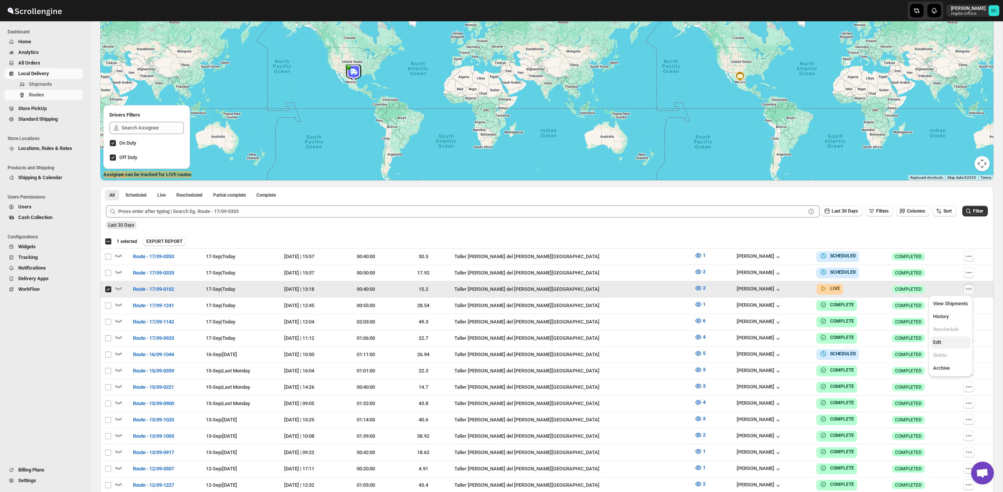
click at [947, 342] on span "Edit" at bounding box center [950, 343] width 35 height 8
checkbox input "false"
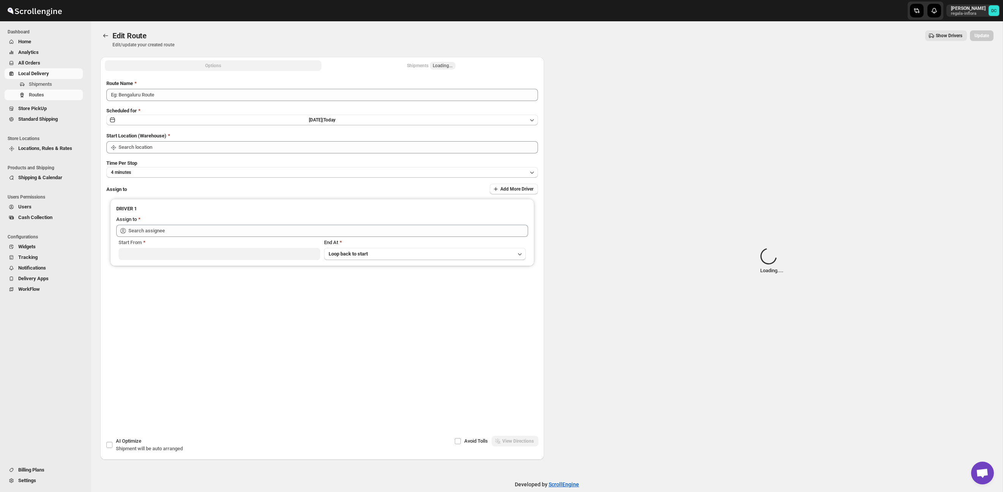
type input "Route - 17/09-0102"
type input "Taller [PERSON_NAME] del [PERSON_NAME][GEOGRAPHIC_DATA]"
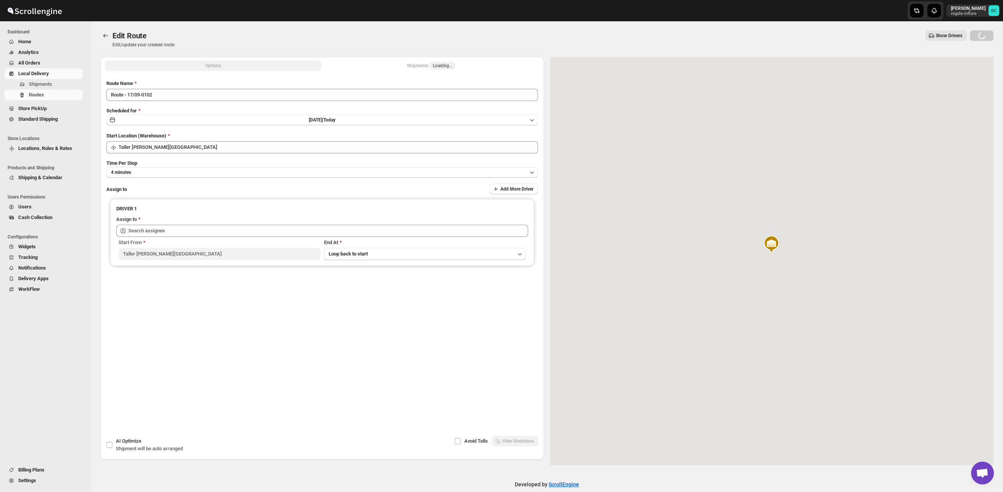
click at [411, 65] on div "Shipments Loading..." at bounding box center [431, 66] width 49 height 8
type input "[PERSON_NAME] ([EMAIL_ADDRESS][DOMAIN_NAME])"
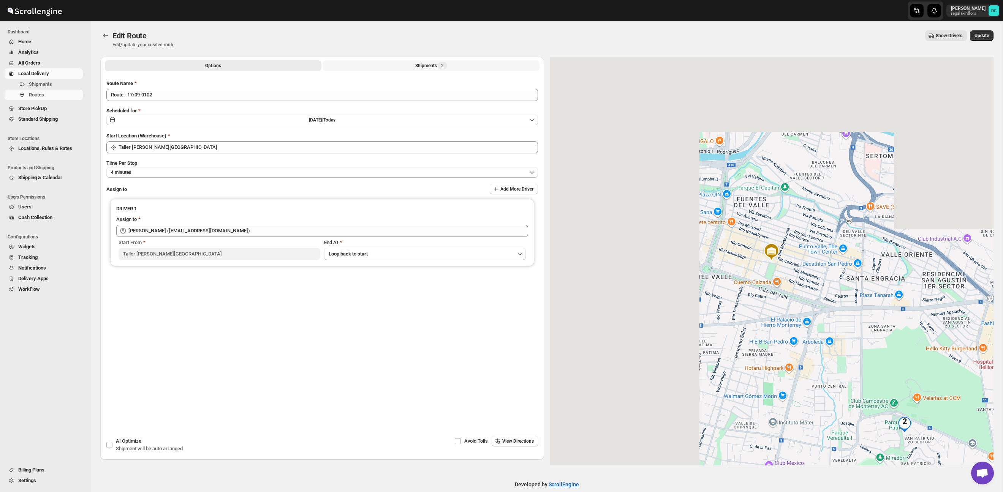
drag, startPoint x: 401, startPoint y: 65, endPoint x: 406, endPoint y: 71, distance: 7.3
click at [402, 65] on button "Shipments 2" at bounding box center [431, 65] width 217 height 11
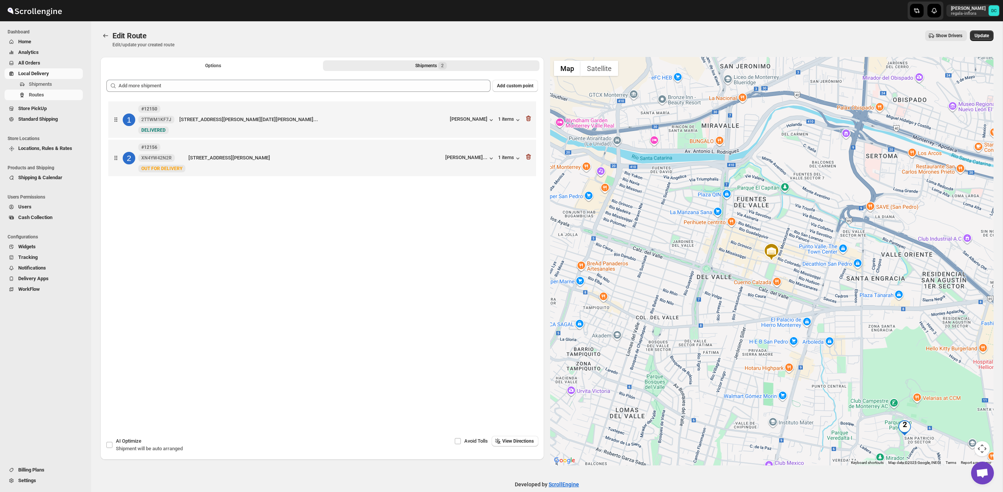
click at [527, 158] on icon "button" at bounding box center [528, 157] width 5 height 6
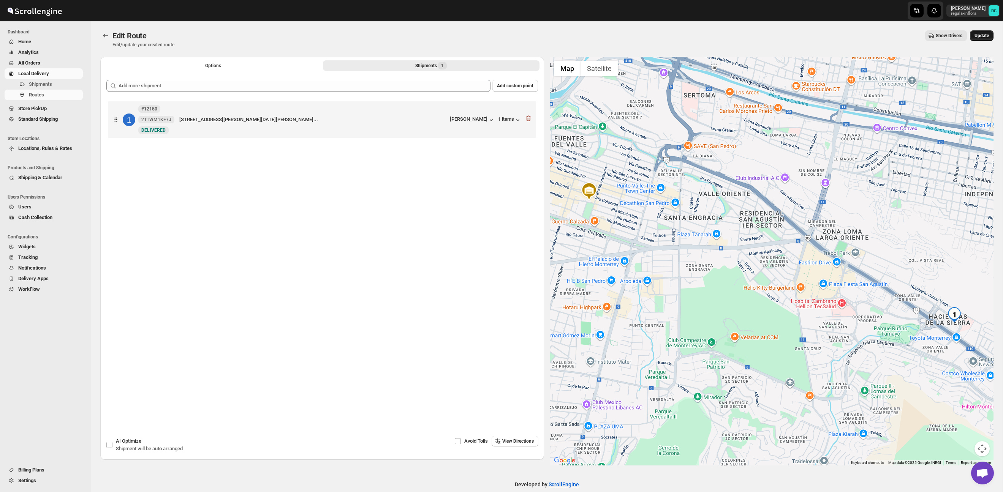
click at [980, 35] on span "Update" at bounding box center [981, 36] width 14 height 6
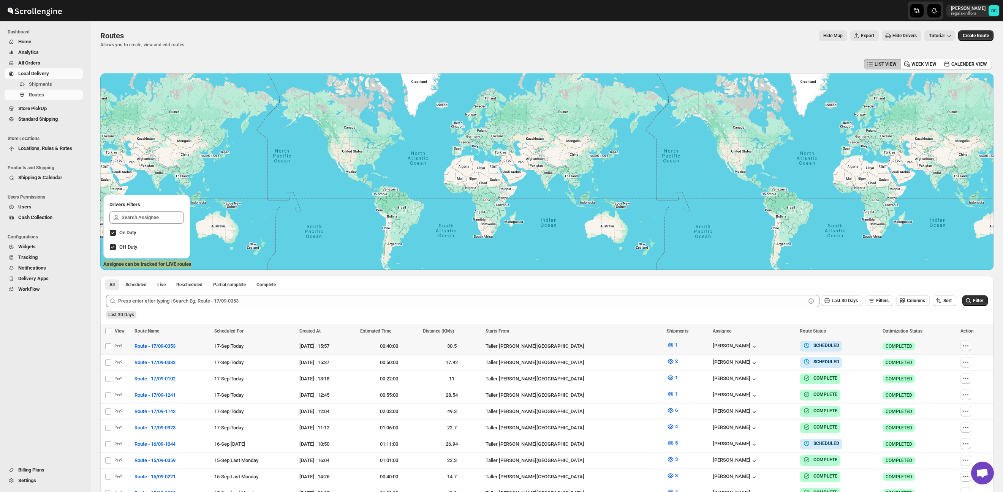
click at [968, 347] on button "button" at bounding box center [965, 346] width 11 height 11
checkbox input "true"
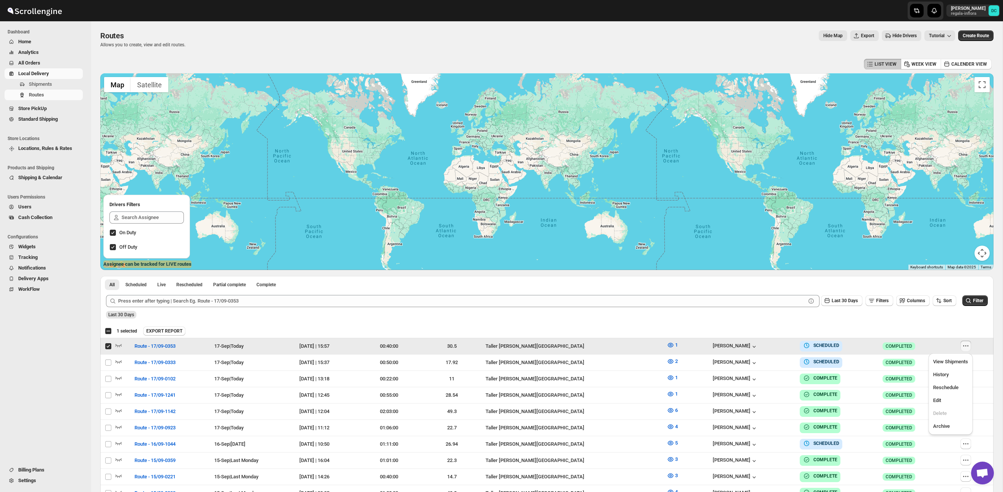
scroll to position [1, 0]
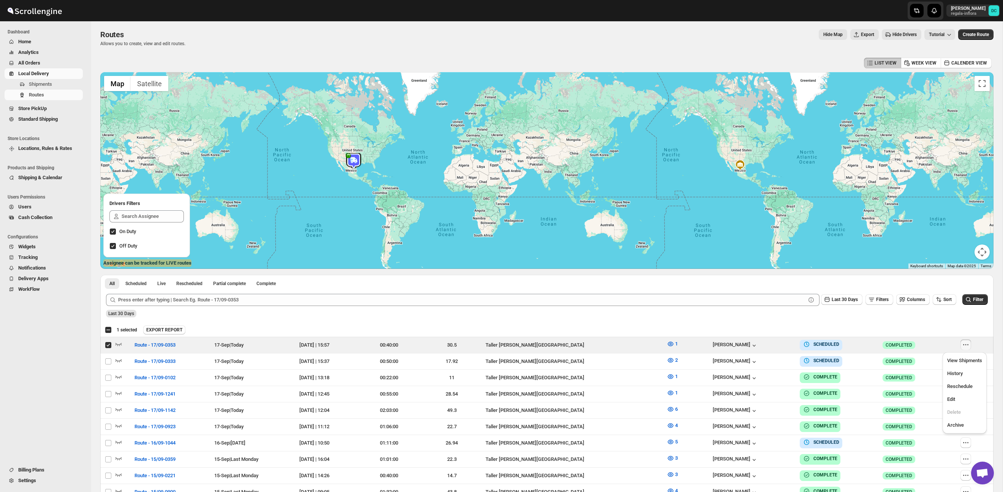
click at [926, 320] on div "Submit Last 30 Days Filters Columns Sort Filter Last 30 Days" at bounding box center [546, 305] width 893 height 35
click at [966, 362] on icon "button" at bounding box center [966, 361] width 8 height 8
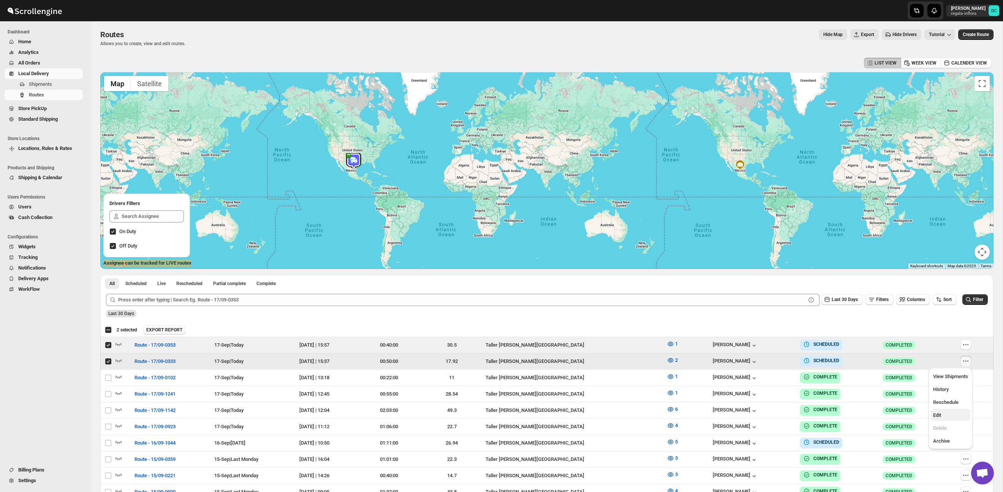
click at [946, 414] on span "Edit" at bounding box center [950, 416] width 35 height 8
checkbox input "false"
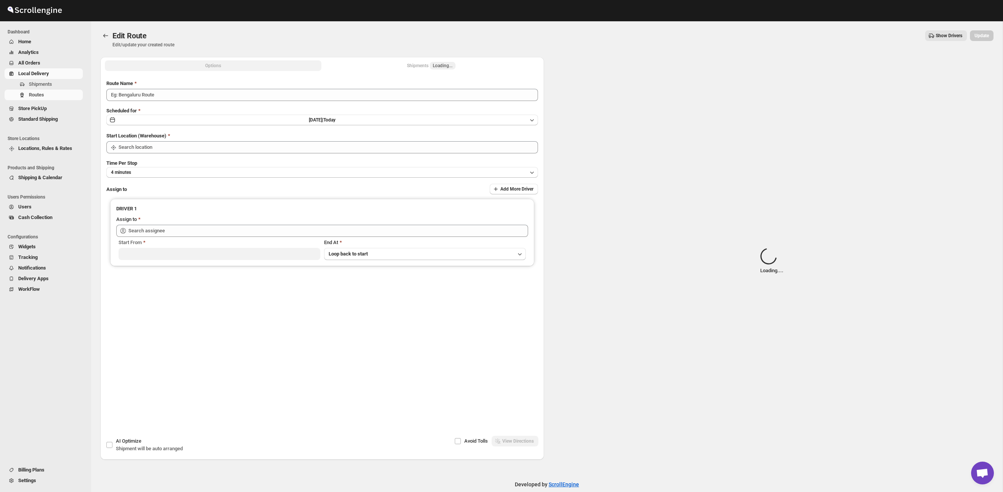
type input "Route - 17/09-0333"
type input "Taller [PERSON_NAME] del [PERSON_NAME][GEOGRAPHIC_DATA]"
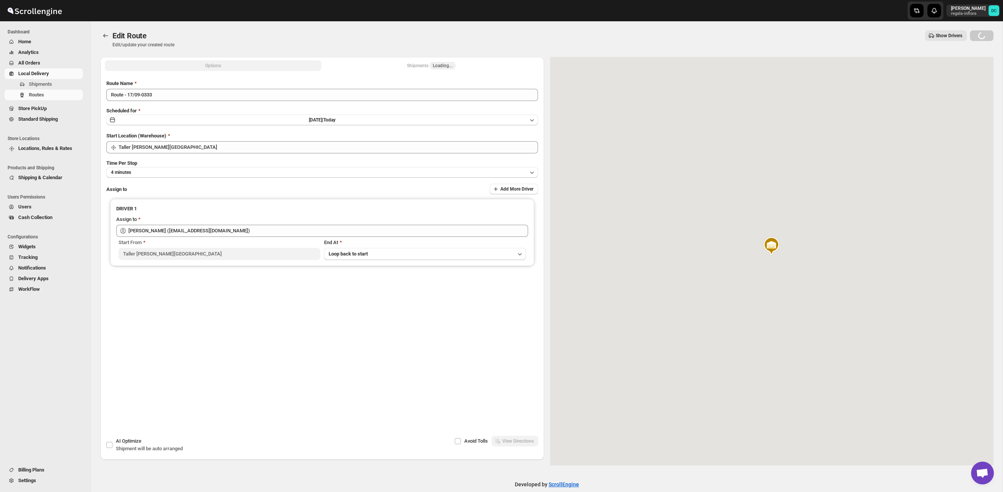
click at [430, 63] on div "Shipments Loading..." at bounding box center [431, 66] width 49 height 8
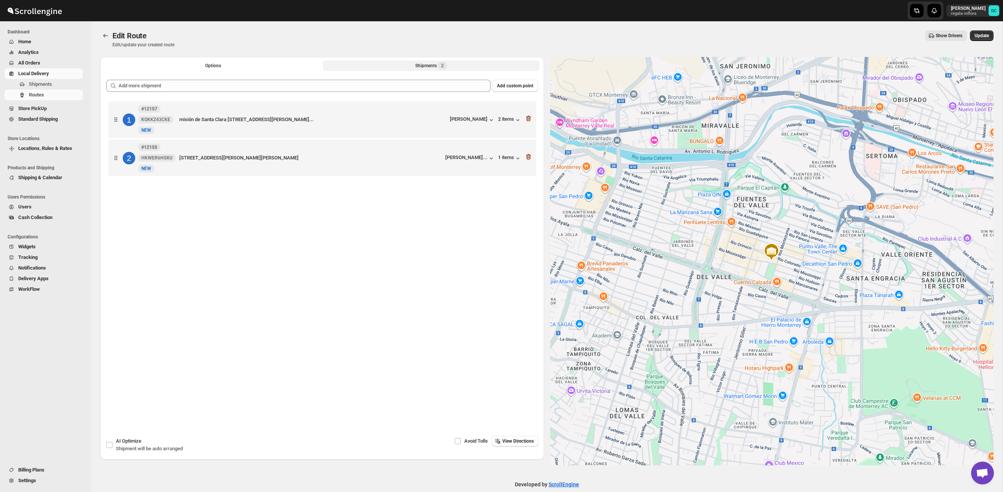
click at [442, 67] on span "2" at bounding box center [442, 66] width 3 height 6
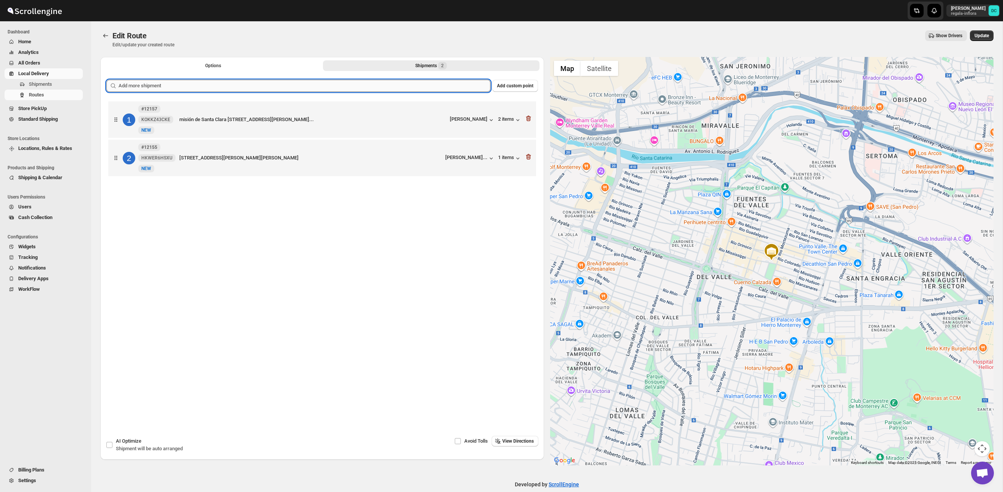
click at [300, 82] on input "text" at bounding box center [305, 86] width 372 height 12
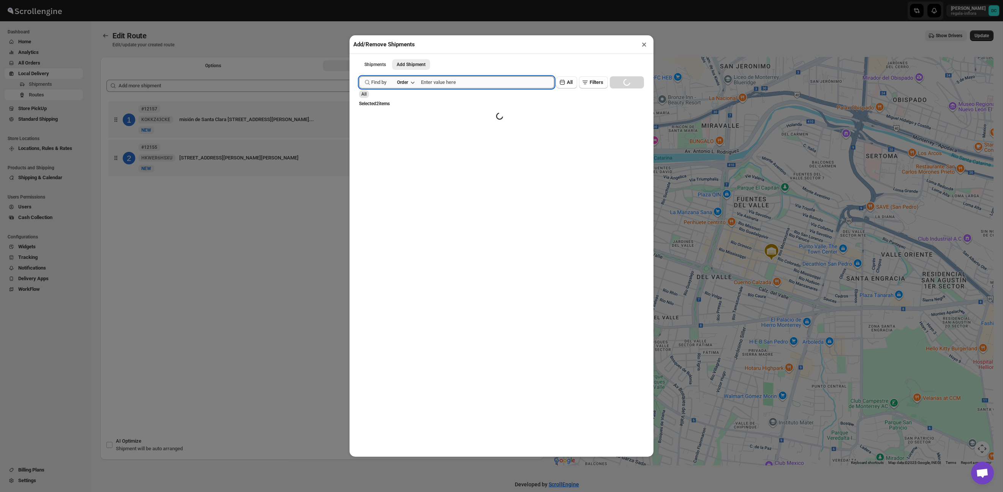
click at [455, 82] on input "text" at bounding box center [487, 82] width 133 height 12
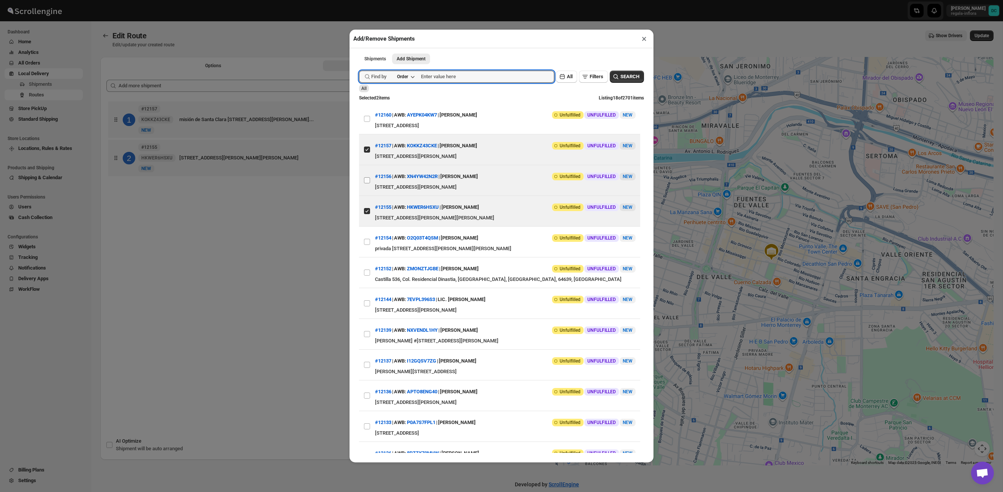
click at [368, 182] on input "View details for 68cb082839c4c993ff18a65d" at bounding box center [367, 180] width 6 height 6
checkbox input "true"
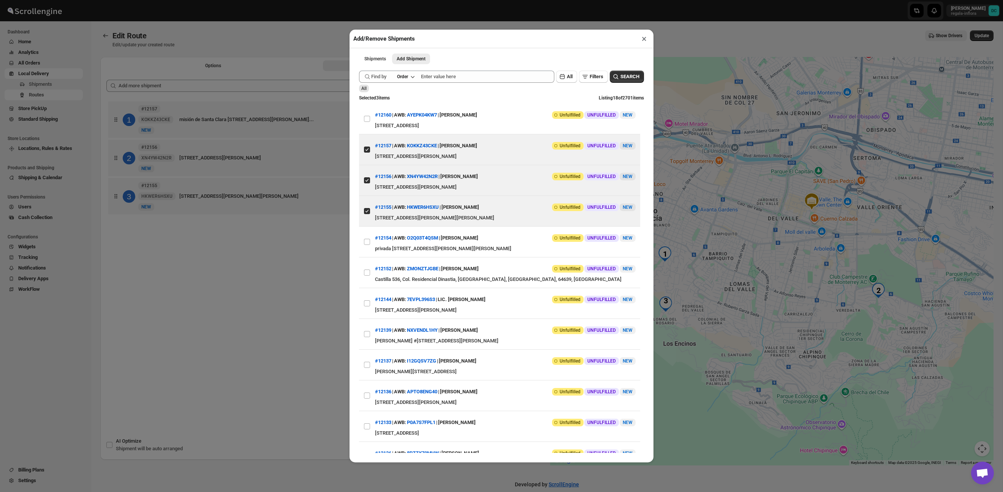
click at [312, 32] on div "Add/Remove Shipments × Shipments Add Shipment More views Shipments Add Shipment…" at bounding box center [501, 246] width 1003 height 492
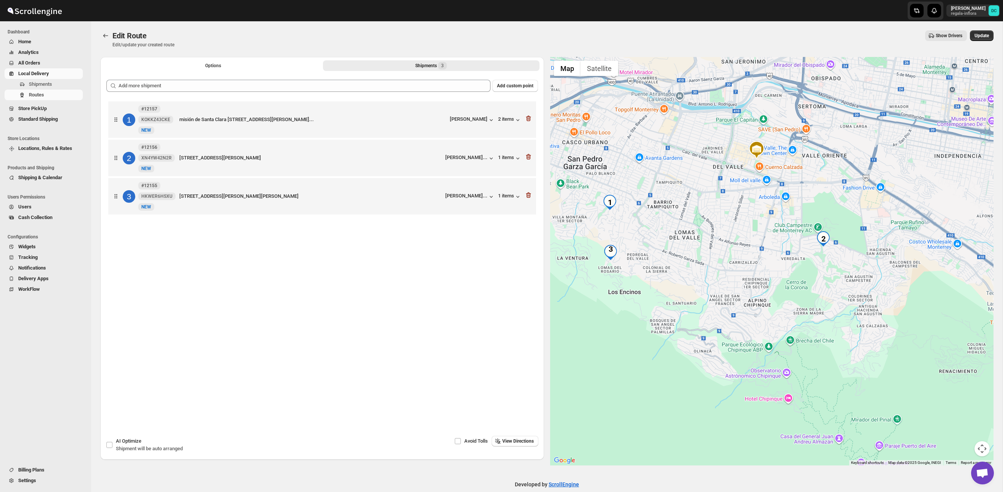
drag, startPoint x: 777, startPoint y: 266, endPoint x: 720, endPoint y: 212, distance: 78.2
click at [720, 212] on div at bounding box center [772, 261] width 444 height 409
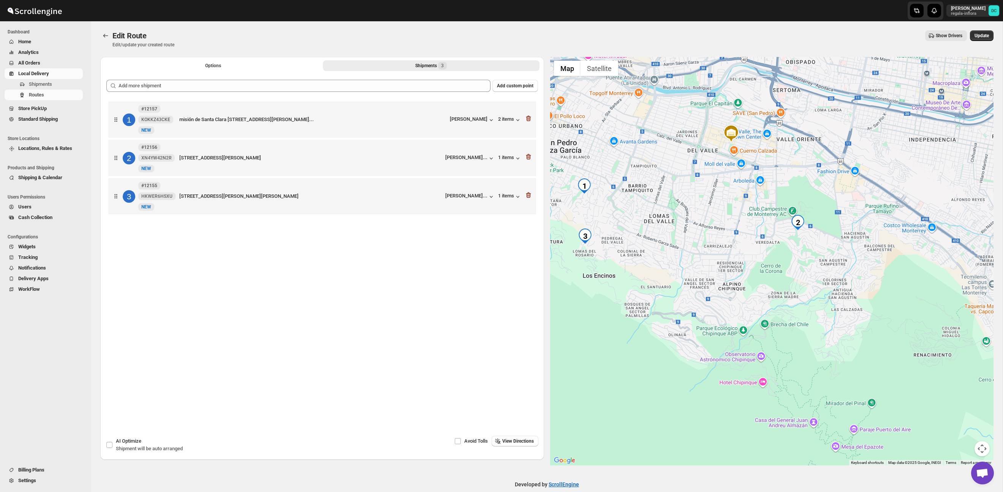
drag, startPoint x: 808, startPoint y: 277, endPoint x: 776, endPoint y: 257, distance: 37.7
click at [782, 260] on div at bounding box center [772, 261] width 444 height 409
drag, startPoint x: 710, startPoint y: 221, endPoint x: 759, endPoint y: 228, distance: 49.4
click at [758, 228] on div at bounding box center [772, 261] width 444 height 409
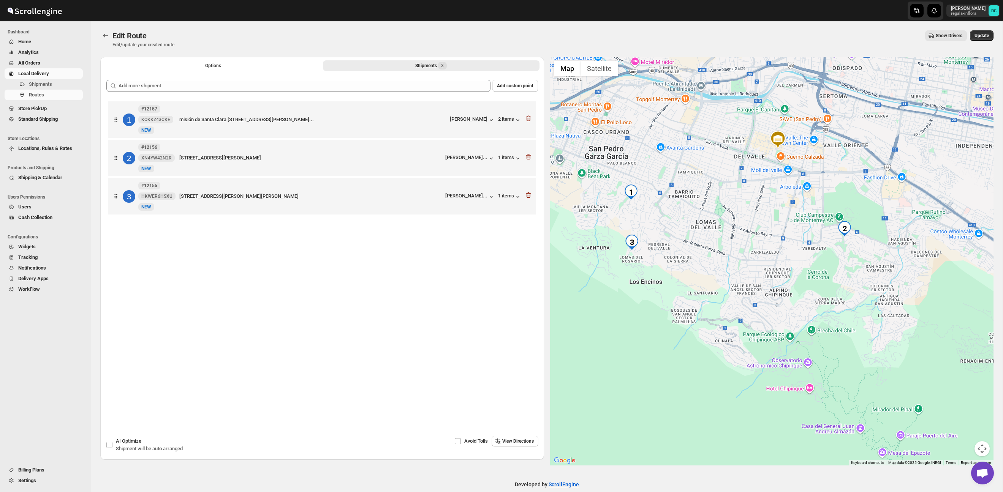
drag, startPoint x: 777, startPoint y: 236, endPoint x: 802, endPoint y: 262, distance: 36.3
click at [802, 262] on div at bounding box center [772, 261] width 444 height 409
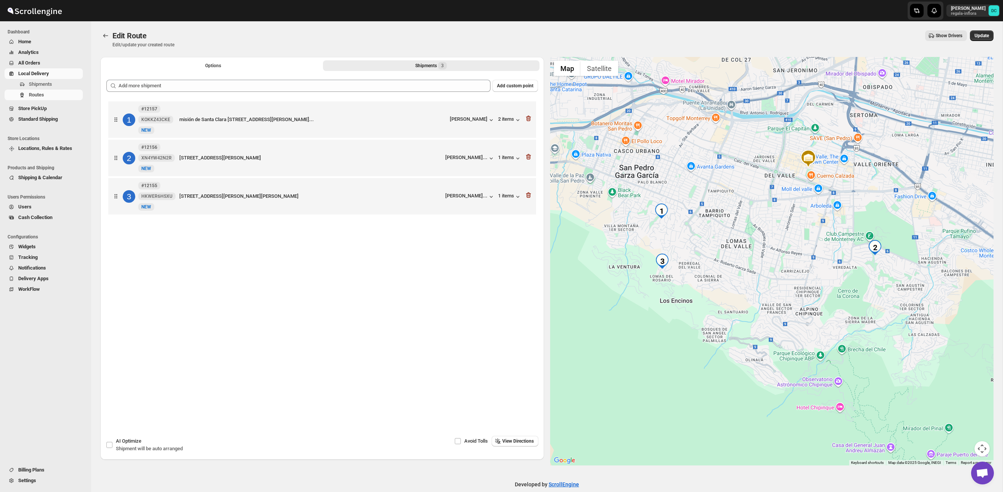
drag, startPoint x: 801, startPoint y: 258, endPoint x: 807, endPoint y: 250, distance: 10.3
click at [807, 250] on div at bounding box center [772, 261] width 444 height 409
drag, startPoint x: 877, startPoint y: 278, endPoint x: 833, endPoint y: 264, distance: 46.1
click at [833, 264] on div at bounding box center [772, 261] width 444 height 409
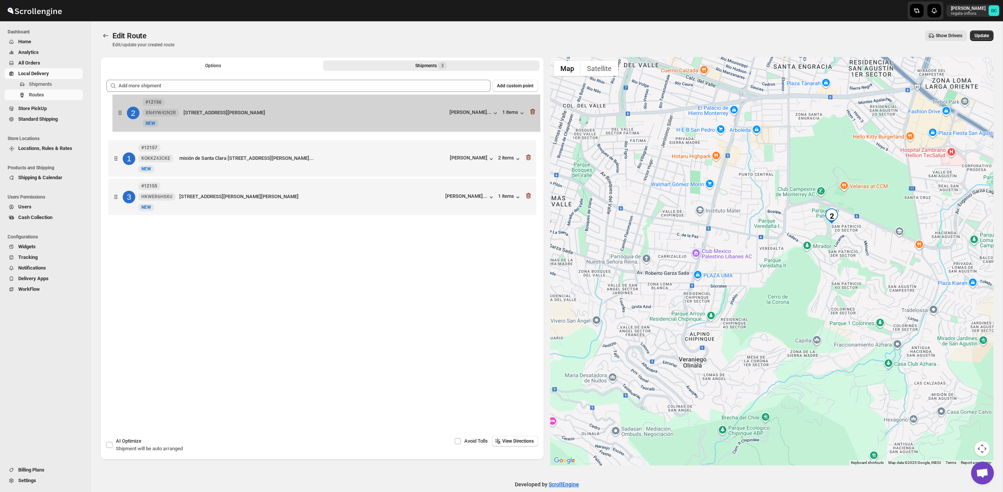
drag, startPoint x: 112, startPoint y: 161, endPoint x: 119, endPoint y: 111, distance: 49.9
click at [117, 111] on div "1 #12157 KOKKZ43CKE New NEW misión de Santa Clara 1001 norte, San Pedro Garza G…" at bounding box center [322, 159] width 432 height 119
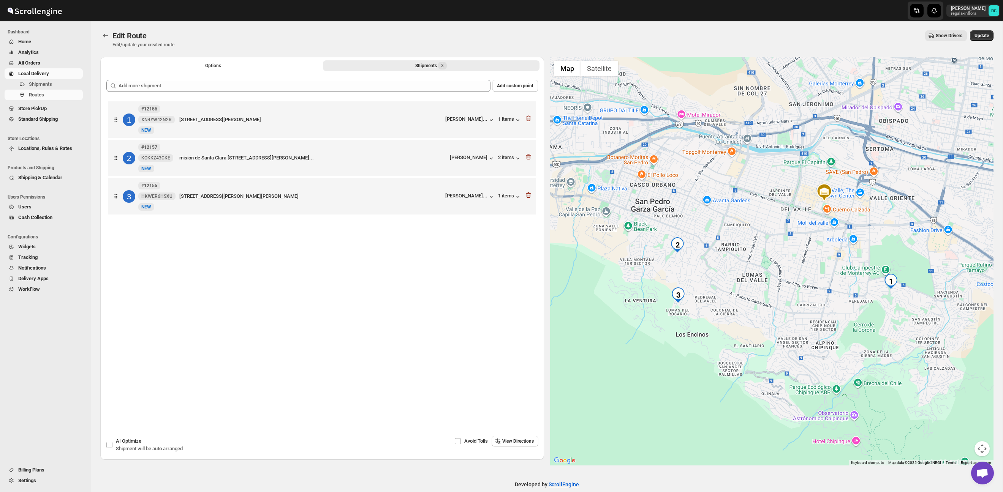
drag, startPoint x: 725, startPoint y: 296, endPoint x: 737, endPoint y: 287, distance: 15.5
click at [737, 287] on div at bounding box center [772, 261] width 444 height 409
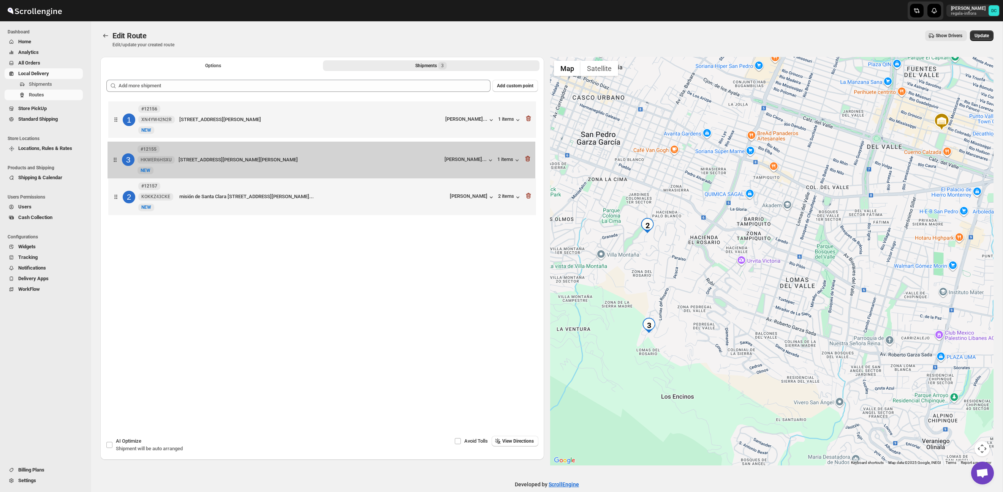
drag, startPoint x: 120, startPoint y: 199, endPoint x: 119, endPoint y: 157, distance: 41.8
click at [119, 157] on div "1 #12156 XN4YW42N2R New NEW Niza 103, San Pedro Garza García, Nuevo León, 66270…" at bounding box center [322, 159] width 432 height 119
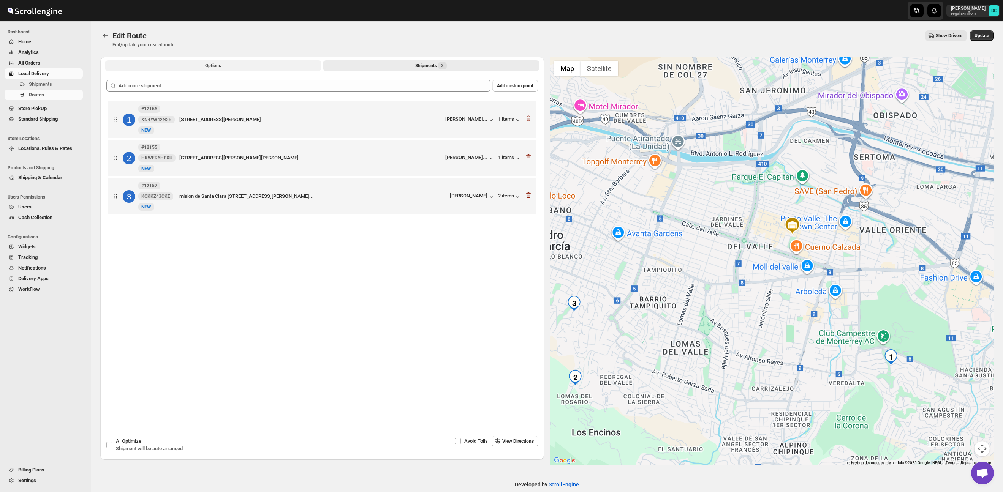
click at [198, 62] on button "Options" at bounding box center [213, 65] width 217 height 11
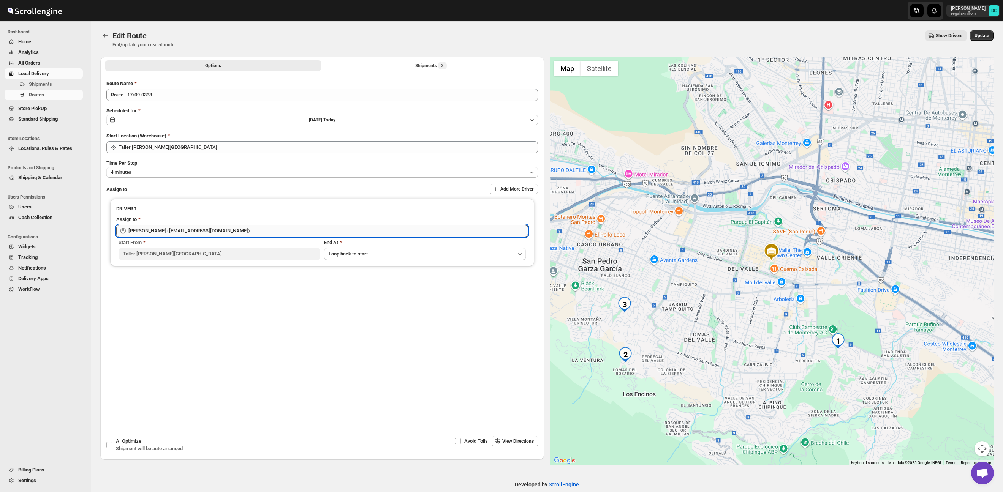
click at [242, 228] on input "[PERSON_NAME] ([PERSON_NAME][EMAIL_ADDRESS][DOMAIN_NAME])" at bounding box center [328, 231] width 400 height 12
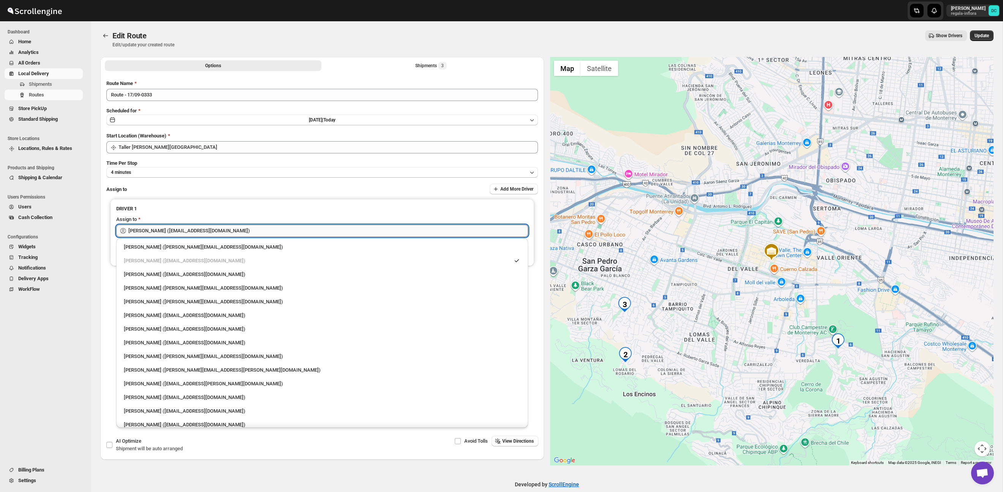
click at [242, 228] on input "[PERSON_NAME] ([PERSON_NAME][EMAIL_ADDRESS][DOMAIN_NAME])" at bounding box center [328, 231] width 400 height 12
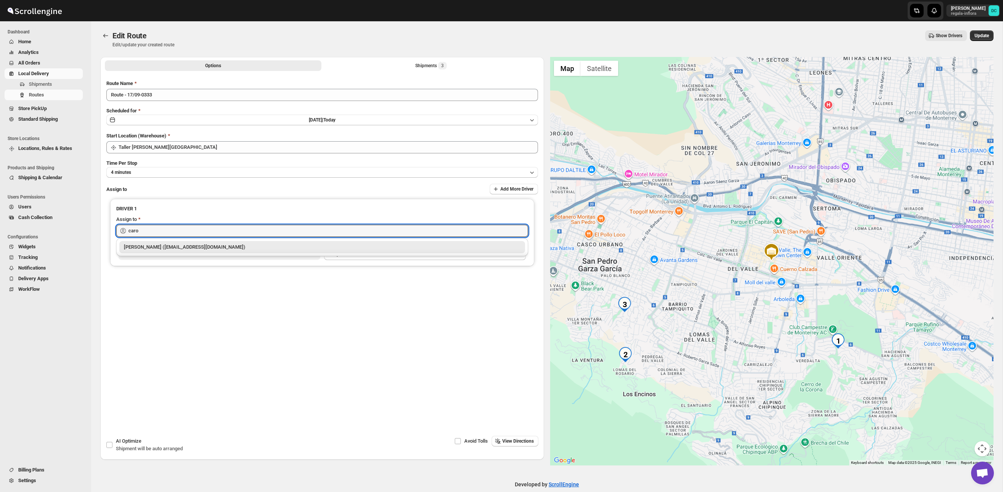
click at [245, 246] on div "[PERSON_NAME] ([EMAIL_ADDRESS][DOMAIN_NAME])" at bounding box center [322, 248] width 397 height 8
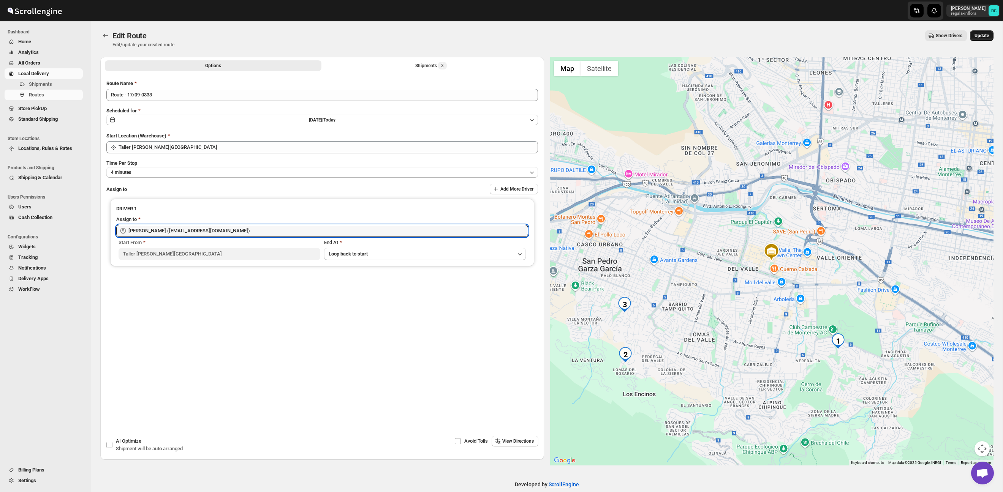
type input "[PERSON_NAME] ([EMAIL_ADDRESS][DOMAIN_NAME])"
click at [985, 35] on span "Update" at bounding box center [981, 36] width 14 height 6
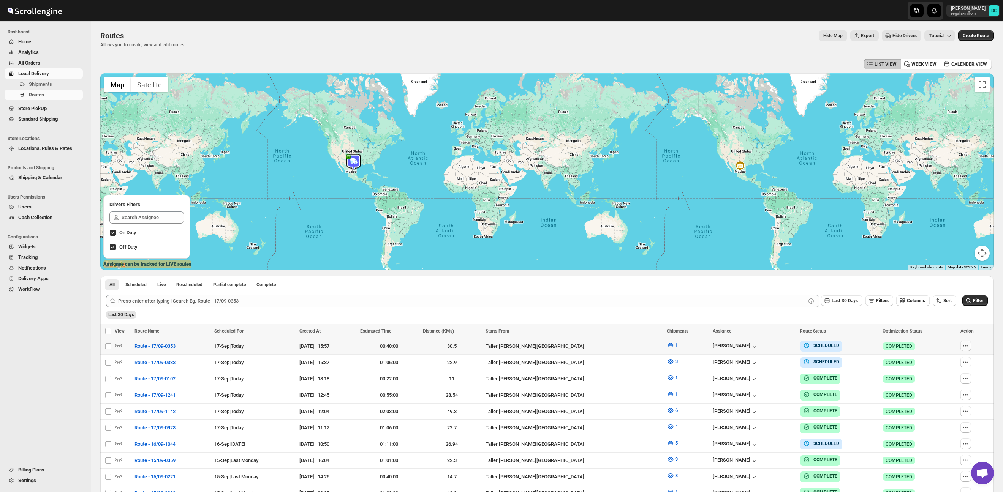
click at [965, 346] on icon "button" at bounding box center [966, 346] width 8 height 8
checkbox input "true"
click at [939, 319] on div "Last 30 Days" at bounding box center [545, 312] width 883 height 13
click at [966, 361] on icon "button" at bounding box center [966, 363] width 8 height 8
checkbox input "true"
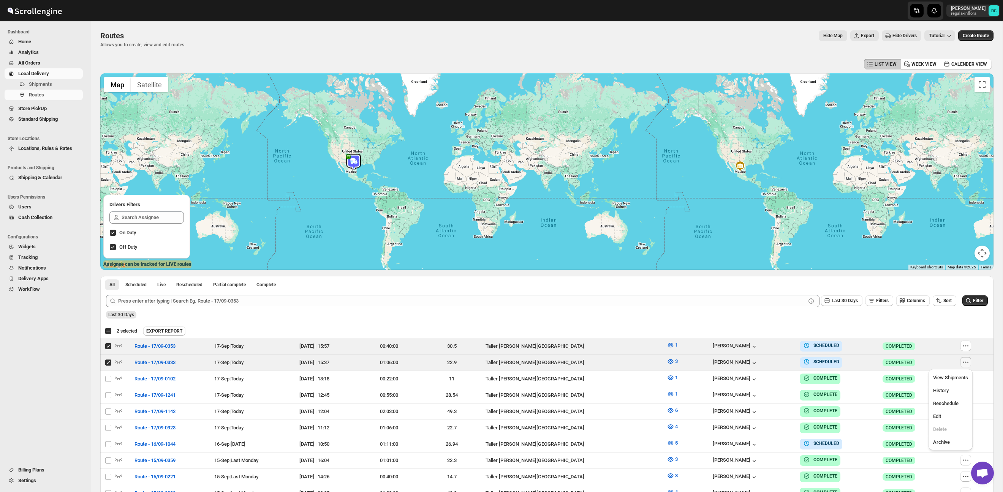
click at [960, 322] on div "Submit Last 30 Days Filters Columns Sort Filter Last 30 Days" at bounding box center [546, 306] width 893 height 35
click at [960, 323] on div "Submit Last 30 Days Filters Columns Sort Filter Last 30 Days" at bounding box center [546, 306] width 893 height 35
click at [968, 326] on div "Select all 50 Routes 2 selected EXPORT REPORT EXPORT REPORT" at bounding box center [546, 331] width 893 height 14
click at [974, 328] on div "EXPORT REPORT" at bounding box center [566, 331] width 847 height 9
click at [967, 348] on icon "button" at bounding box center [966, 346] width 8 height 8
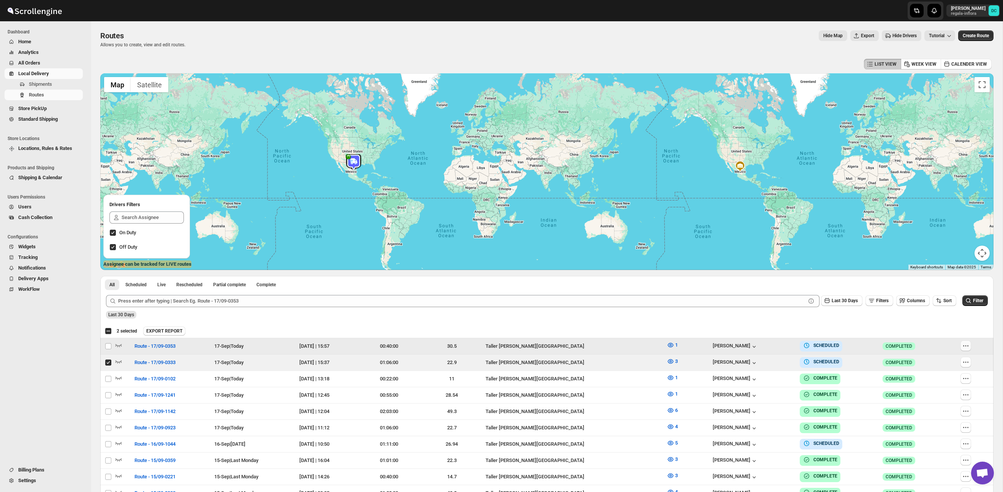
checkbox input "false"
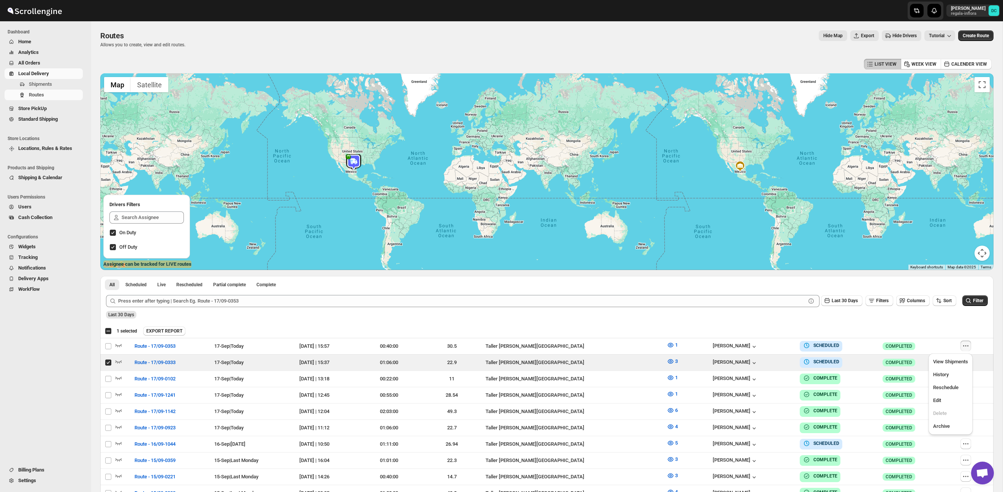
drag, startPoint x: 963, startPoint y: 328, endPoint x: 969, endPoint y: 331, distance: 6.8
click at [963, 328] on div "EXPORT REPORT" at bounding box center [566, 331] width 847 height 9
click at [968, 359] on icon "button" at bounding box center [966, 363] width 8 height 8
click at [948, 416] on span "Edit" at bounding box center [950, 417] width 35 height 8
checkbox input "true"
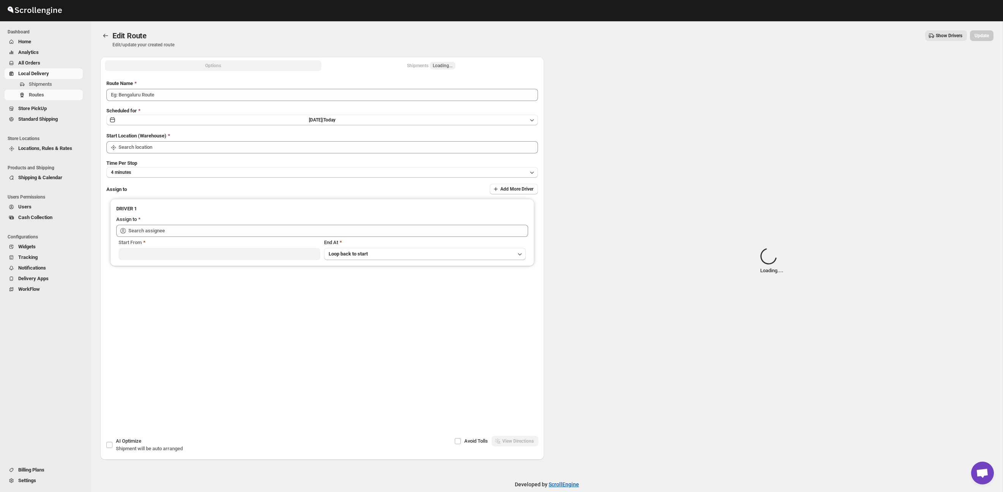
type input "Route - 17/09-0333"
type input "Taller [PERSON_NAME] del [PERSON_NAME][GEOGRAPHIC_DATA]"
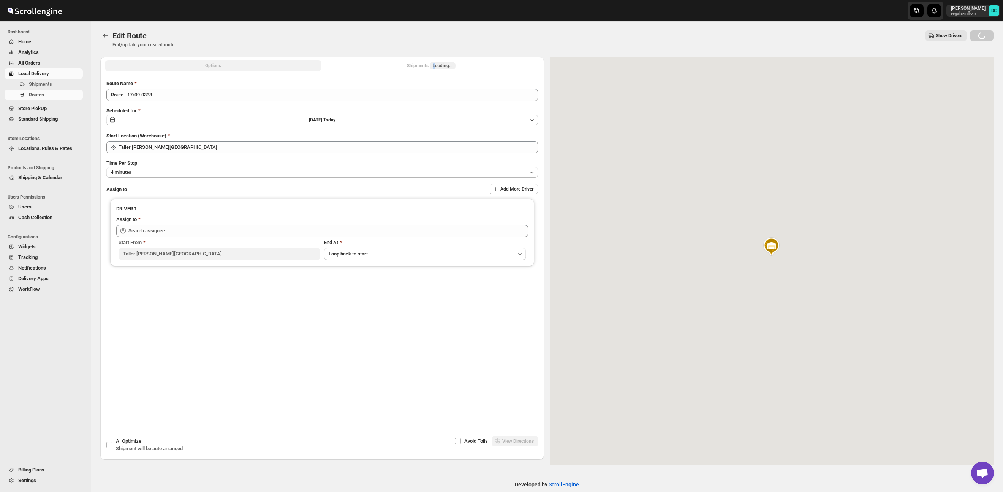
type input "[PERSON_NAME] ([EMAIL_ADDRESS][DOMAIN_NAME])"
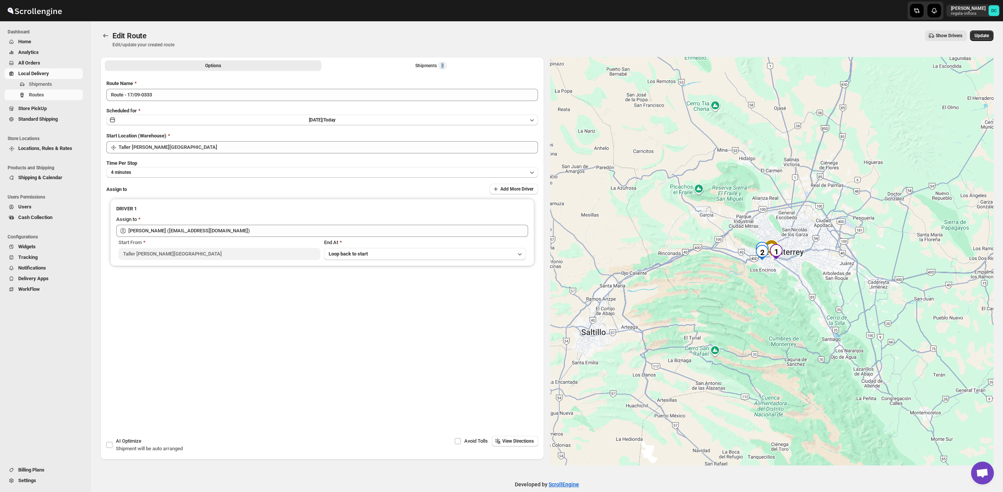
click at [413, 71] on div "Options Shipments 3 More views Options Shipments 3 More views" at bounding box center [322, 65] width 444 height 17
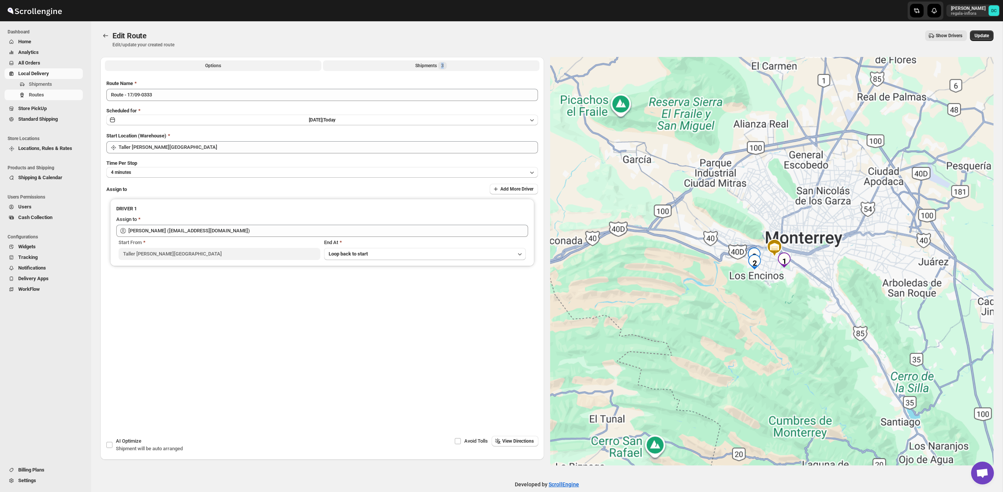
click at [408, 65] on button "Shipments 3" at bounding box center [431, 65] width 217 height 11
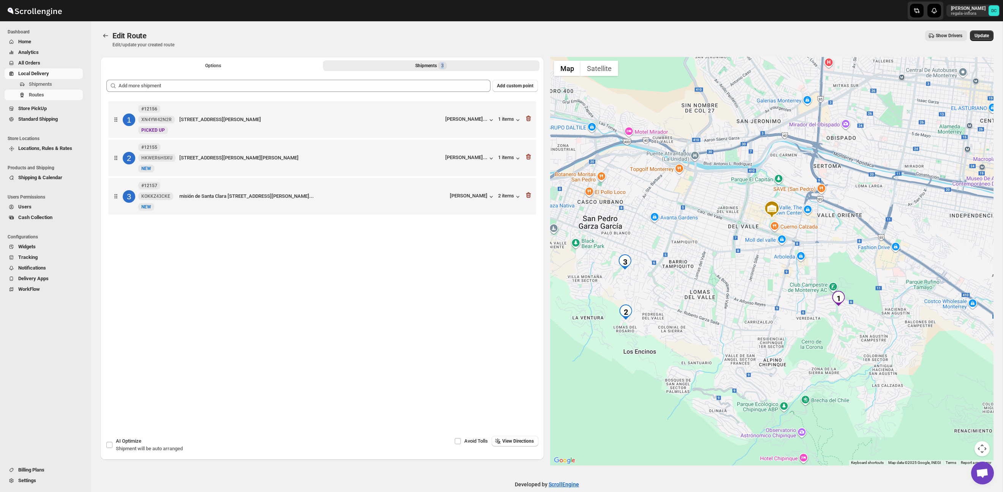
drag, startPoint x: 886, startPoint y: 305, endPoint x: 875, endPoint y: 296, distance: 13.7
click at [885, 292] on div at bounding box center [772, 261] width 444 height 409
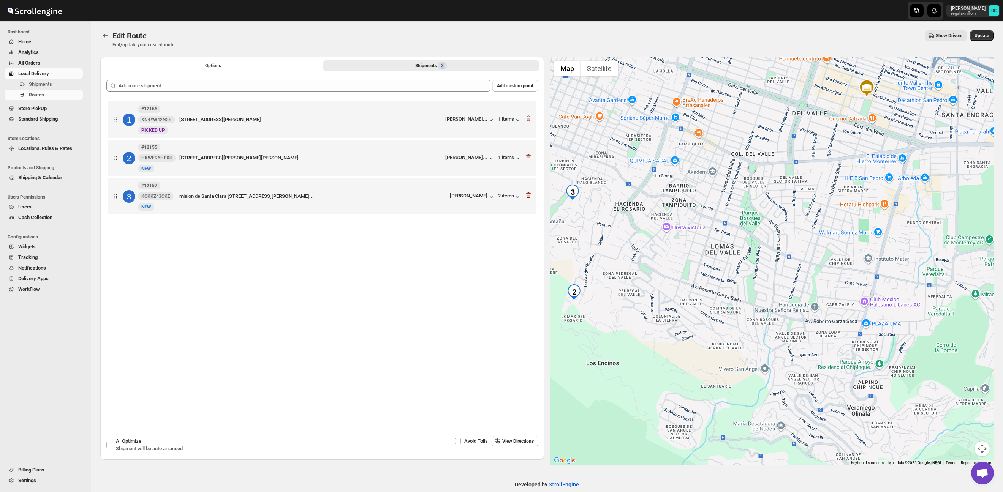
drag, startPoint x: 775, startPoint y: 280, endPoint x: 832, endPoint y: 269, distance: 58.3
click at [832, 269] on div at bounding box center [772, 261] width 444 height 409
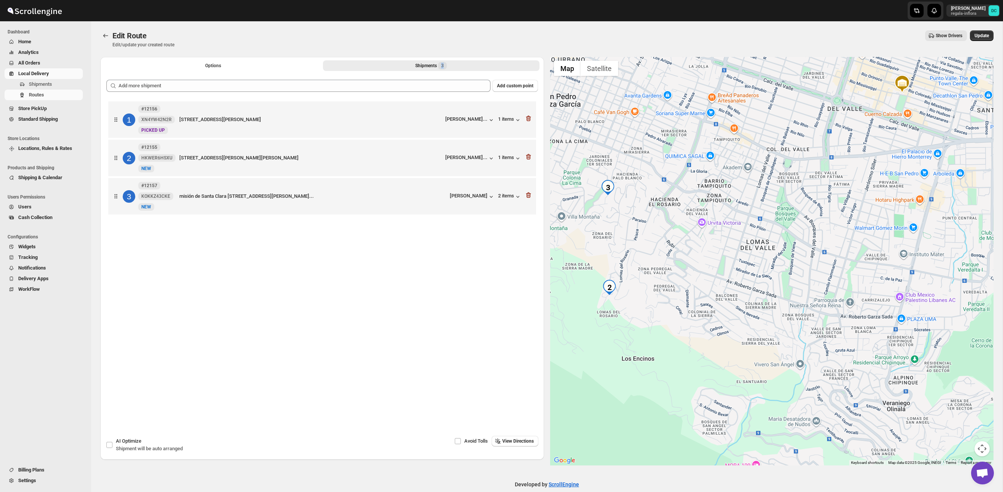
drag, startPoint x: 683, startPoint y: 258, endPoint x: 767, endPoint y: 254, distance: 83.7
click at [762, 253] on div at bounding box center [772, 261] width 444 height 409
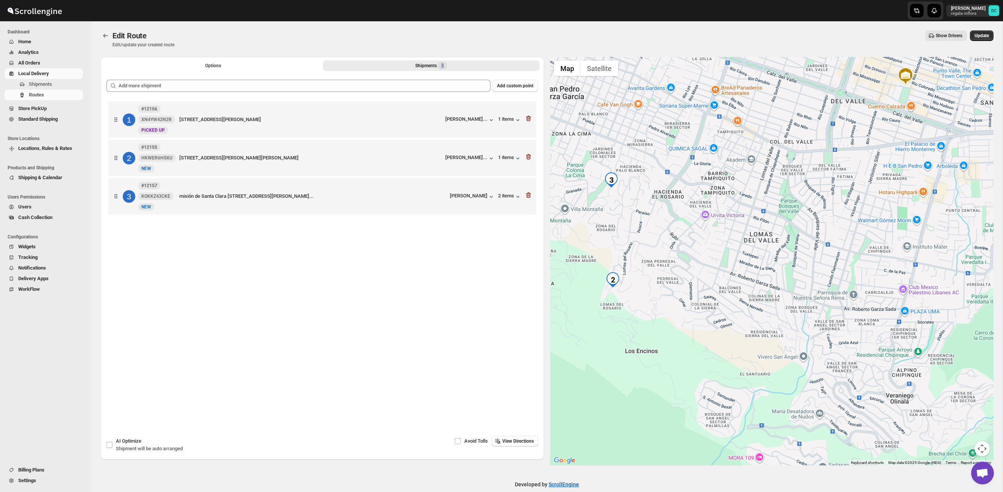
drag, startPoint x: 903, startPoint y: 285, endPoint x: 834, endPoint y: 271, distance: 69.8
click at [782, 270] on div at bounding box center [772, 261] width 444 height 409
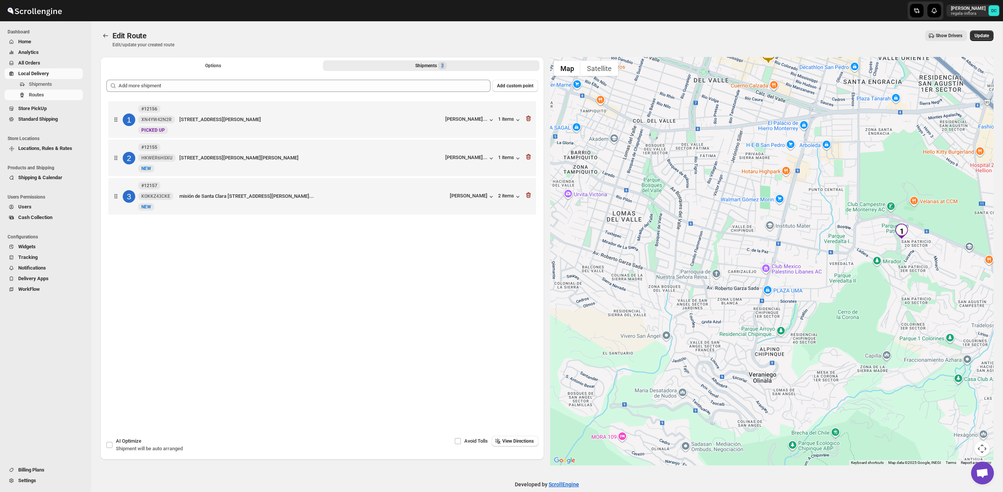
drag, startPoint x: 916, startPoint y: 277, endPoint x: 883, endPoint y: 264, distance: 35.0
click at [881, 266] on div at bounding box center [772, 261] width 444 height 409
drag, startPoint x: 930, startPoint y: 291, endPoint x: 911, endPoint y: 286, distance: 20.0
click at [911, 286] on div at bounding box center [772, 261] width 444 height 409
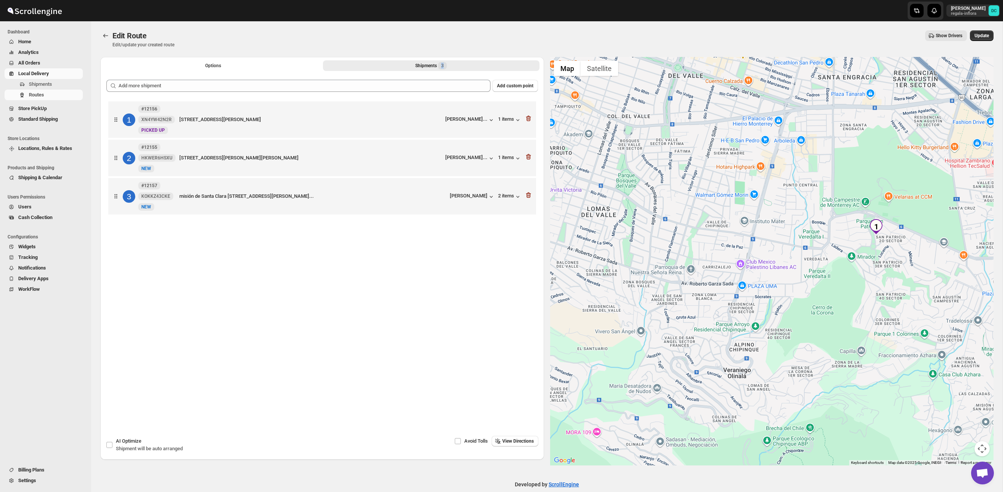
drag, startPoint x: 918, startPoint y: 296, endPoint x: 904, endPoint y: 293, distance: 14.3
click at [905, 294] on div at bounding box center [772, 261] width 444 height 409
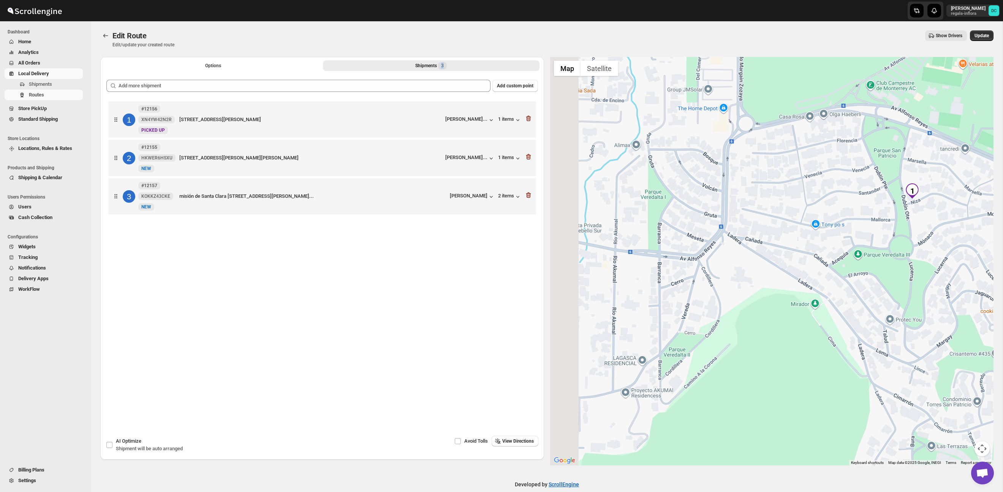
drag, startPoint x: 712, startPoint y: 316, endPoint x: 779, endPoint y: 303, distance: 68.5
click at [821, 294] on div at bounding box center [772, 261] width 444 height 409
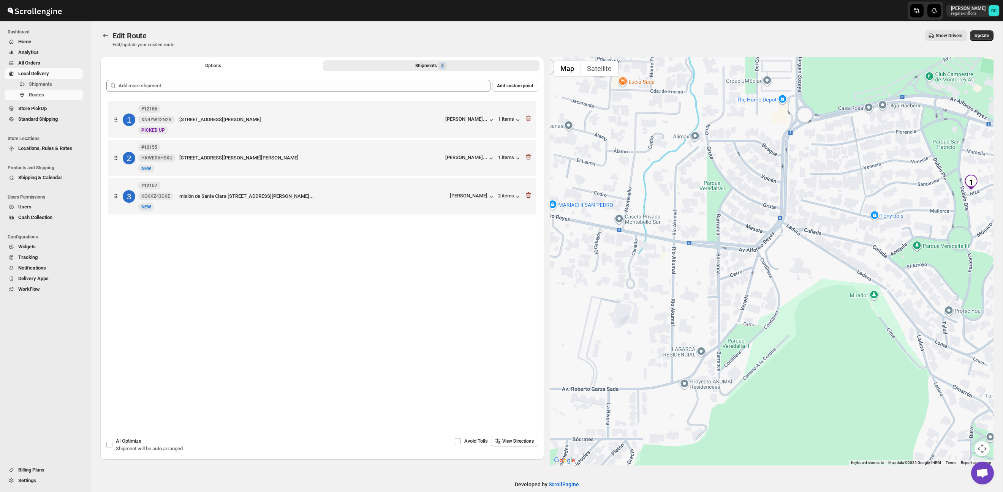
drag, startPoint x: 753, startPoint y: 302, endPoint x: 882, endPoint y: 243, distance: 141.8
click at [882, 244] on div at bounding box center [772, 261] width 444 height 409
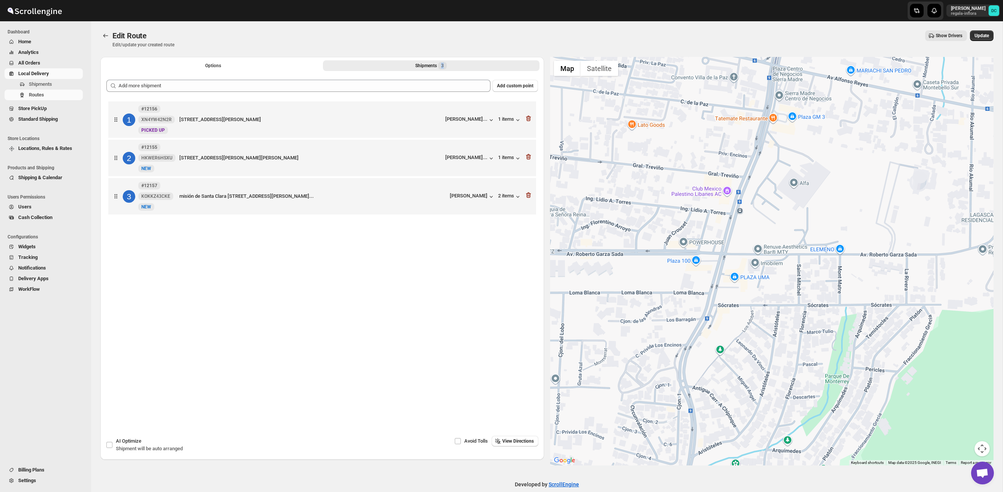
drag, startPoint x: 773, startPoint y: 307, endPoint x: 813, endPoint y: 293, distance: 41.8
click at [815, 293] on div at bounding box center [772, 261] width 444 height 409
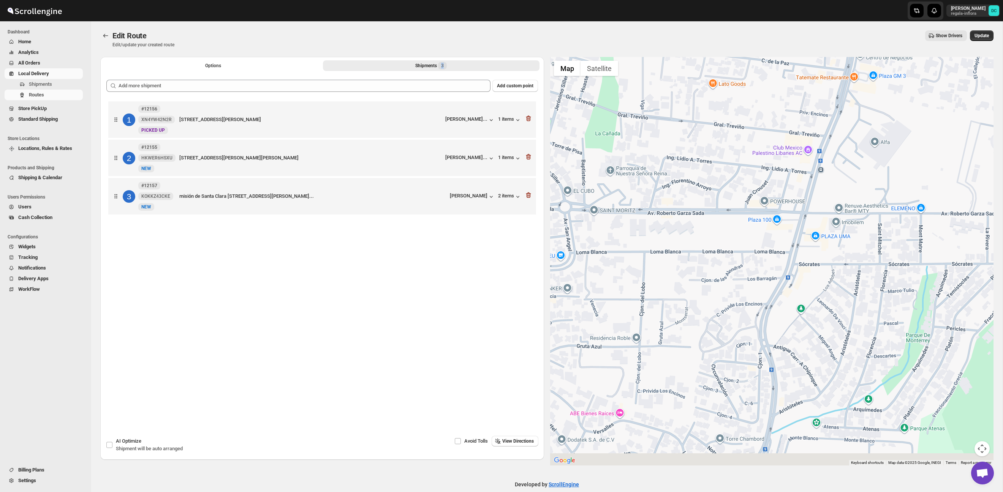
drag, startPoint x: 792, startPoint y: 267, endPoint x: 824, endPoint y: 260, distance: 32.4
click at [839, 204] on div at bounding box center [772, 261] width 444 height 409
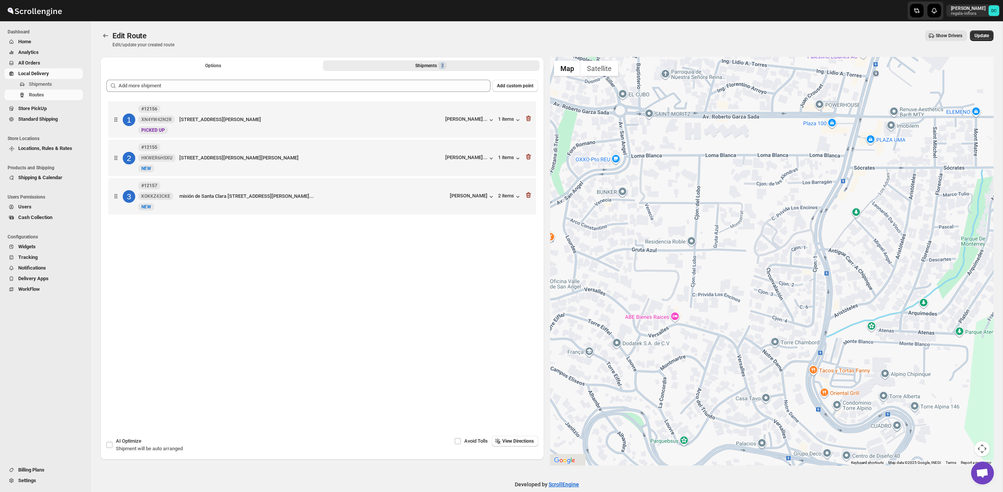
drag, startPoint x: 814, startPoint y: 290, endPoint x: 838, endPoint y: 243, distance: 53.0
click at [838, 243] on div at bounding box center [772, 261] width 444 height 409
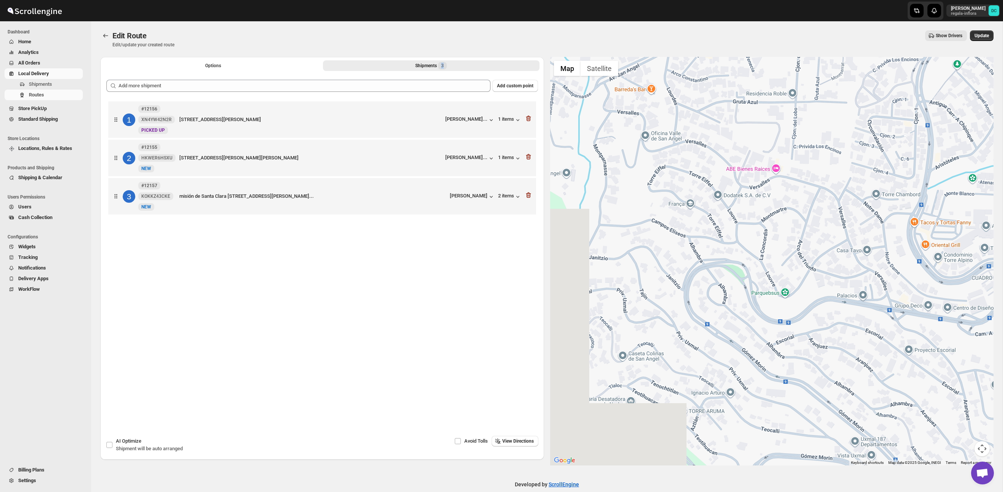
drag, startPoint x: 671, startPoint y: 370, endPoint x: 772, endPoint y: 249, distance: 157.5
click at [772, 218] on div at bounding box center [772, 261] width 444 height 409
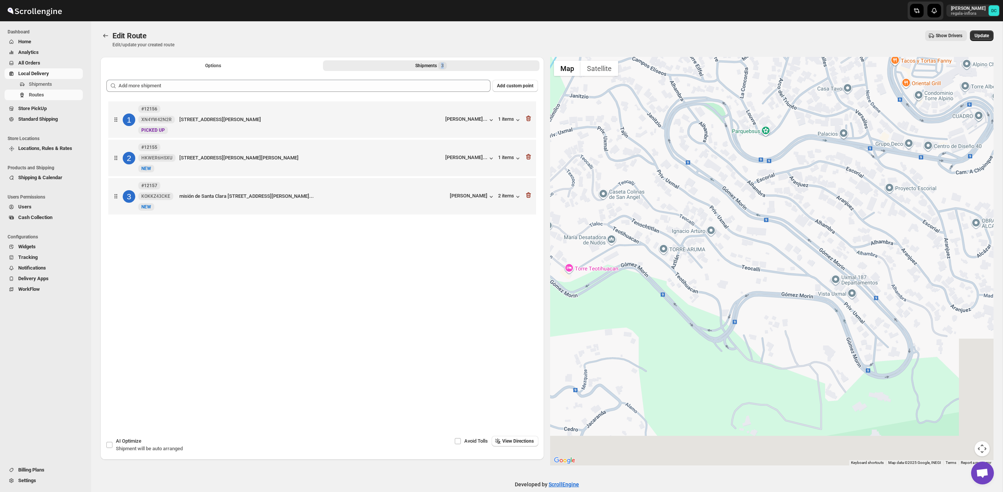
drag, startPoint x: 833, startPoint y: 296, endPoint x: 759, endPoint y: 232, distance: 98.1
click at [759, 232] on div at bounding box center [772, 261] width 444 height 409
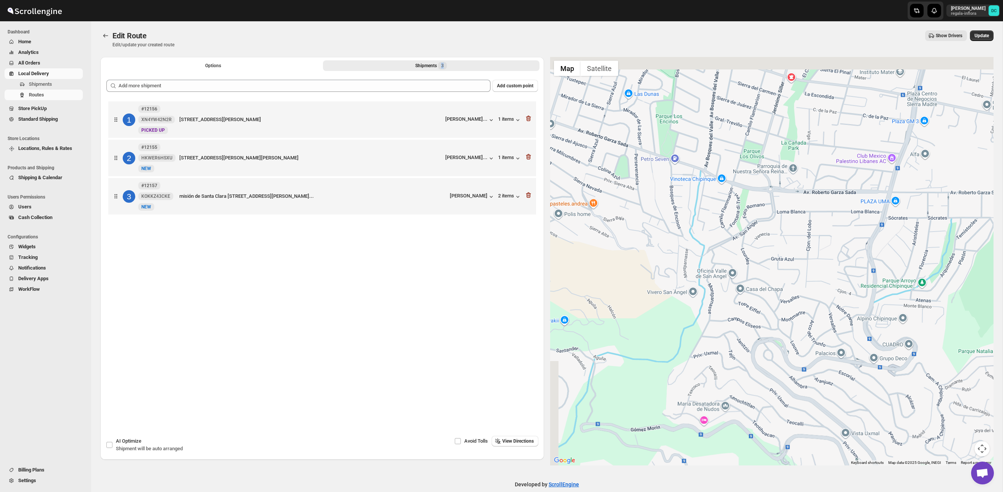
drag, startPoint x: 823, startPoint y: 212, endPoint x: 792, endPoint y: 361, distance: 152.1
click at [852, 389] on div at bounding box center [772, 261] width 444 height 409
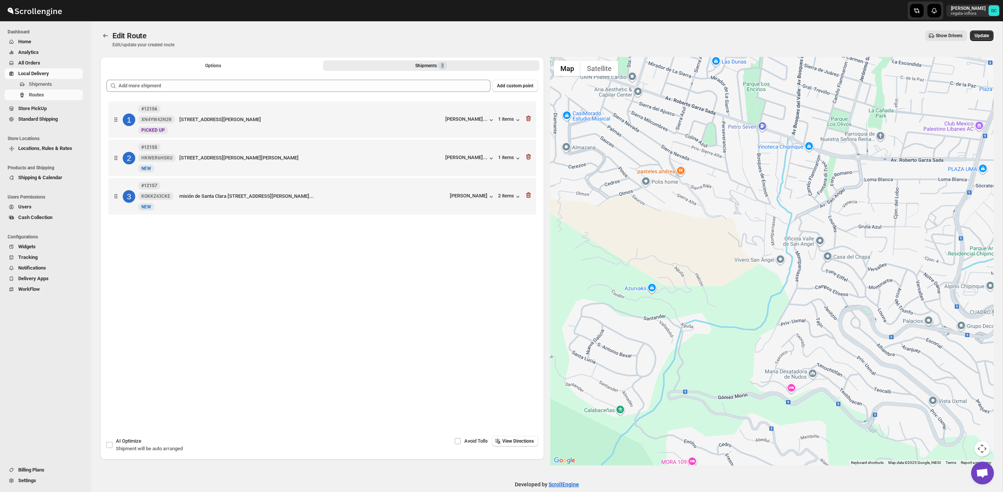
drag, startPoint x: 707, startPoint y: 339, endPoint x: 838, endPoint y: 270, distance: 148.0
click at [837, 251] on div at bounding box center [772, 261] width 444 height 409
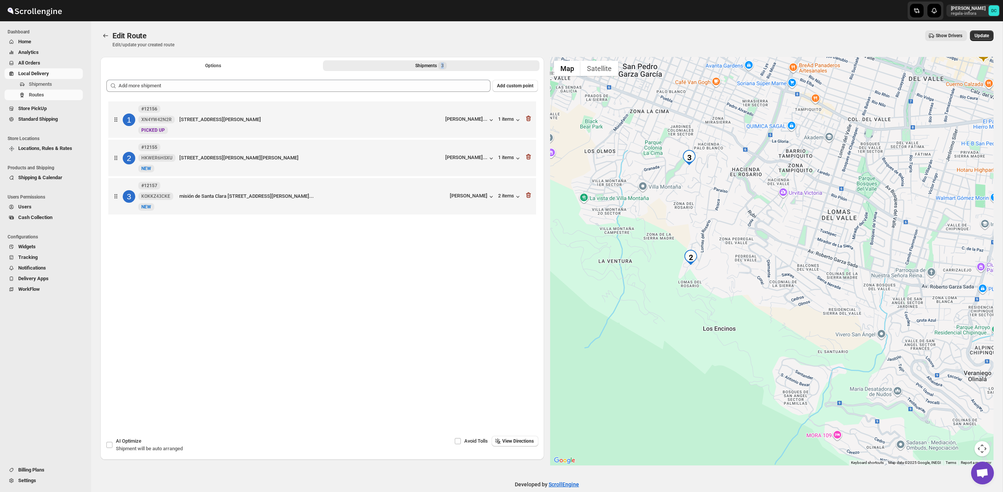
drag, startPoint x: 774, startPoint y: 223, endPoint x: 807, endPoint y: 356, distance: 137.0
click at [859, 371] on div at bounding box center [772, 261] width 444 height 409
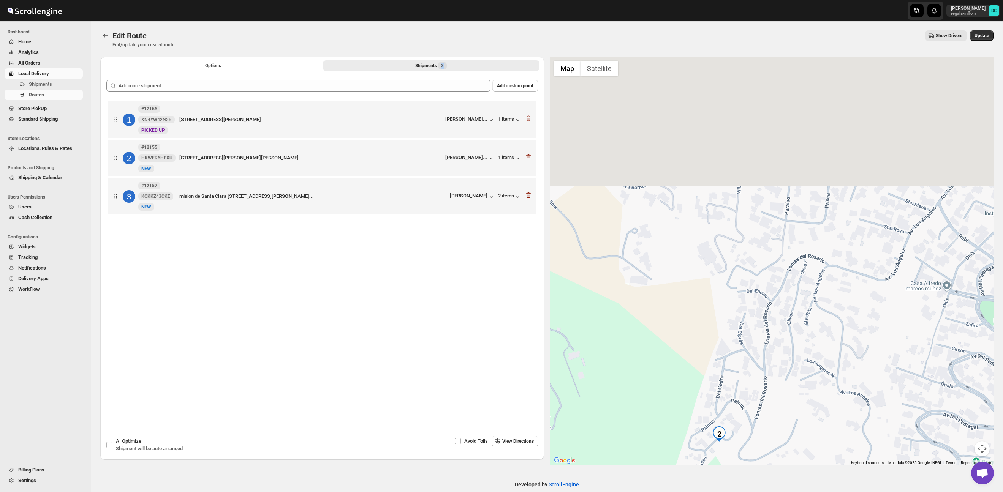
drag, startPoint x: 717, startPoint y: 180, endPoint x: 720, endPoint y: 326, distance: 145.9
click at [720, 326] on div at bounding box center [772, 261] width 444 height 409
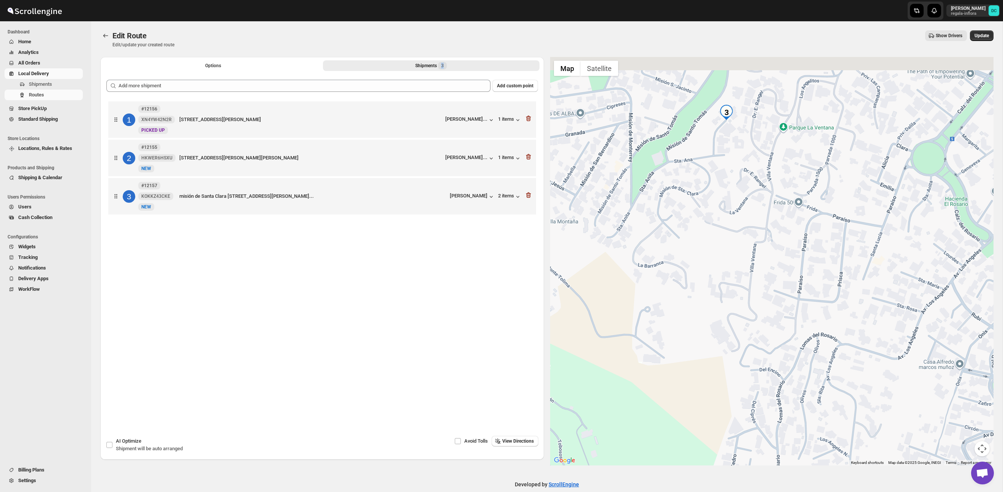
drag, startPoint x: 709, startPoint y: 261, endPoint x: 713, endPoint y: 252, distance: 9.7
click at [718, 310] on div at bounding box center [772, 261] width 444 height 409
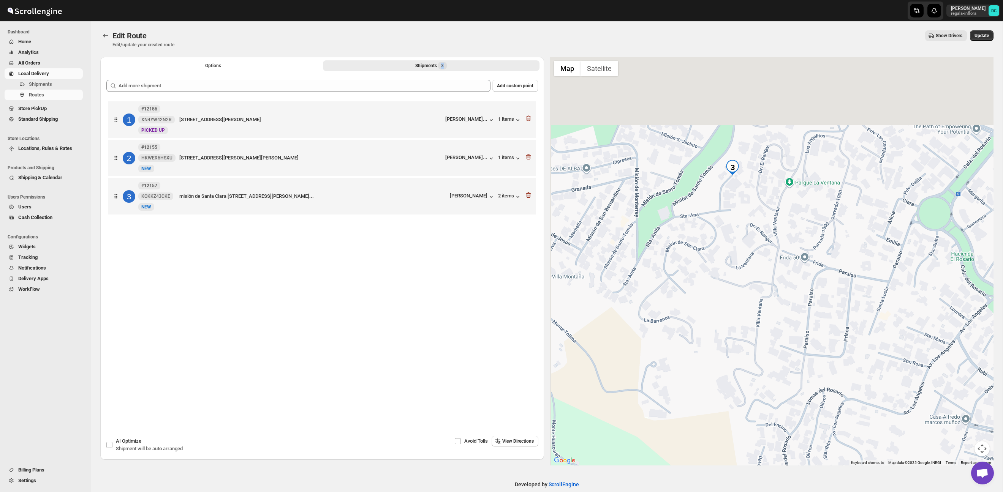
drag, startPoint x: 712, startPoint y: 202, endPoint x: 718, endPoint y: 289, distance: 87.2
click at [717, 300] on div at bounding box center [772, 261] width 444 height 409
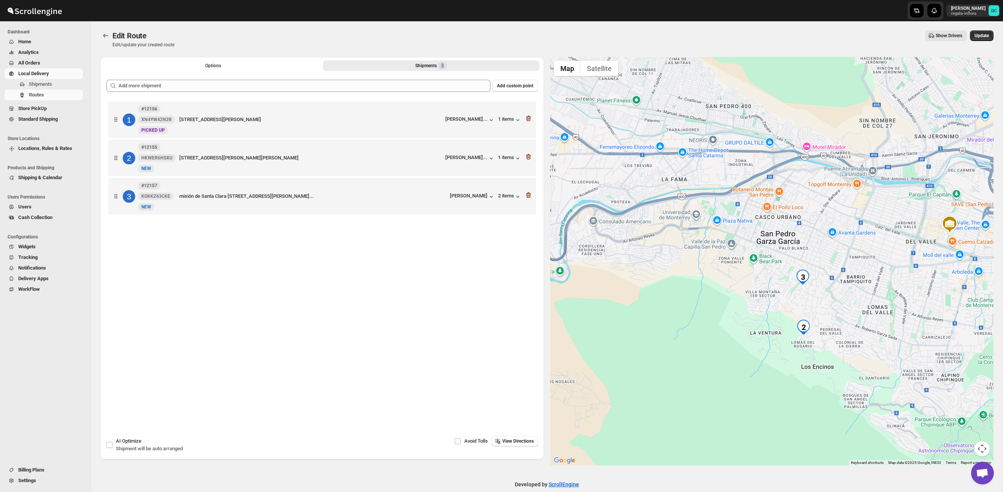
drag, startPoint x: 871, startPoint y: 240, endPoint x: 788, endPoint y: 242, distance: 82.8
click at [710, 192] on div at bounding box center [772, 261] width 444 height 409
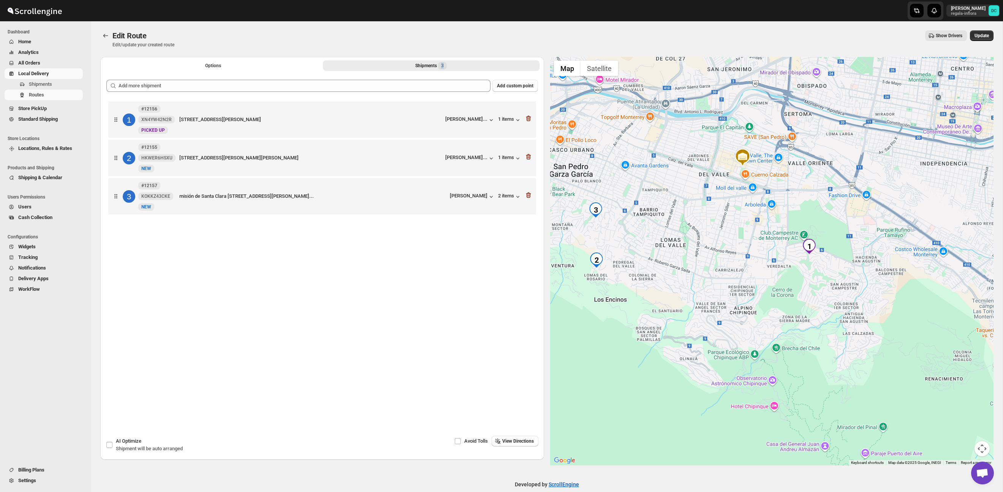
drag, startPoint x: 788, startPoint y: 242, endPoint x: 962, endPoint y: 86, distance: 234.1
click at [762, 233] on div at bounding box center [772, 261] width 444 height 409
click at [987, 37] on span "Update" at bounding box center [981, 36] width 14 height 6
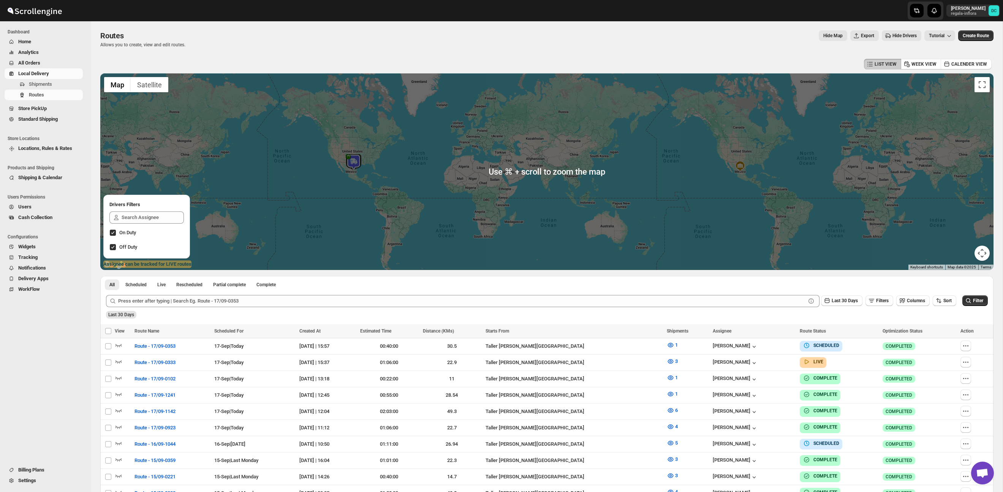
scroll to position [43, 0]
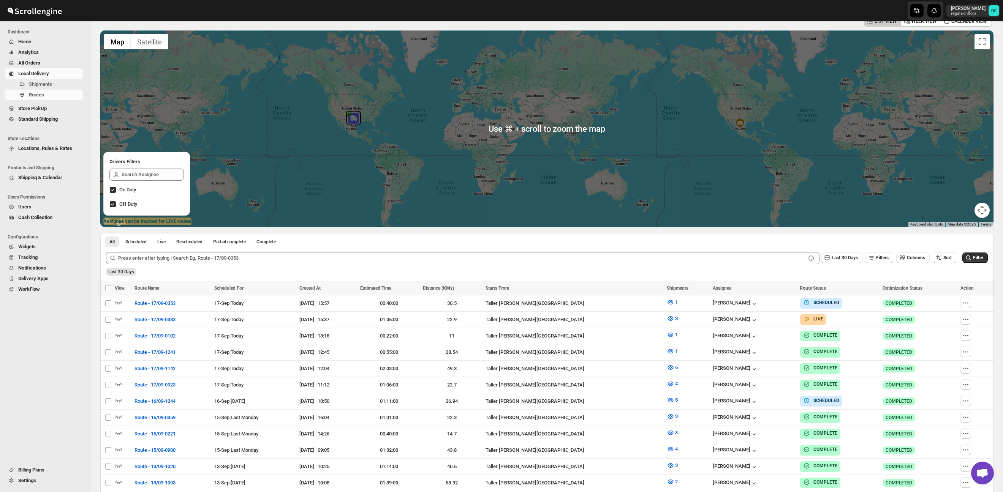
click at [276, 127] on div at bounding box center [546, 128] width 893 height 197
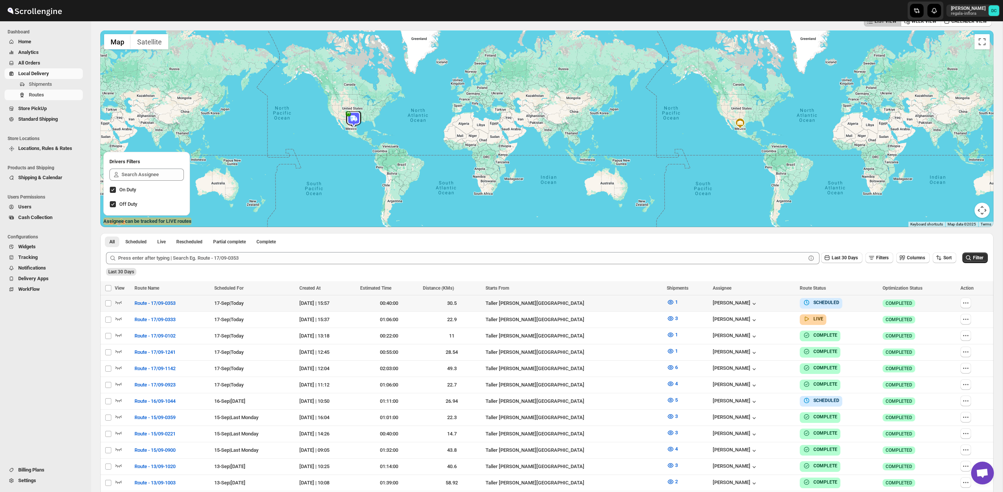
click at [967, 304] on icon "button" at bounding box center [966, 303] width 8 height 8
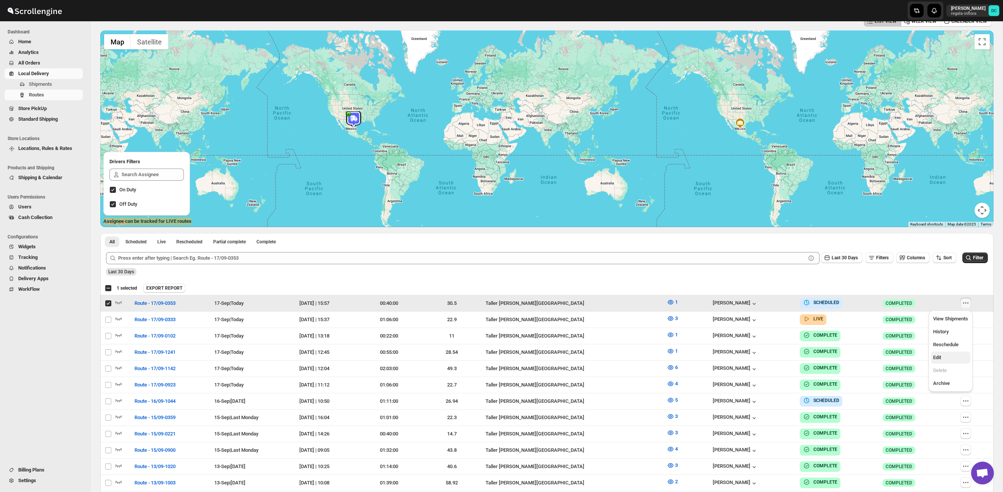
click at [951, 359] on span "Edit" at bounding box center [950, 358] width 35 height 8
checkbox input "false"
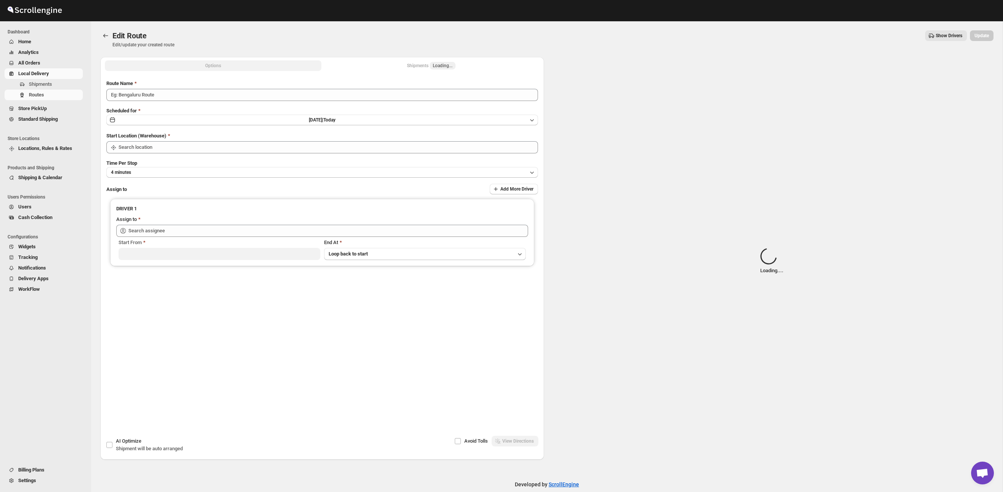
type input "Route - 17/09-0353"
type input "Taller [PERSON_NAME] del [PERSON_NAME][GEOGRAPHIC_DATA]"
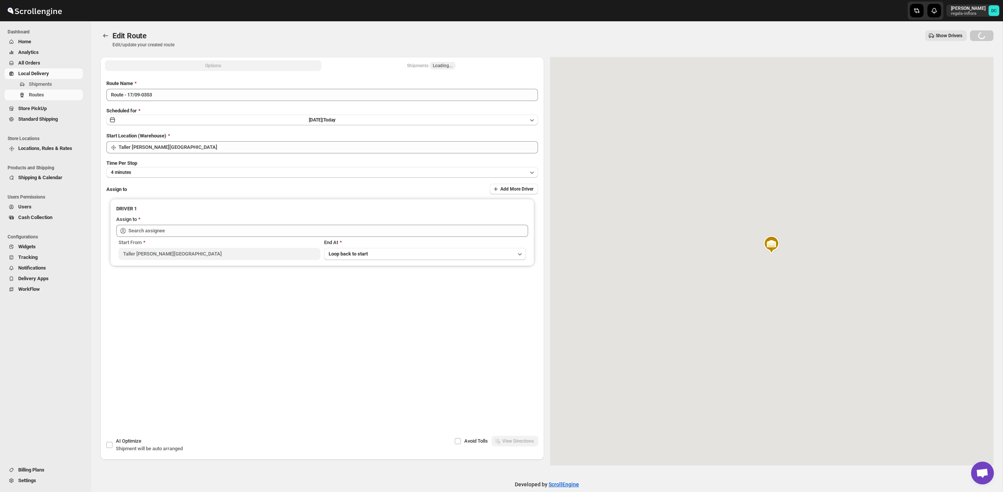
type input "[PERSON_NAME] ([EMAIL_ADDRESS][DOMAIN_NAME])"
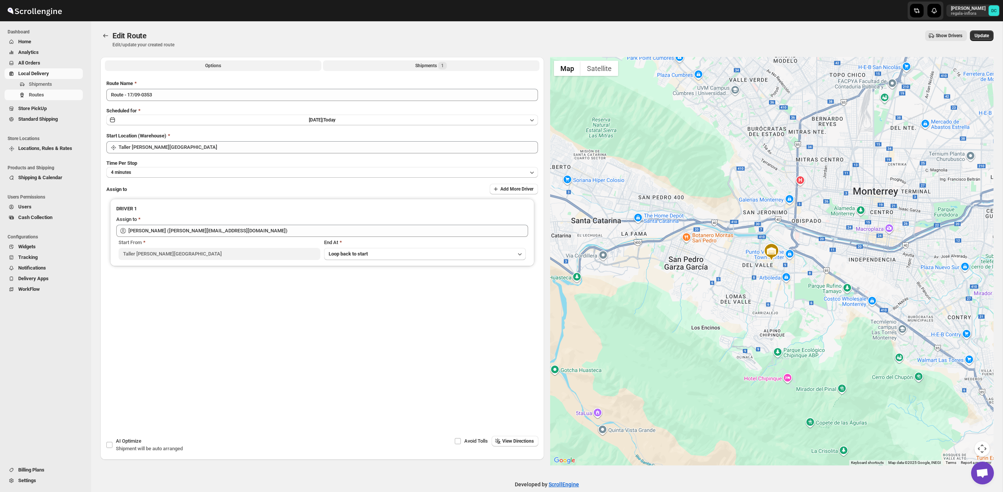
click at [397, 66] on button "Shipments 1" at bounding box center [431, 65] width 217 height 11
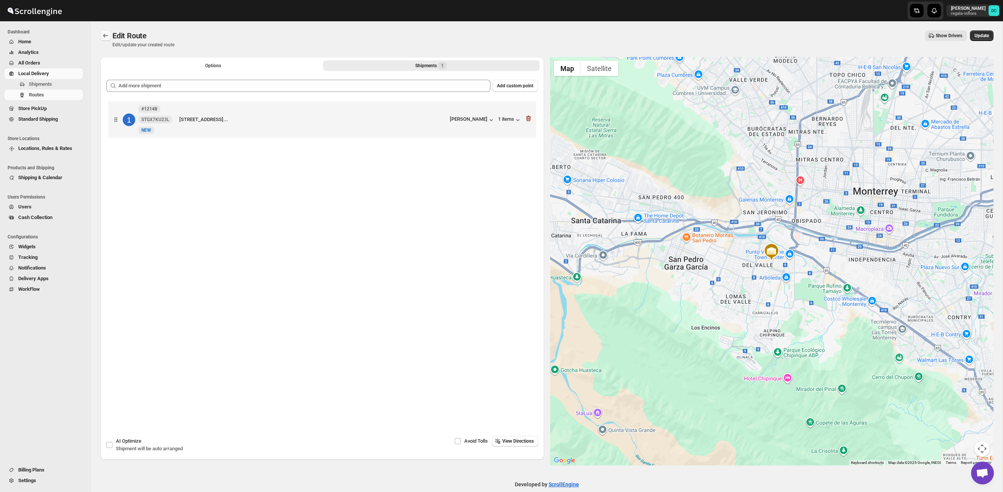
click at [105, 35] on icon "Routes" at bounding box center [106, 36] width 8 height 8
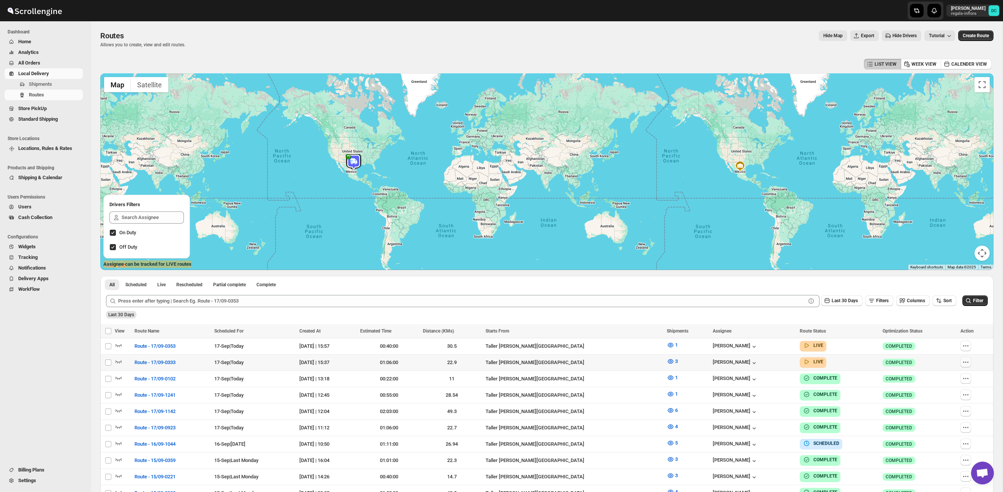
click at [968, 361] on icon "button" at bounding box center [966, 363] width 8 height 8
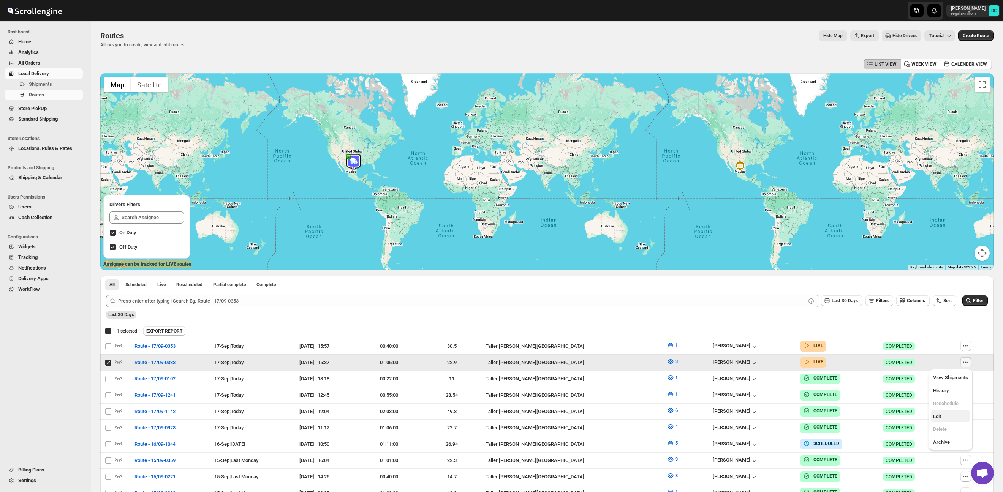
click at [951, 416] on span "Edit" at bounding box center [950, 417] width 35 height 8
checkbox input "false"
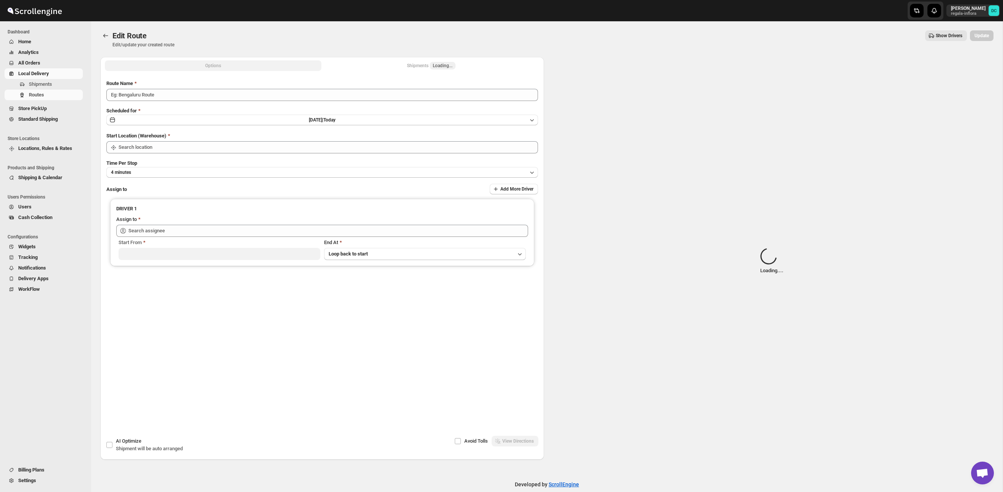
type input "Route - 17/09-0333"
type input "Taller [PERSON_NAME] del [PERSON_NAME][GEOGRAPHIC_DATA]"
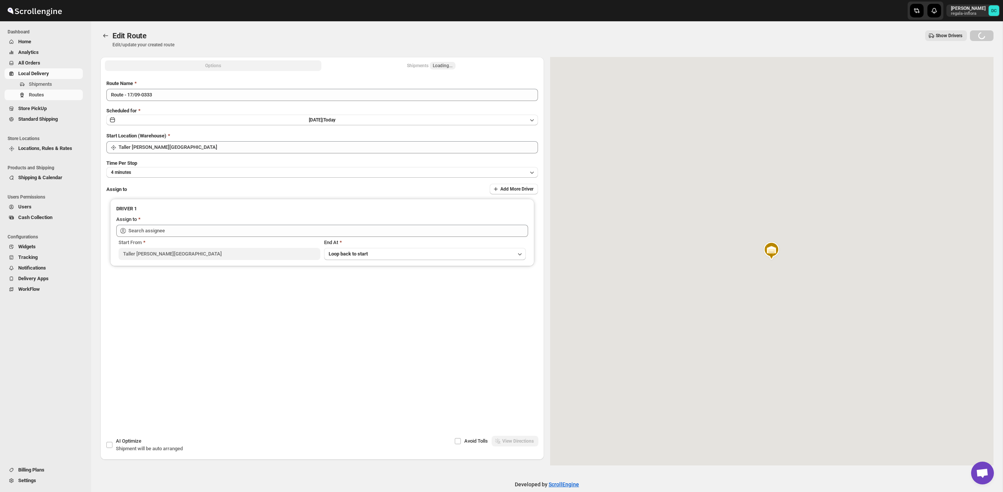
type input "[PERSON_NAME] ([EMAIL_ADDRESS][DOMAIN_NAME])"
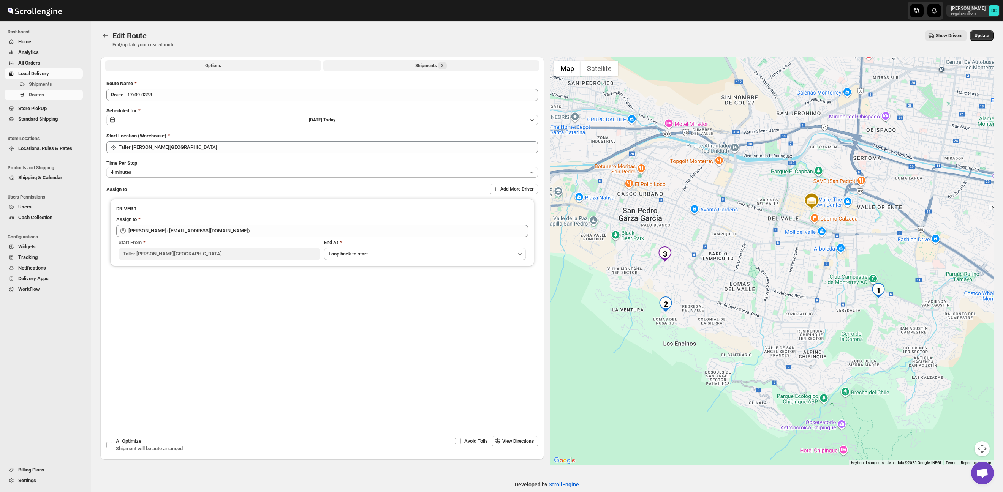
click at [402, 69] on button "Shipments 3" at bounding box center [431, 65] width 217 height 11
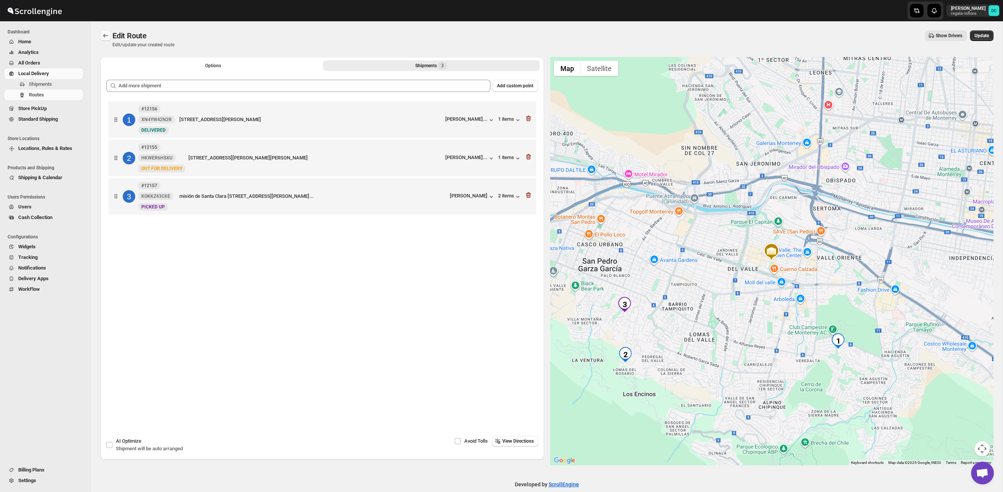
click at [106, 35] on icon "Routes" at bounding box center [106, 36] width 8 height 8
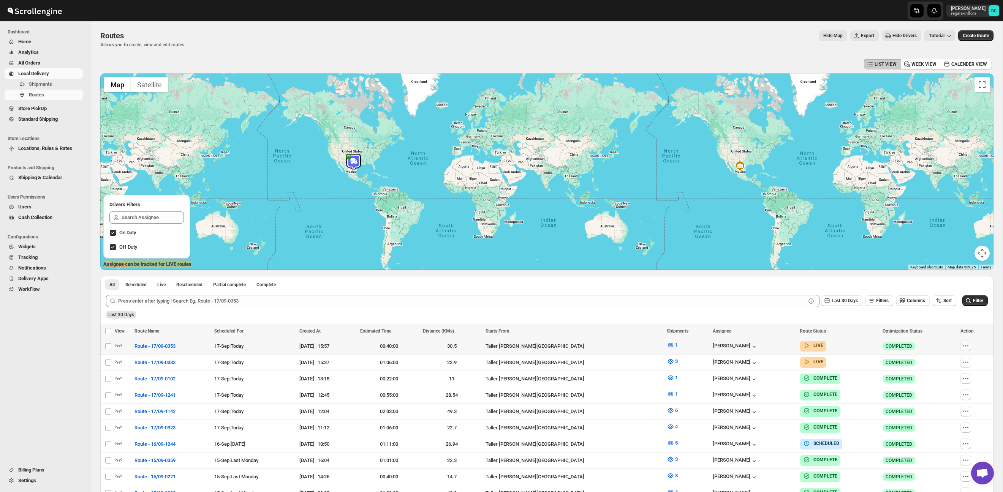
click at [964, 343] on icon "button" at bounding box center [966, 346] width 8 height 8
checkbox input "true"
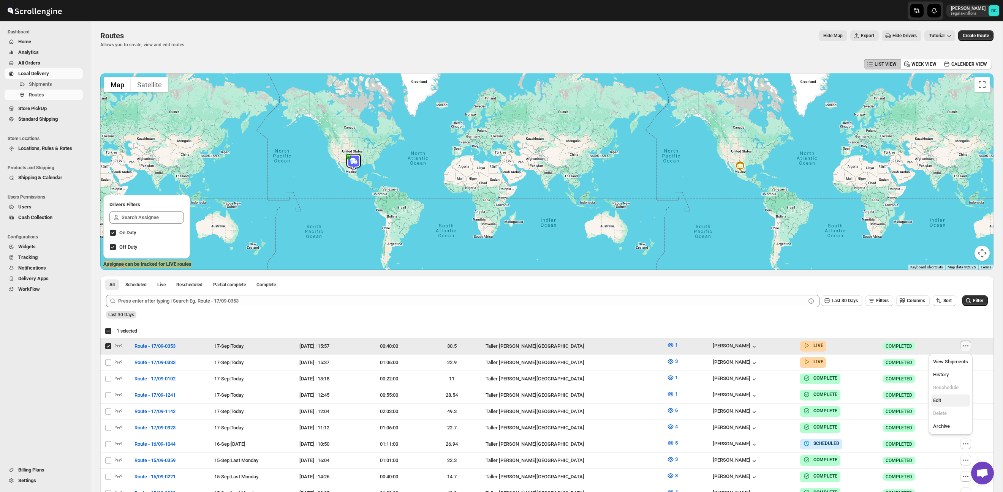
click at [947, 400] on span "Edit" at bounding box center [950, 401] width 35 height 8
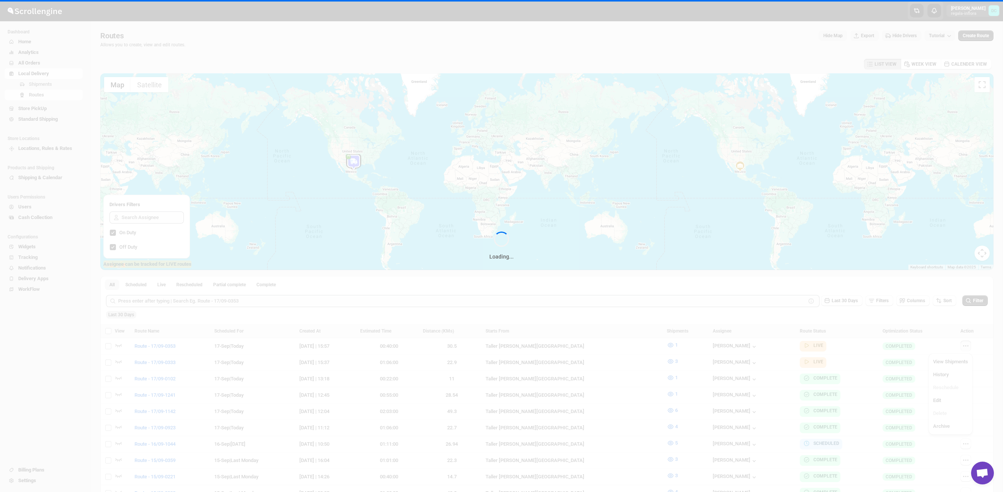
click at [947, 400] on div "Loading..." at bounding box center [501, 246] width 1003 height 492
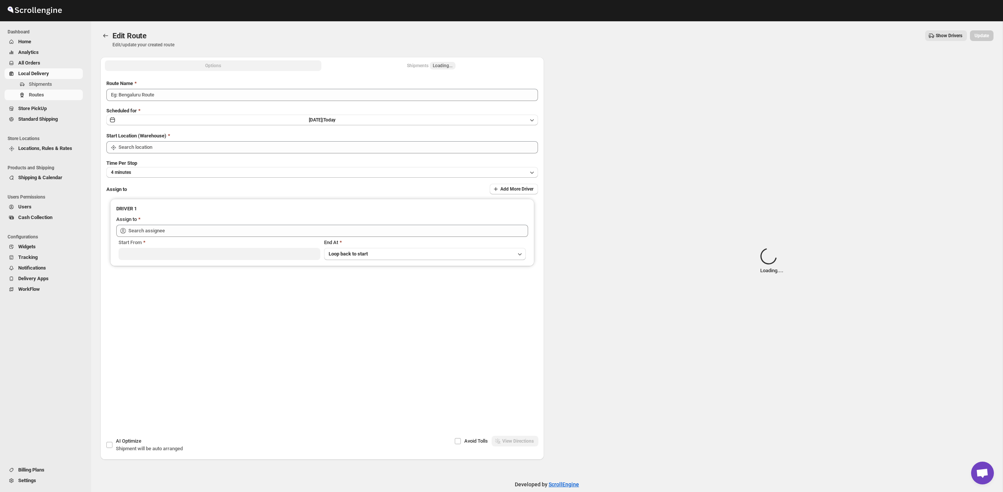
type input "Route - 17/09-0353"
type input "Taller [PERSON_NAME] del [PERSON_NAME][GEOGRAPHIC_DATA]"
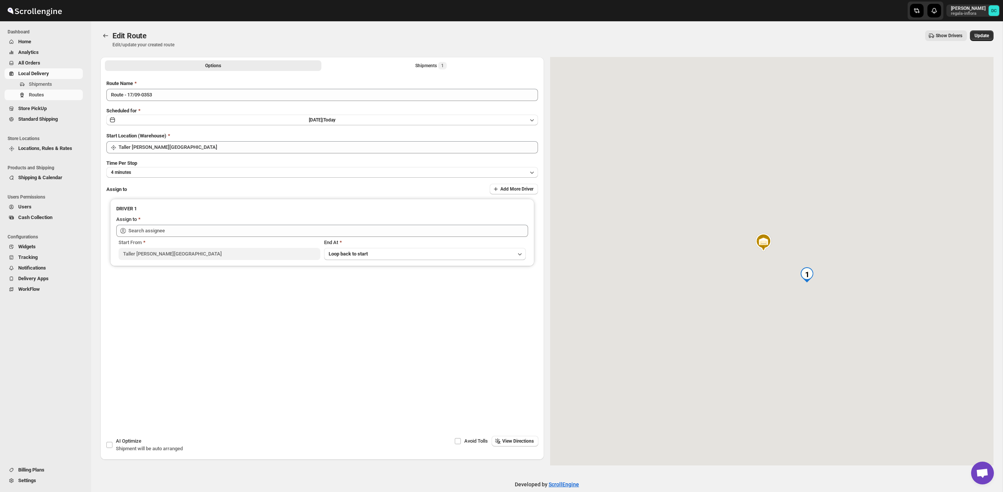
type input "[PERSON_NAME] ([EMAIL_ADDRESS][DOMAIN_NAME])"
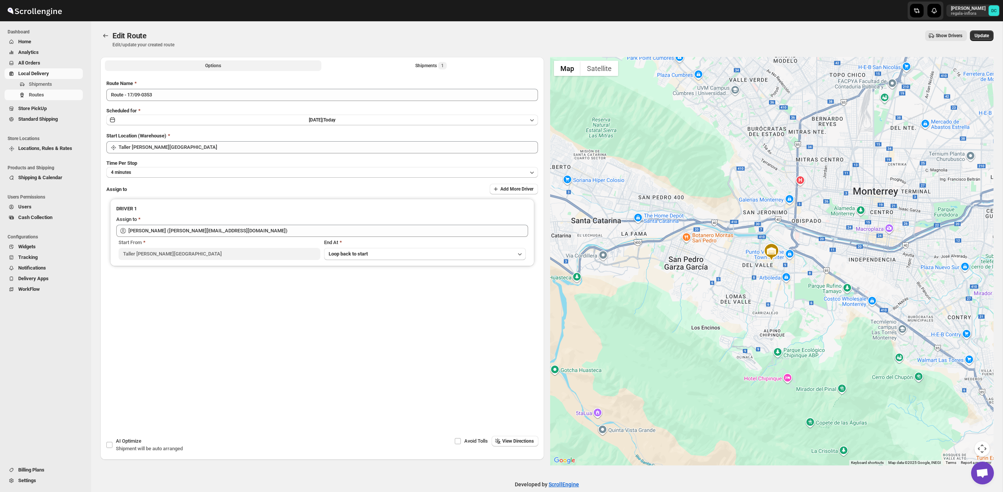
drag, startPoint x: 427, startPoint y: 64, endPoint x: 437, endPoint y: 73, distance: 13.5
click at [427, 64] on div "Shipments 1" at bounding box center [431, 66] width 32 height 8
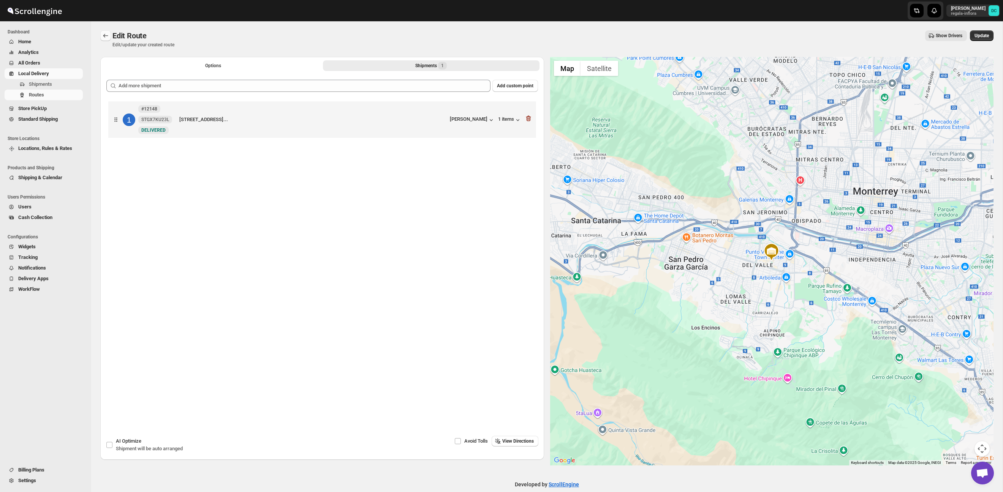
click at [101, 37] on button "Routes" at bounding box center [105, 35] width 11 height 11
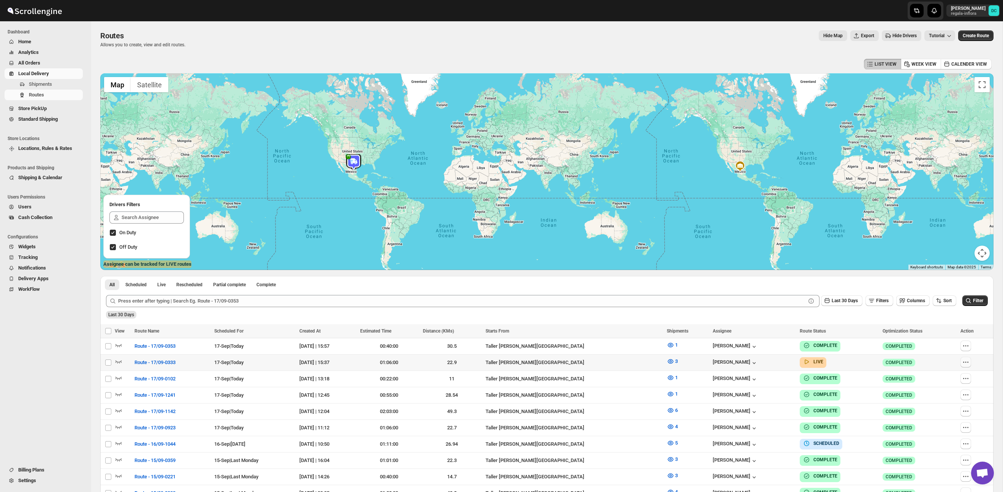
click at [967, 362] on icon "button" at bounding box center [966, 363] width 8 height 8
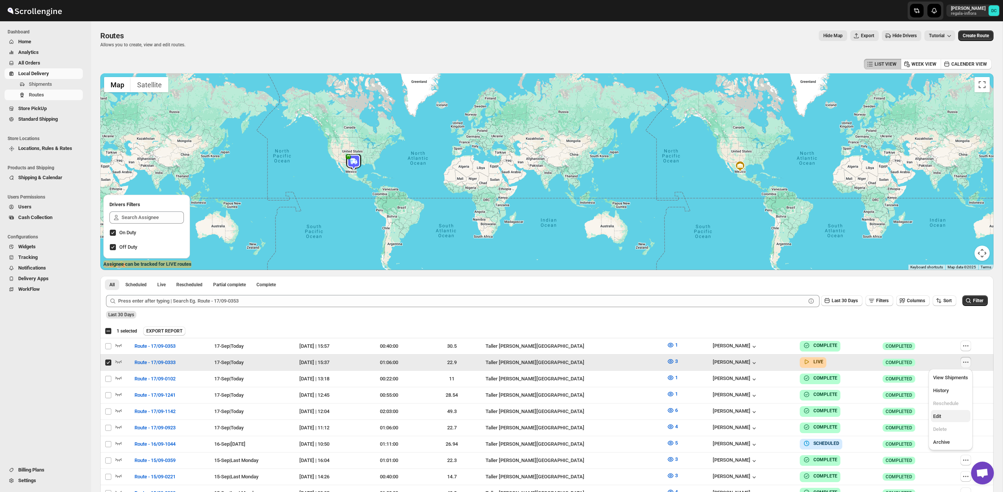
click at [949, 415] on span "Edit" at bounding box center [950, 417] width 35 height 8
checkbox input "false"
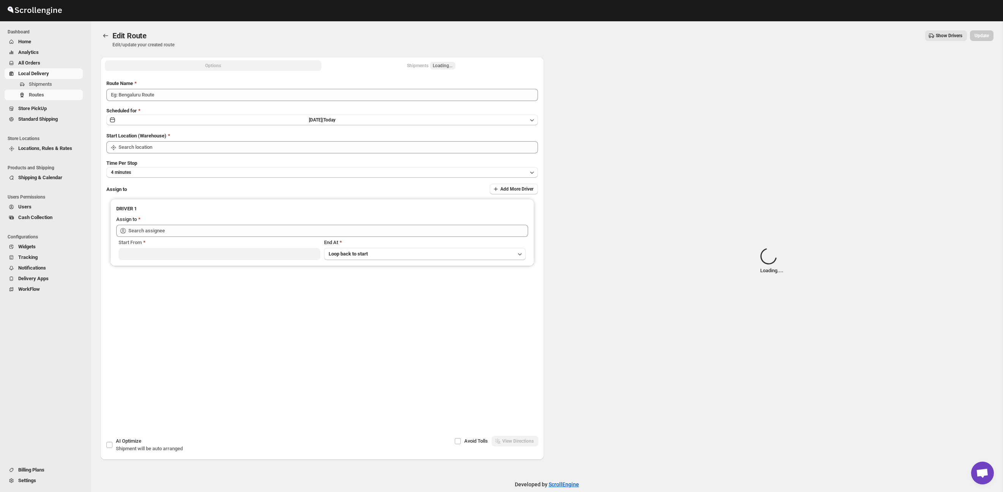
type input "Route - 17/09-0333"
type input "Taller [PERSON_NAME] del [PERSON_NAME][GEOGRAPHIC_DATA]"
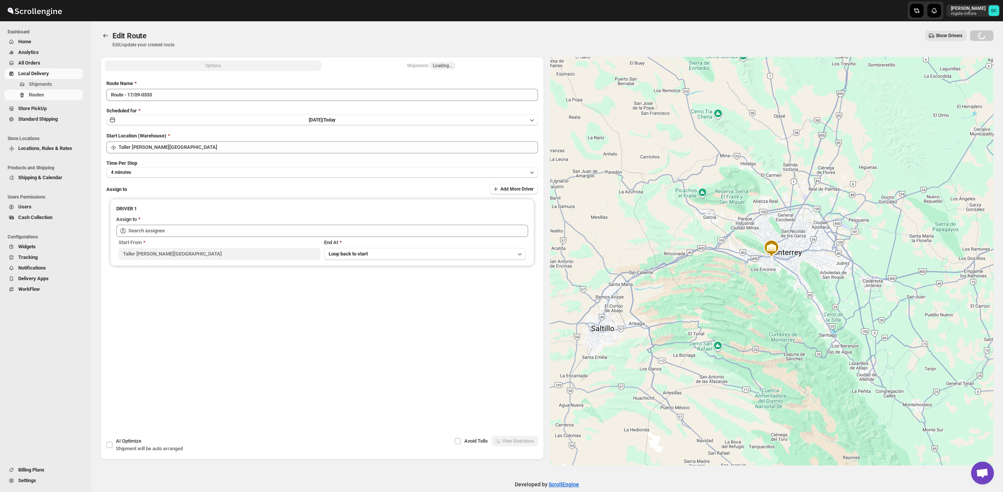
type input "[PERSON_NAME] ([EMAIL_ADDRESS][DOMAIN_NAME])"
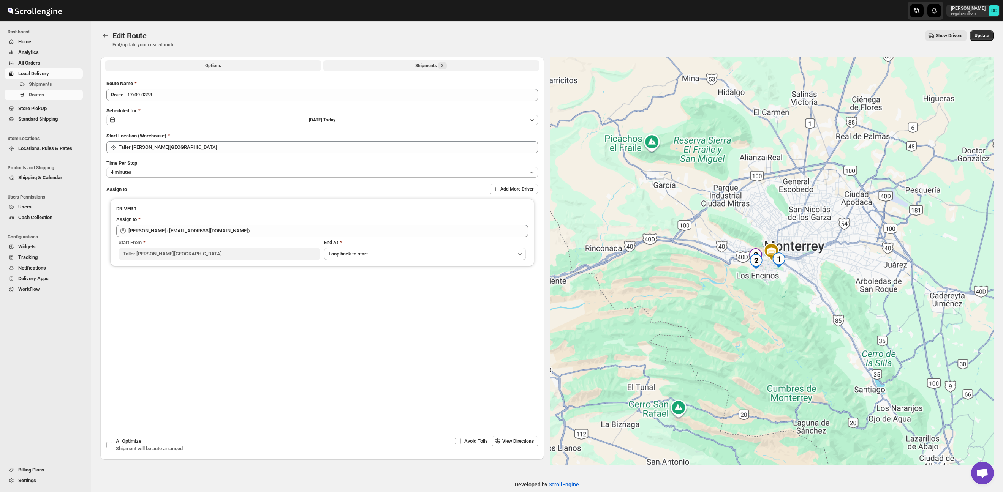
click at [451, 65] on button "Shipments 3" at bounding box center [431, 65] width 217 height 11
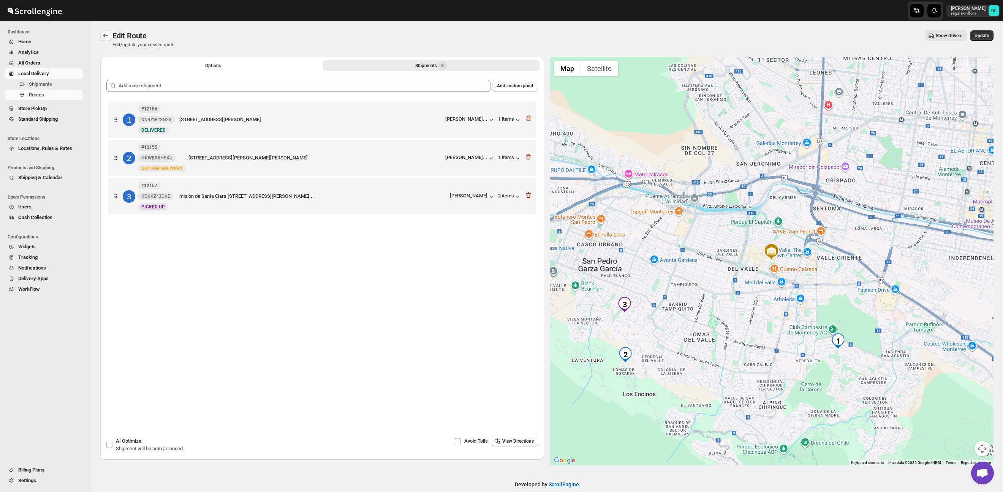
click at [108, 35] on icon "Routes" at bounding box center [106, 36] width 8 height 8
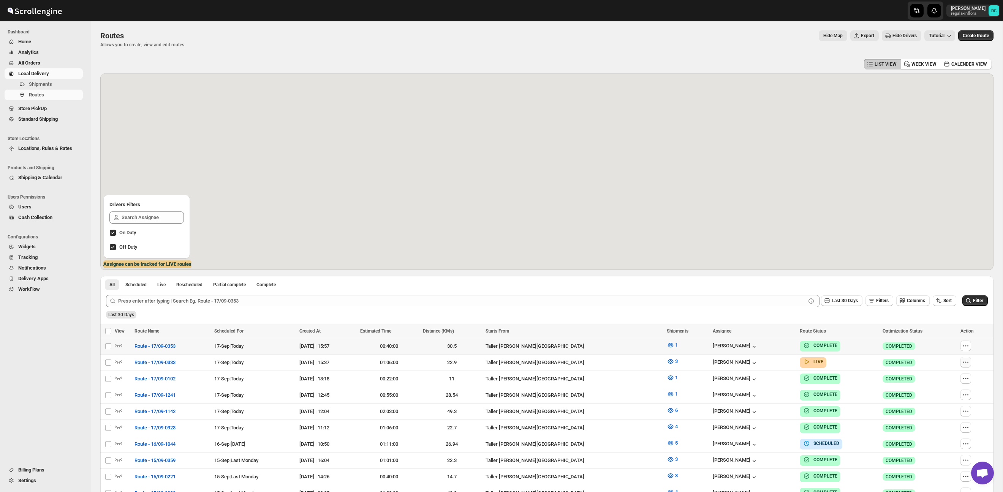
click at [966, 362] on icon "button" at bounding box center [966, 363] width 8 height 8
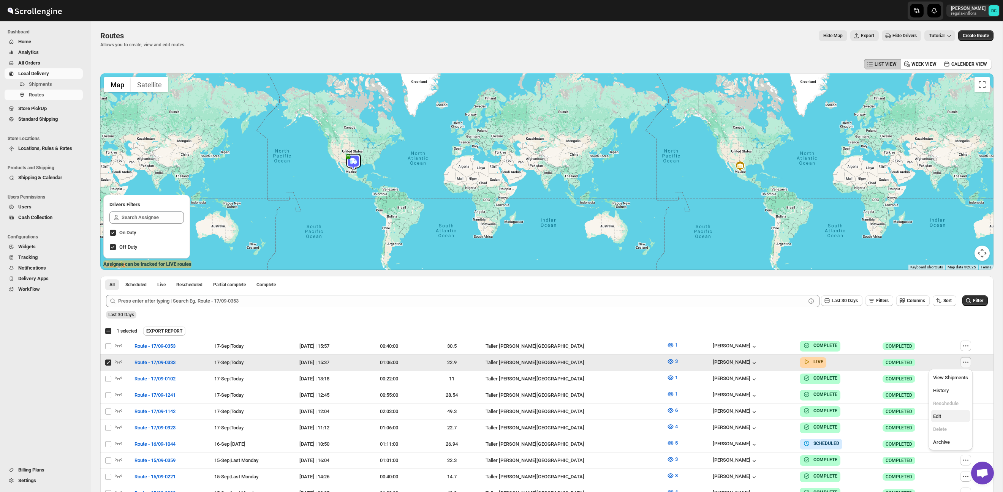
click at [937, 414] on span "Edit" at bounding box center [937, 417] width 8 height 6
checkbox input "false"
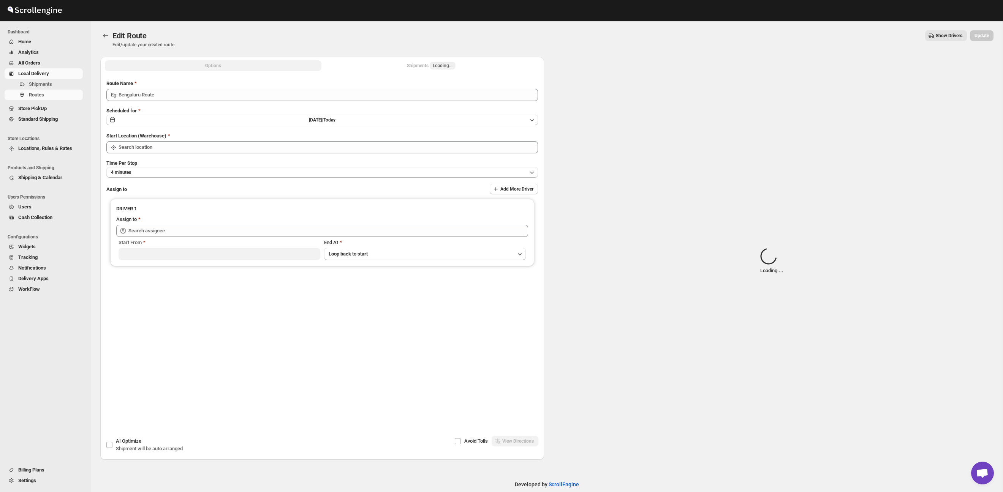
type input "Route - 17/09-0333"
type input "Taller [PERSON_NAME] del [PERSON_NAME][GEOGRAPHIC_DATA]"
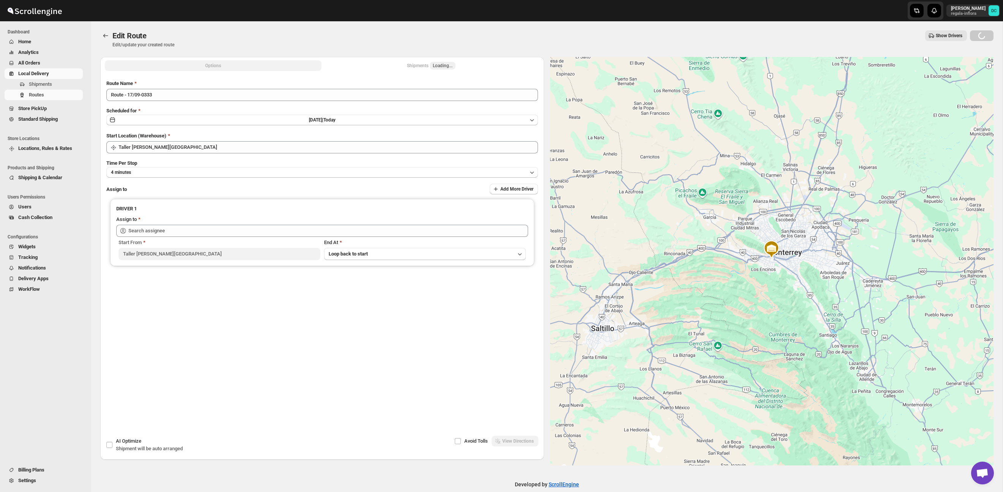
type input "[PERSON_NAME] ([EMAIL_ADDRESS][DOMAIN_NAME])"
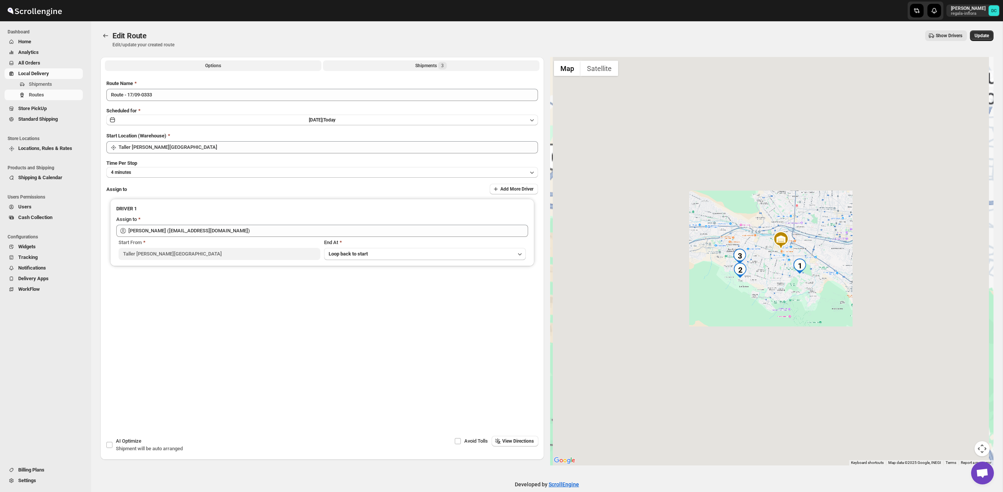
click at [437, 67] on div "Shipments 3" at bounding box center [431, 66] width 32 height 8
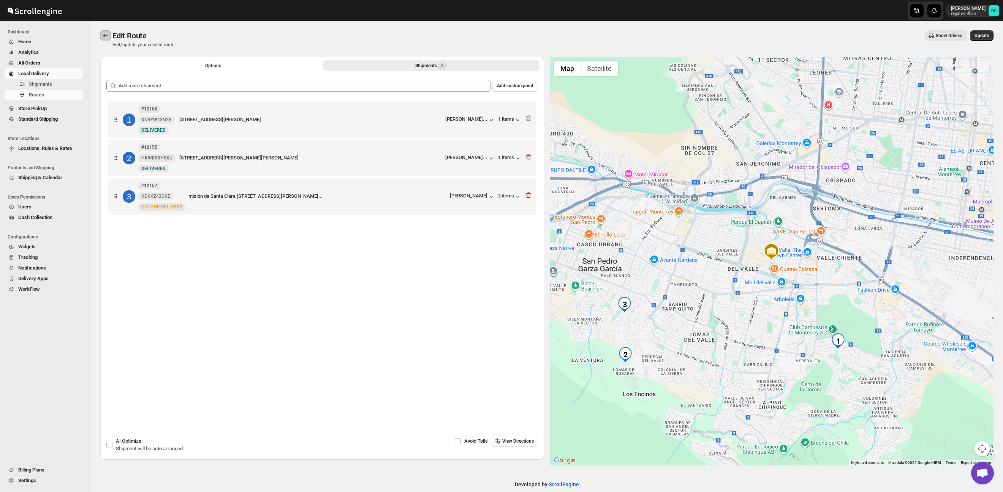
click at [106, 35] on icon "Routes" at bounding box center [106, 36] width 8 height 8
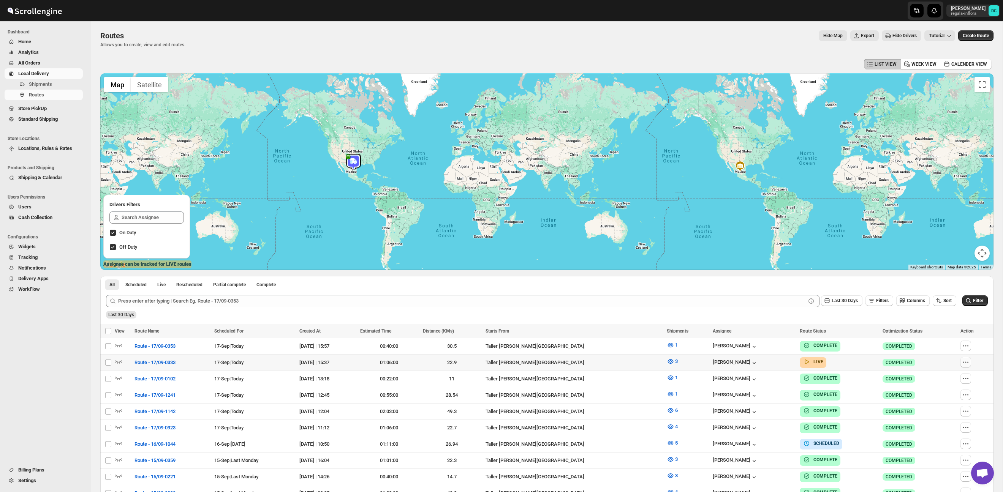
click at [967, 363] on icon "button" at bounding box center [966, 363] width 8 height 8
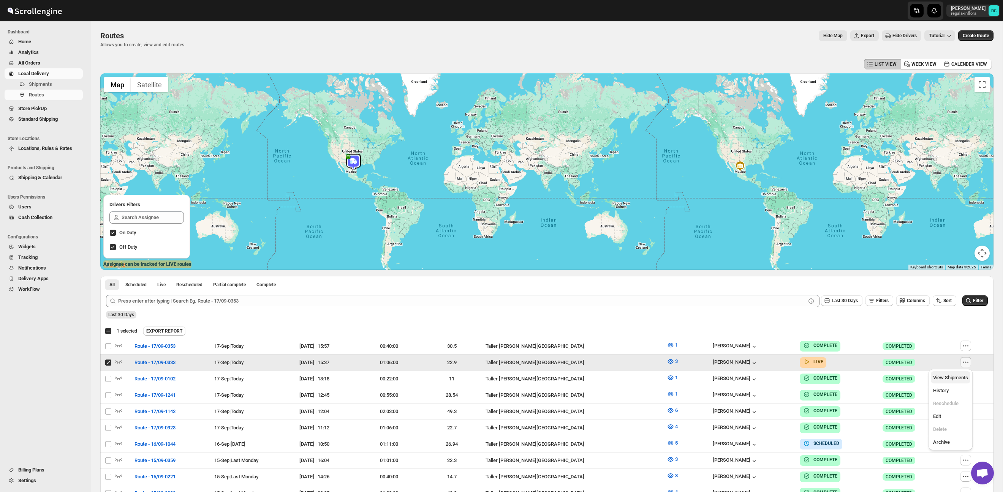
click at [950, 376] on span "View Shipments" at bounding box center [950, 378] width 35 height 6
checkbox input "false"
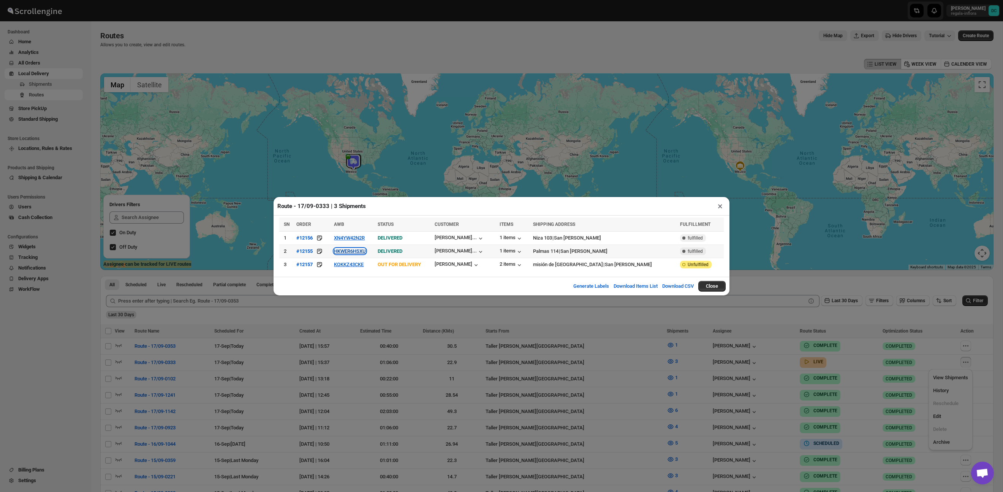
click at [351, 251] on button "HKWER6HSXU" at bounding box center [350, 251] width 32 height 6
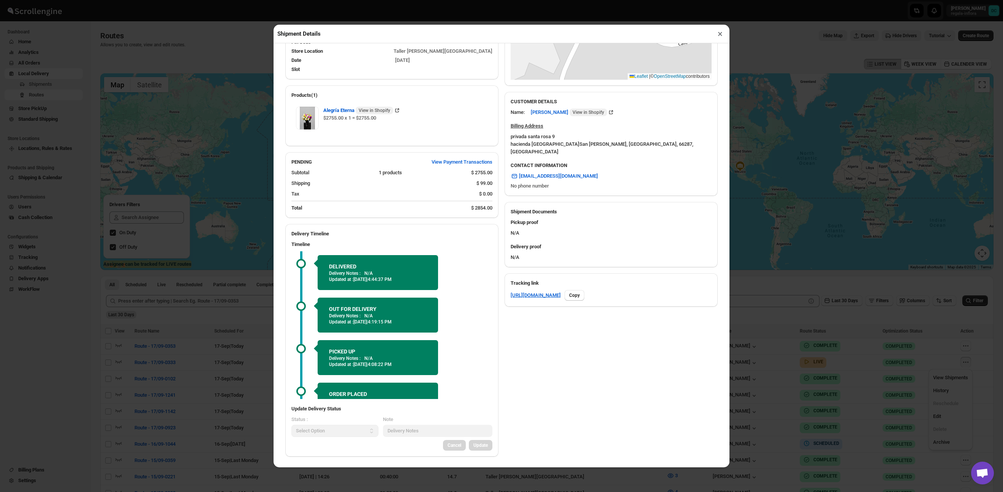
click at [718, 33] on button "×" at bounding box center [720, 33] width 11 height 11
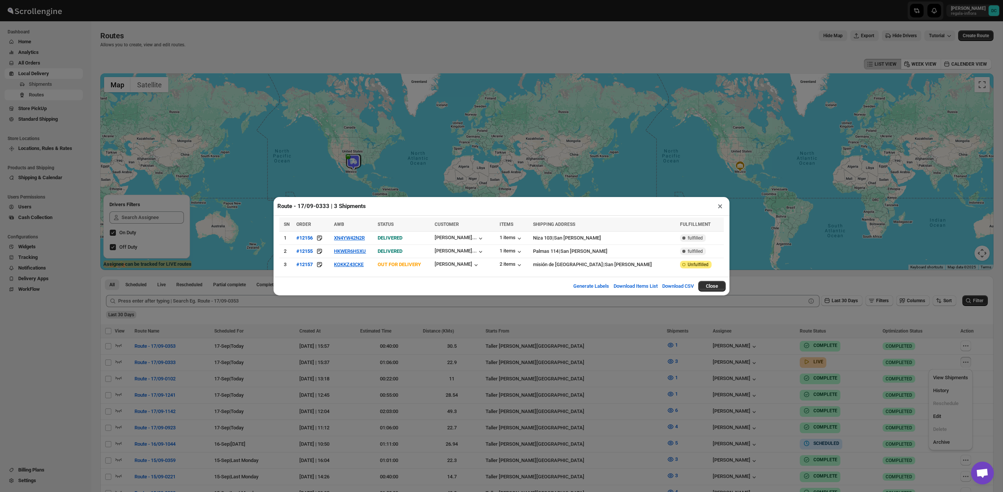
click at [704, 288] on button "Close" at bounding box center [711, 286] width 27 height 11
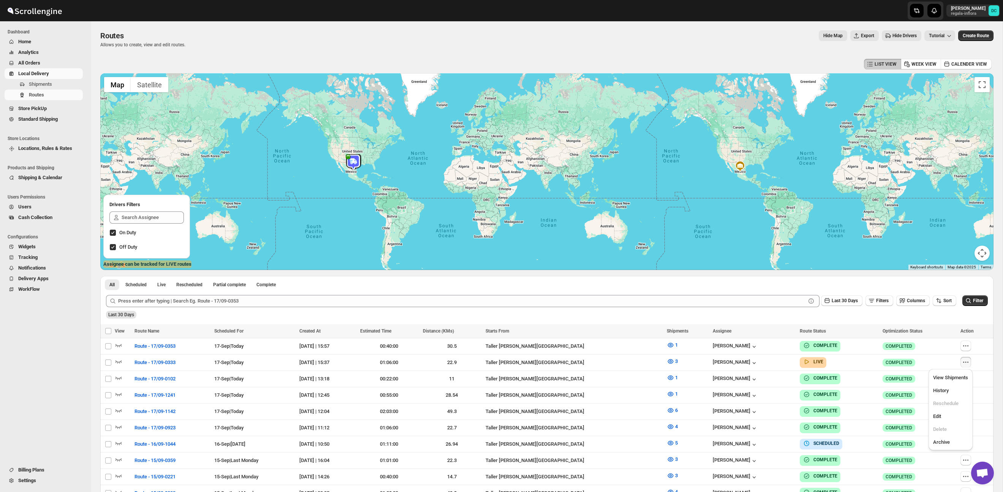
click at [51, 63] on span "All Orders" at bounding box center [49, 63] width 63 height 8
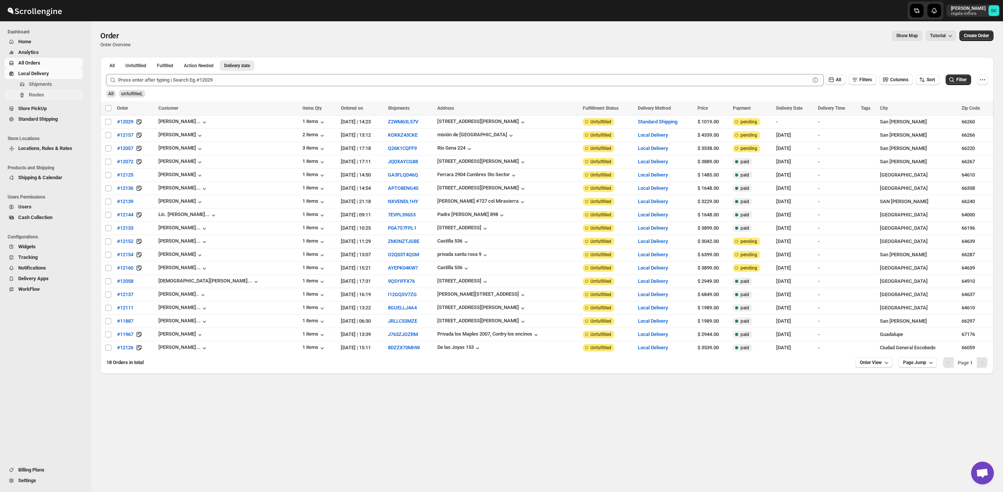
click at [49, 93] on span "Routes" at bounding box center [55, 95] width 52 height 8
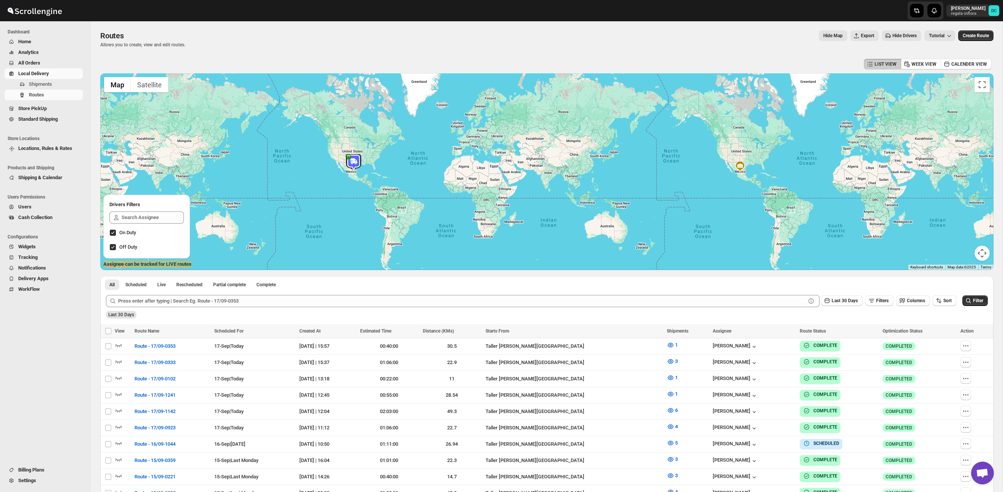
click at [44, 61] on span "All Orders" at bounding box center [49, 63] width 63 height 8
